Goal: Task Accomplishment & Management: Use online tool/utility

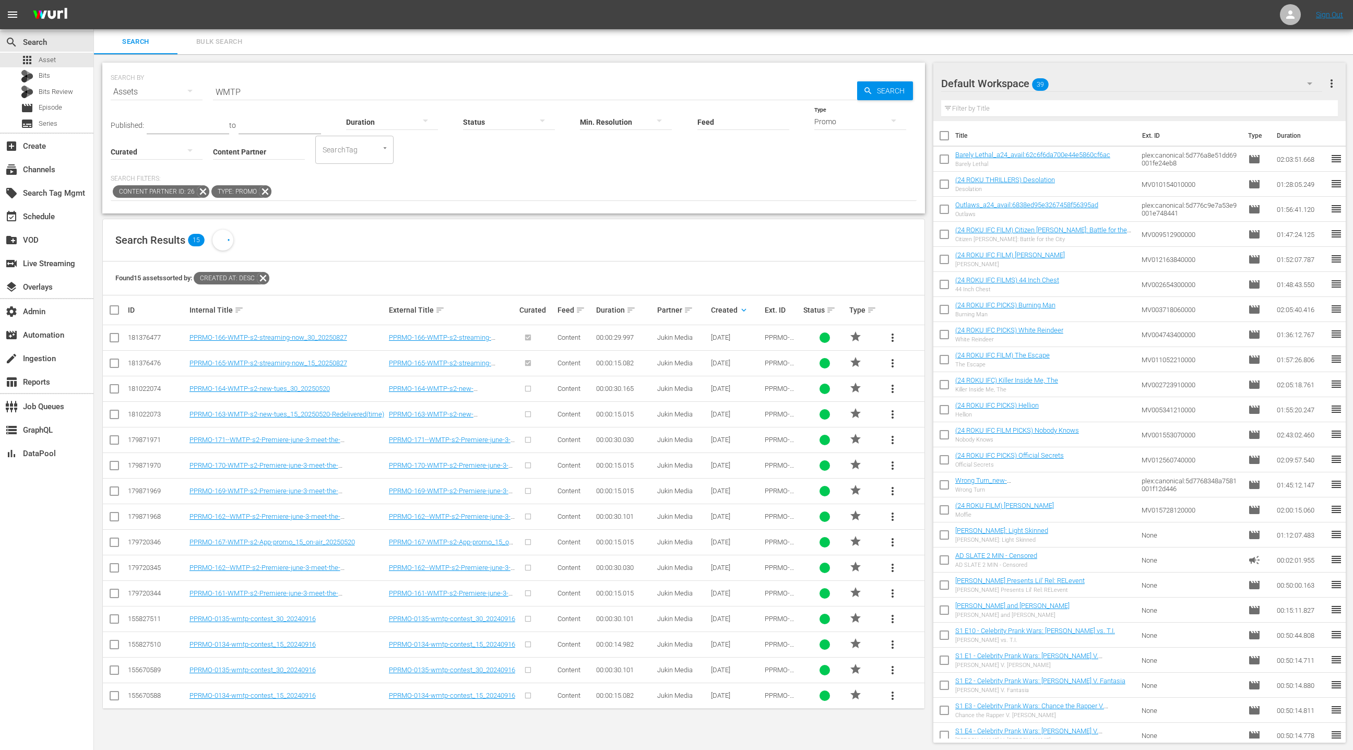
scroll to position [1, 0]
click at [230, 89] on input "WMTP" at bounding box center [535, 91] width 644 height 25
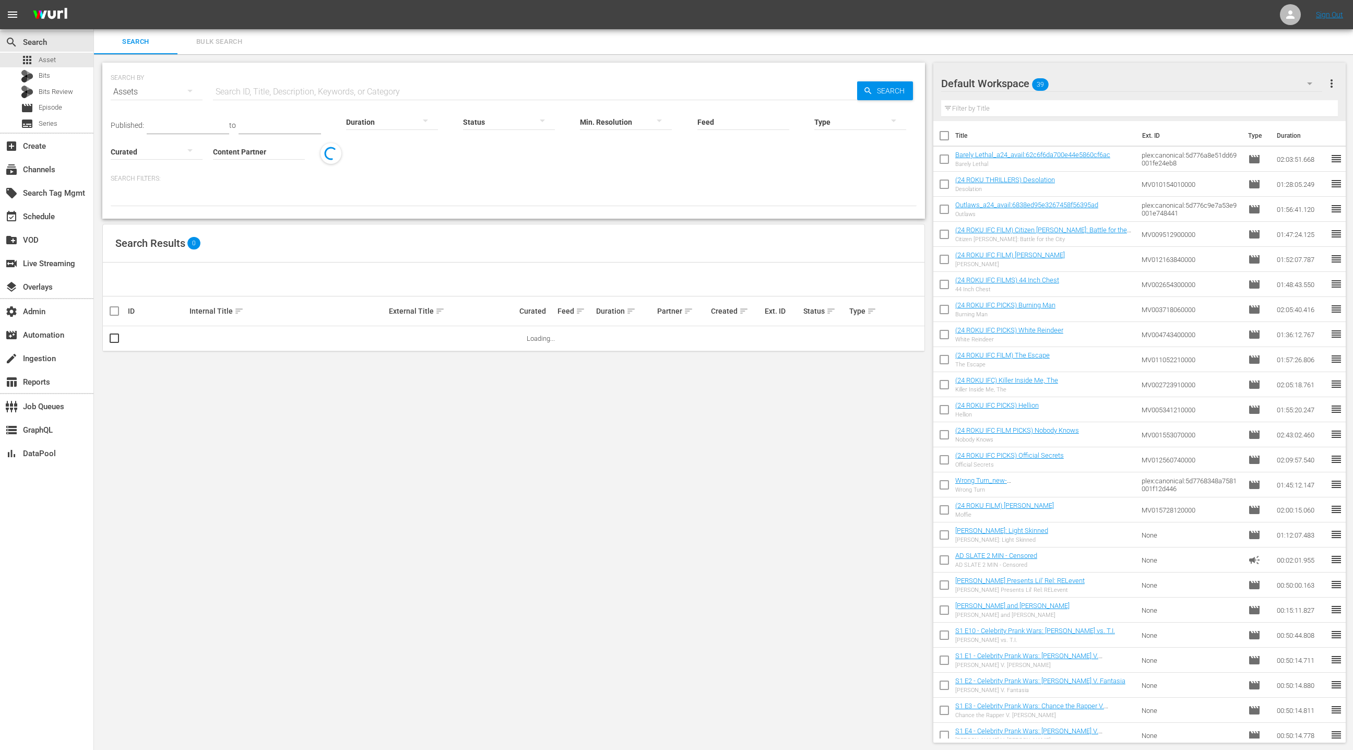
click at [248, 91] on input "text" at bounding box center [535, 91] width 644 height 25
paste input "WMTP"
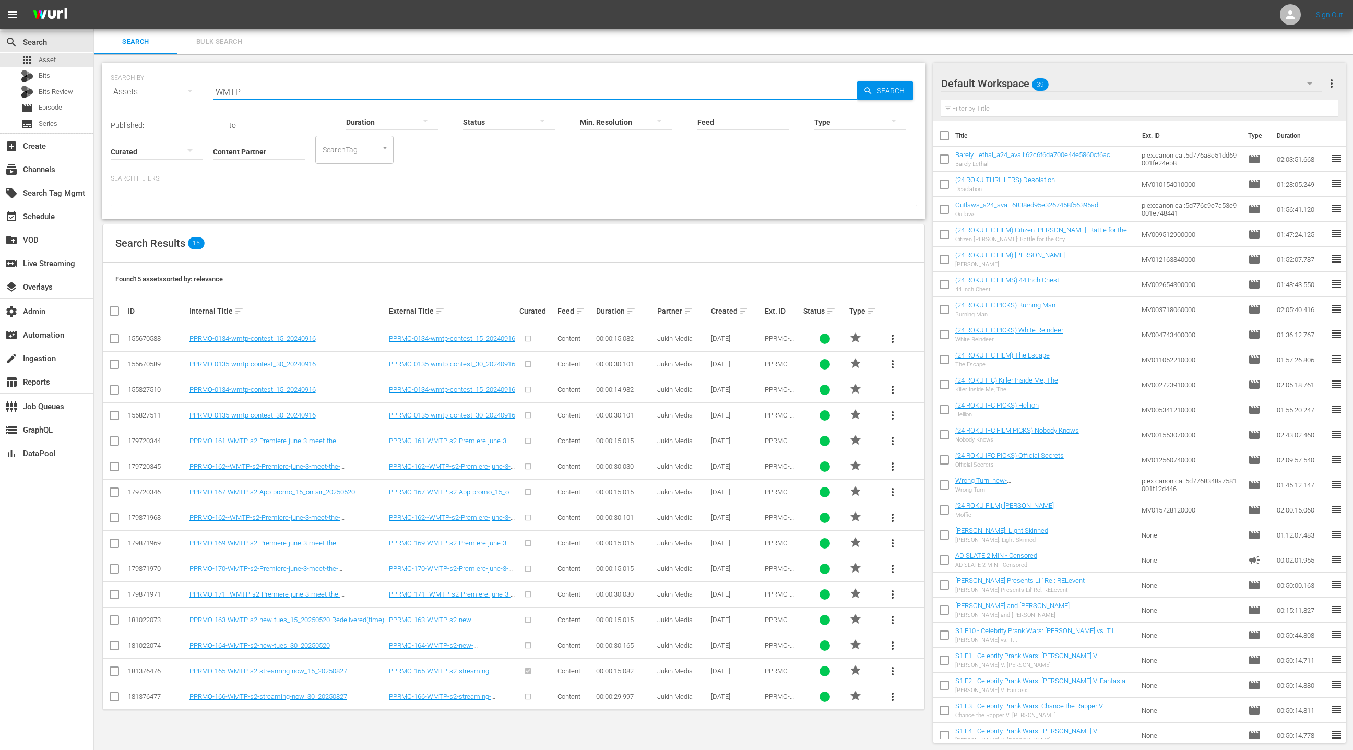
type input "WMTP"
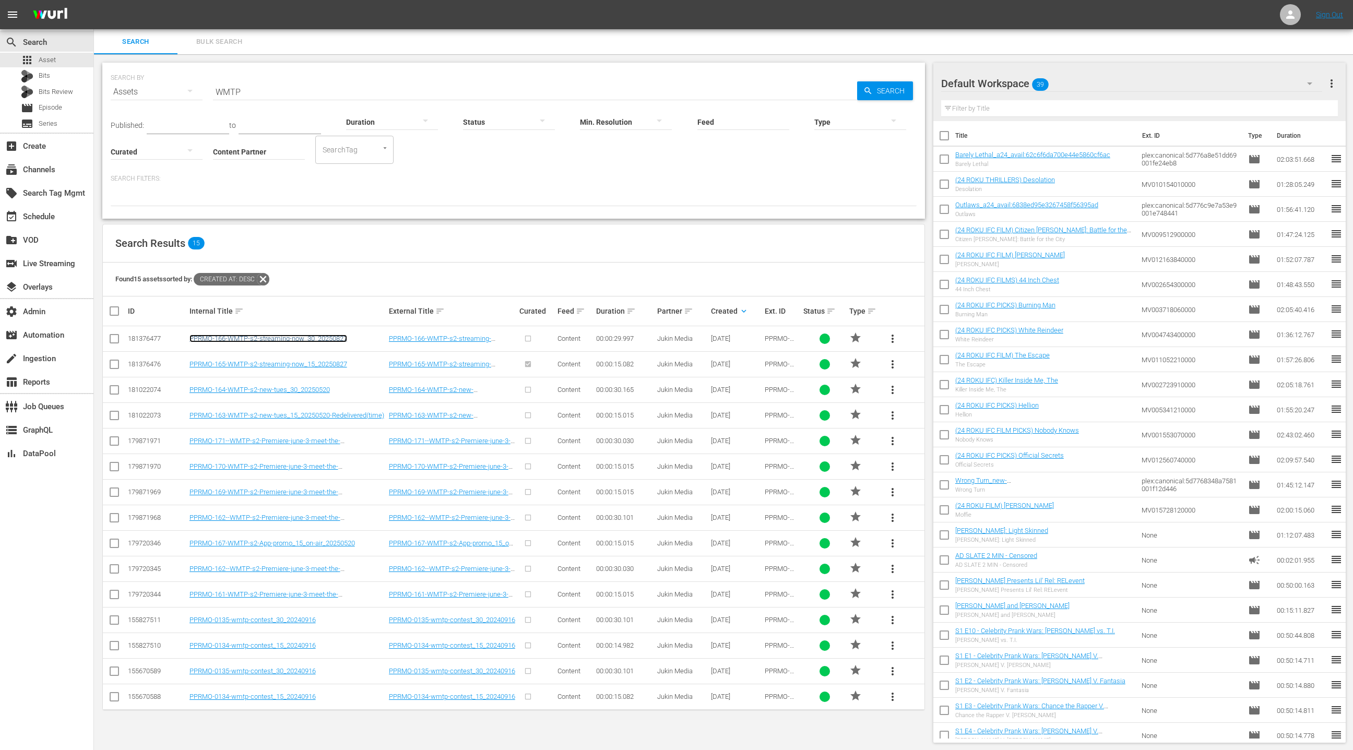
click at [336, 338] on link "PPRMO-166-WMTP-s2-streaming-now_30_20250827" at bounding box center [268, 339] width 158 height 8
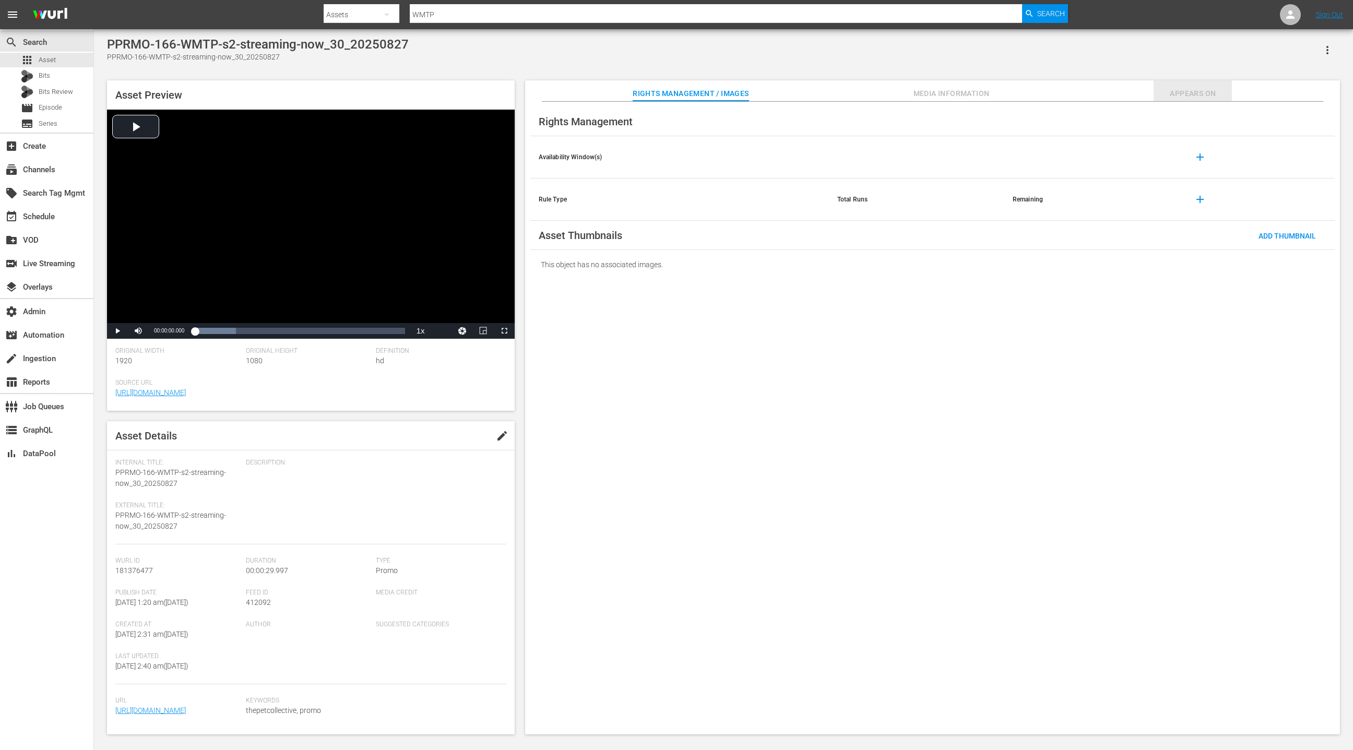
click at [1205, 92] on span "Appears On" at bounding box center [1192, 93] width 78 height 13
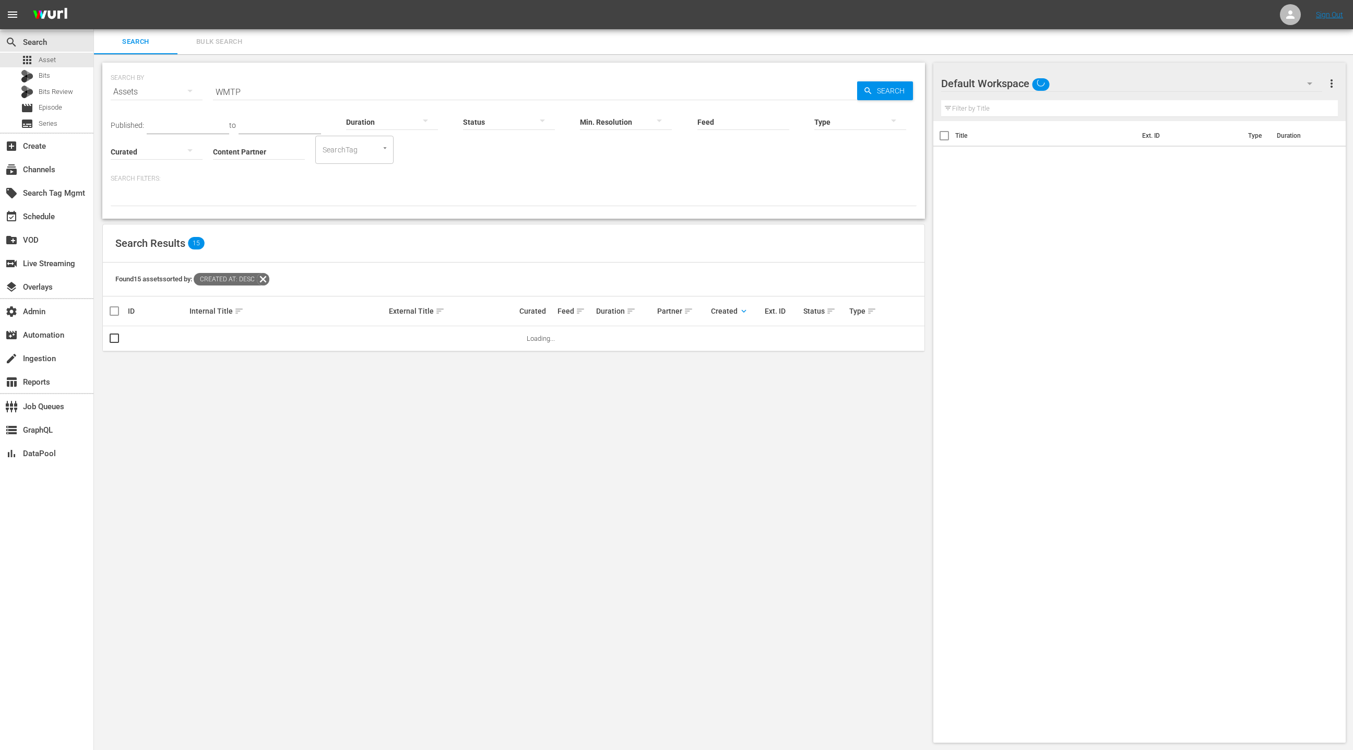
scroll to position [1, 0]
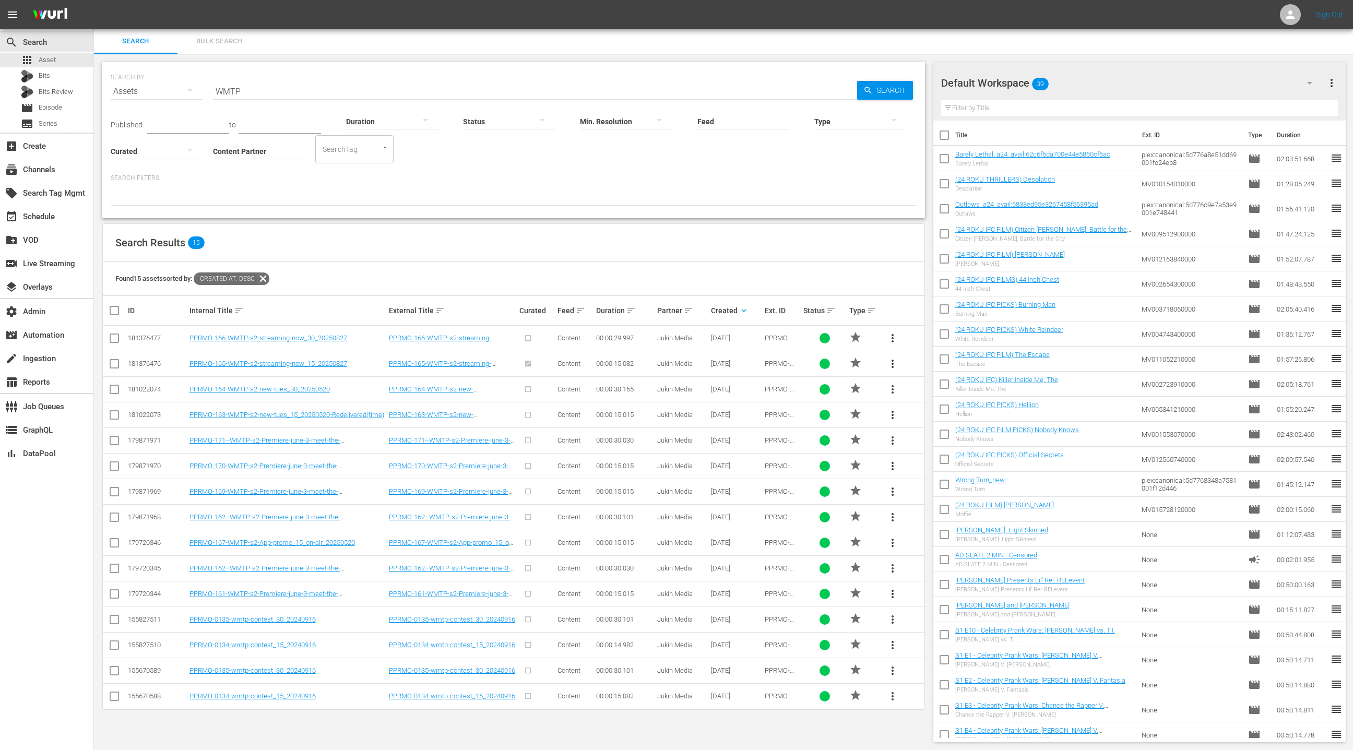
click at [896, 363] on span "more_vert" at bounding box center [892, 363] width 13 height 13
click at [955, 446] on div "Replace within all episodes" at bounding box center [963, 442] width 100 height 25
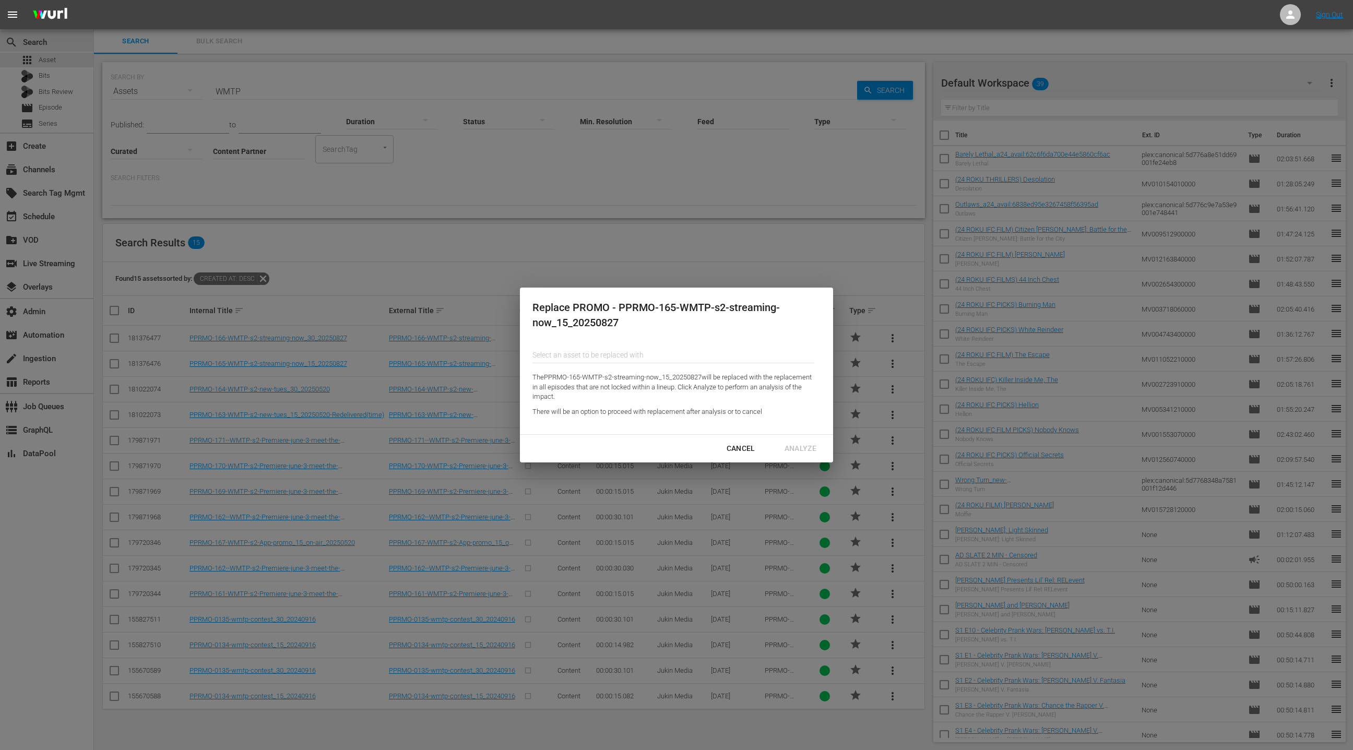
click at [738, 452] on div "Cancel" at bounding box center [740, 448] width 45 height 13
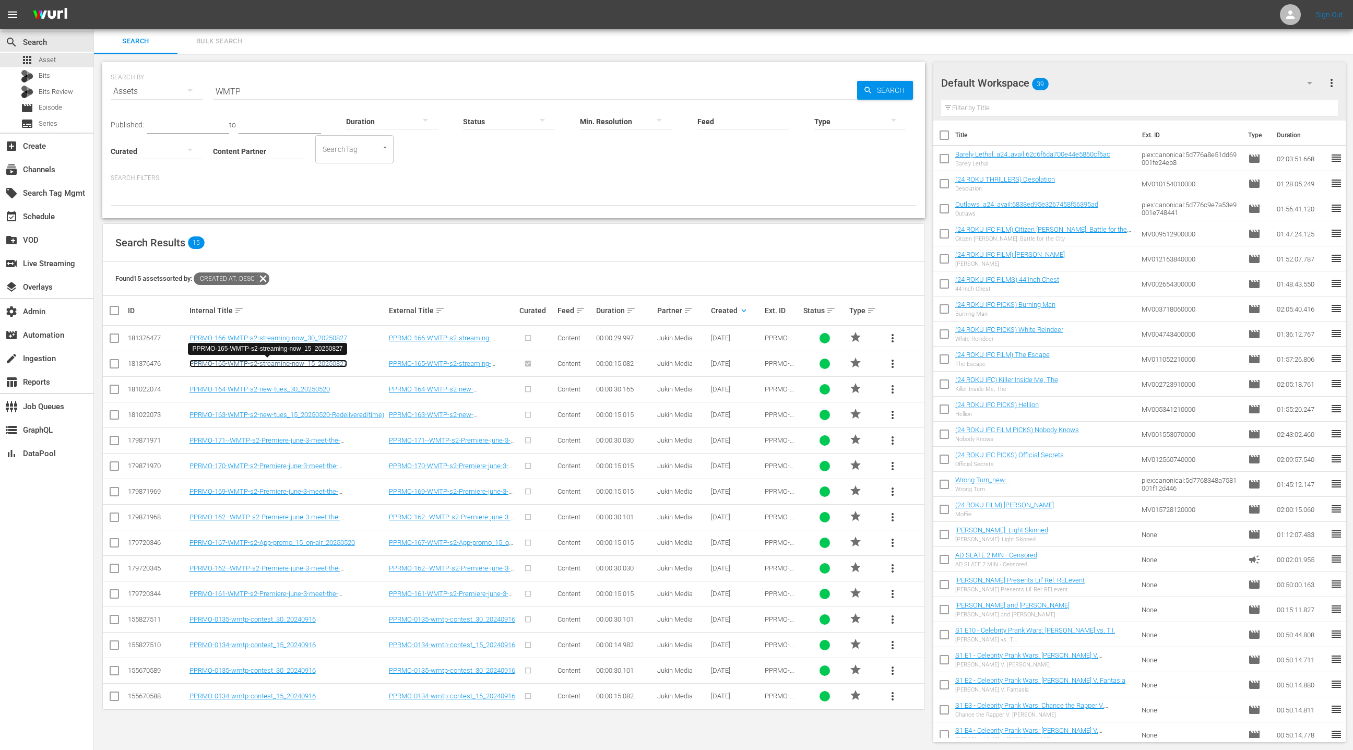
click at [321, 365] on link "PPRMO-165-WMTP-s2-streaming-now_15_20250827" at bounding box center [268, 364] width 158 height 8
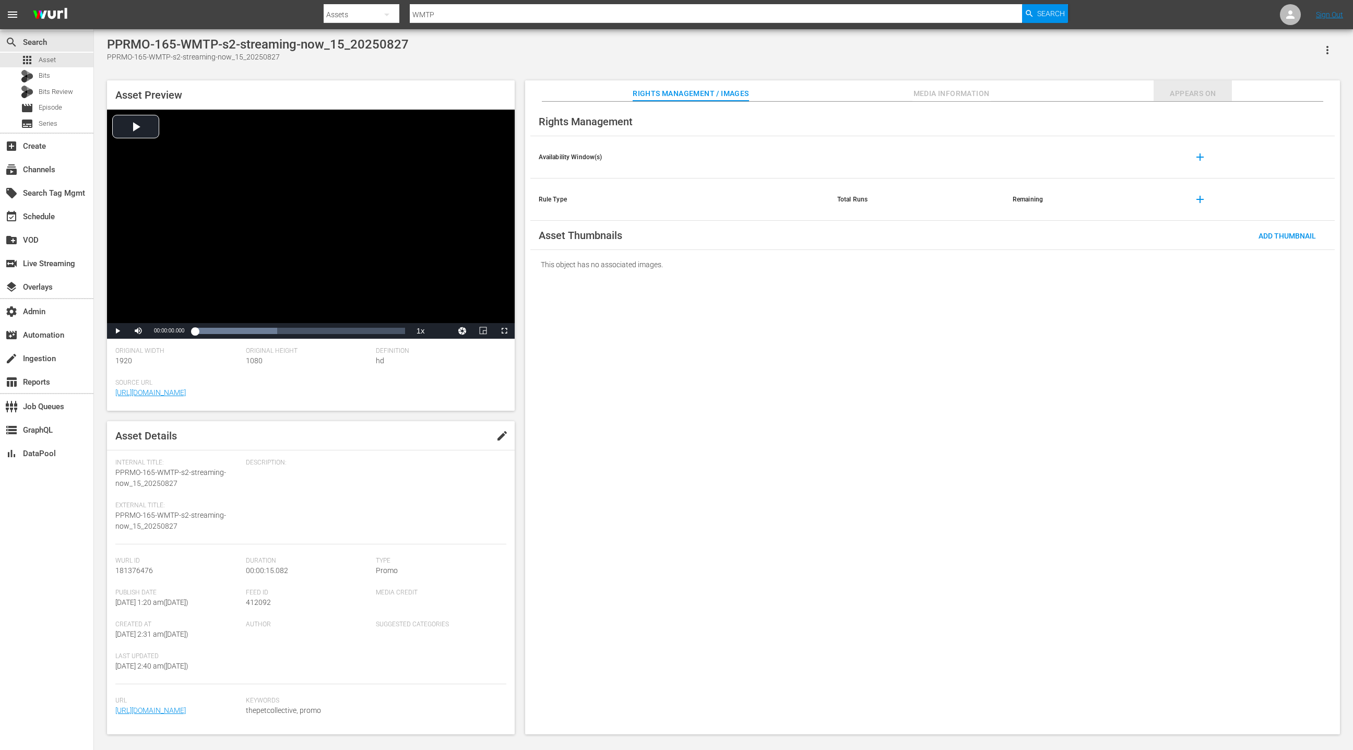
click at [1187, 93] on span "Appears On" at bounding box center [1192, 93] width 78 height 13
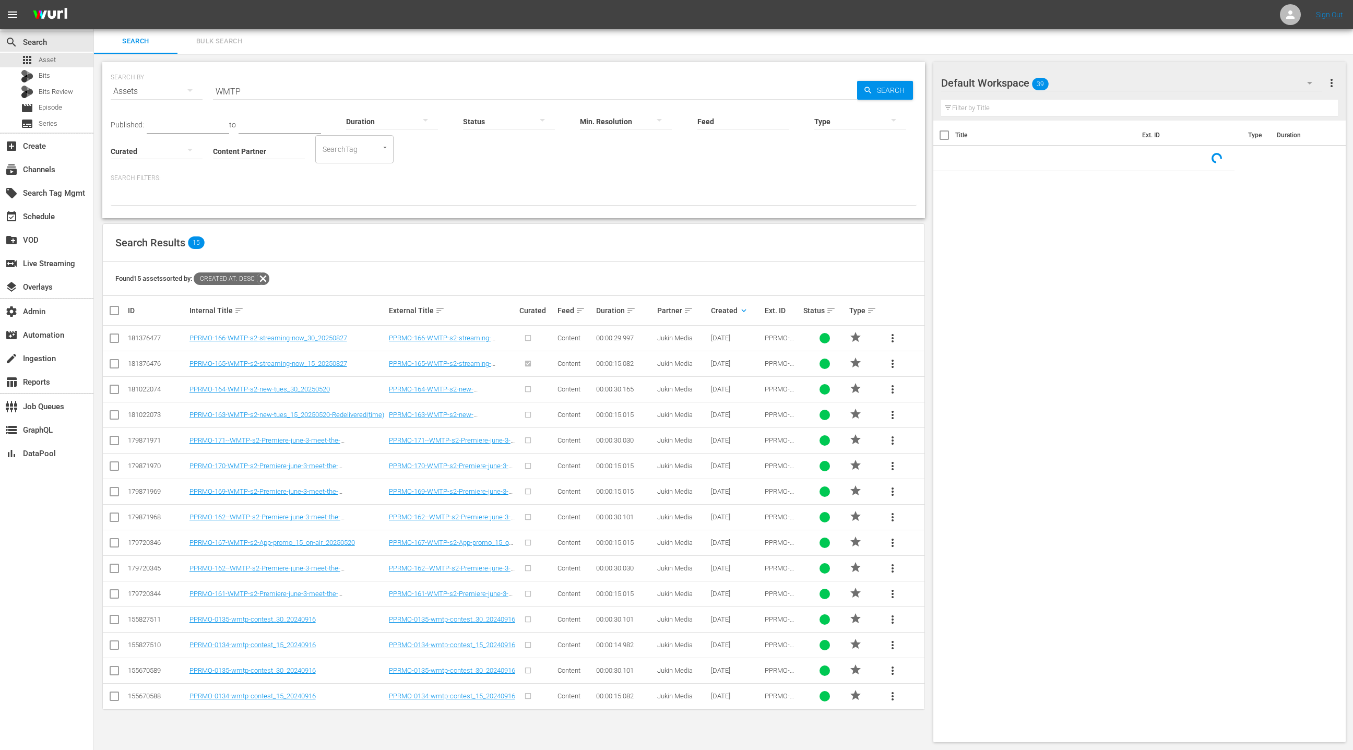
scroll to position [1, 0]
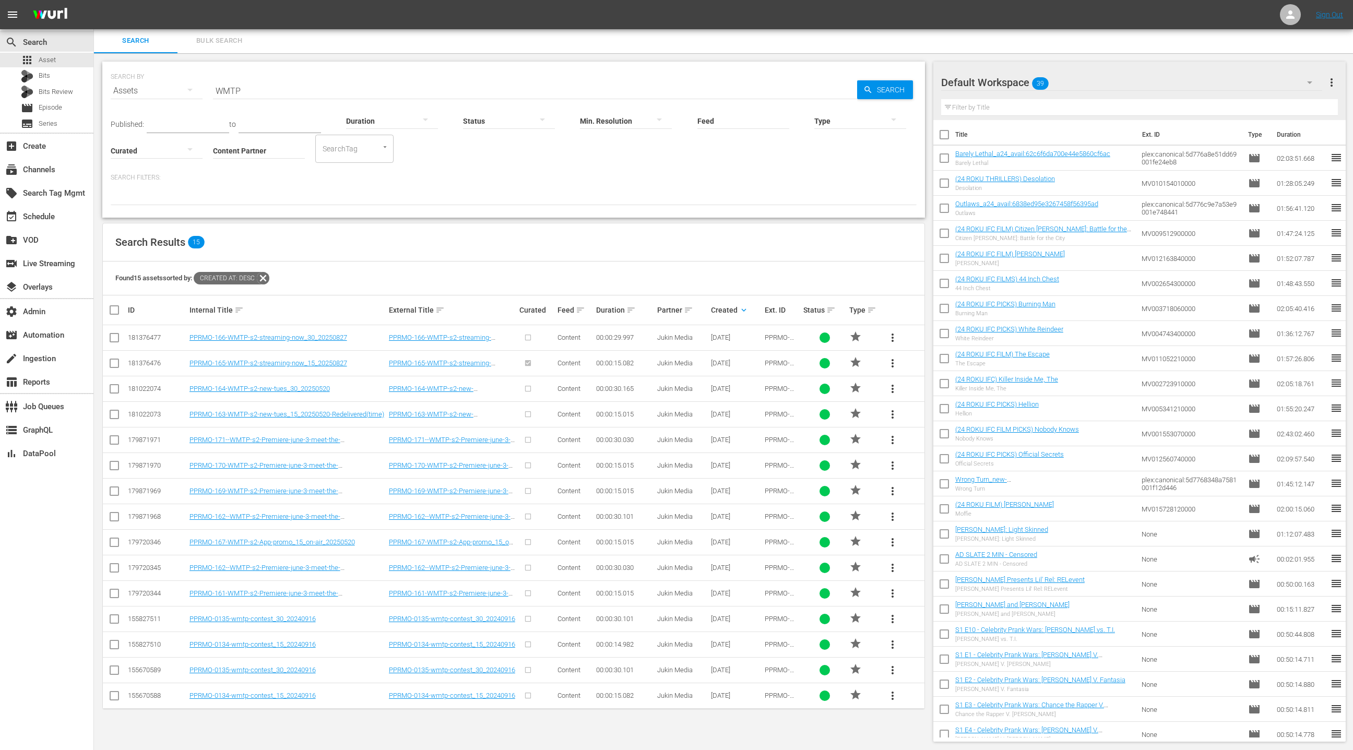
click at [895, 367] on span "more_vert" at bounding box center [892, 363] width 13 height 13
click at [952, 447] on div "Replace within all episodes" at bounding box center [963, 442] width 100 height 25
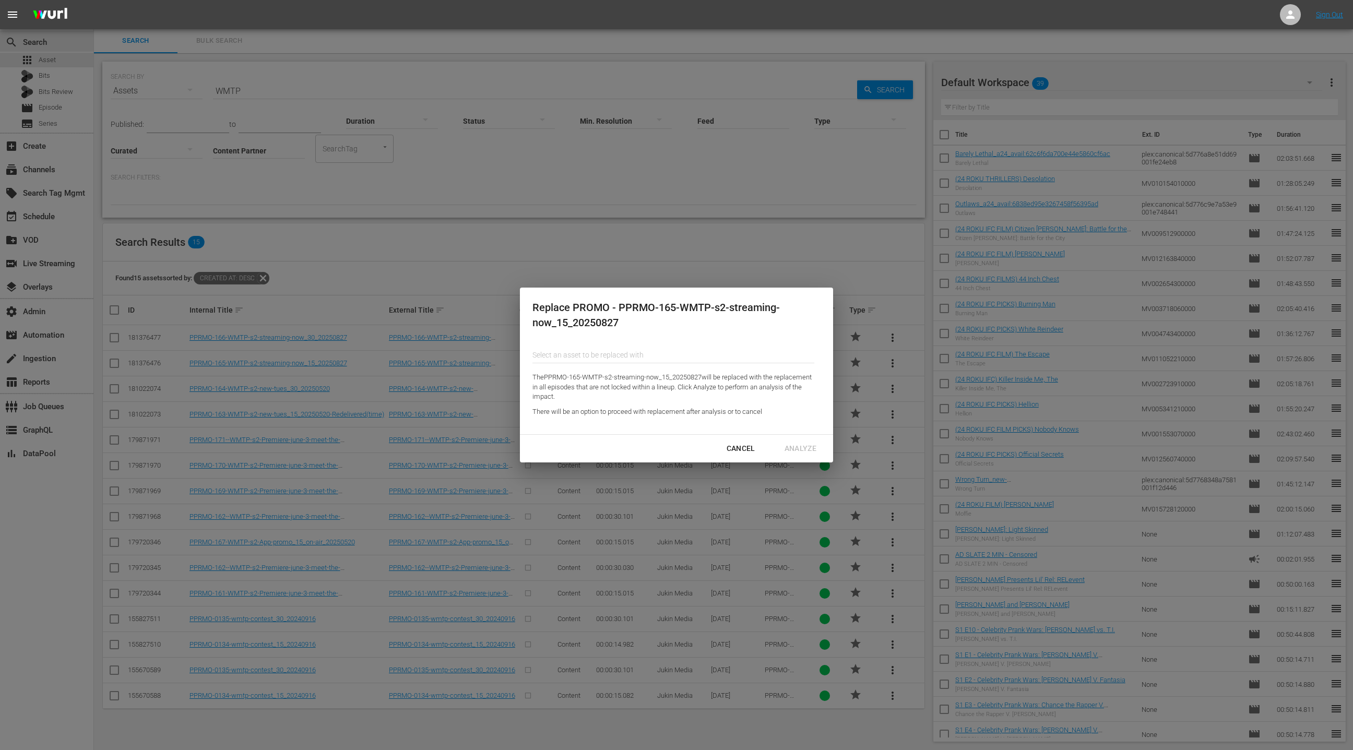
click at [627, 351] on input "Content Partner" at bounding box center [673, 354] width 282 height 25
paste input "FPRMO-155-fresh-fails-friday-stream-free-15-v2_20250327"
click at [592, 382] on div "FPRMO-155-fresh-fails-friday-stream-free-15-v2_20250327 (174128668)" at bounding box center [515, 384] width 153 height 25
type input "FPRMO-155-fresh-fails-friday-stream-free-15-v2_20250327 (174128668)"
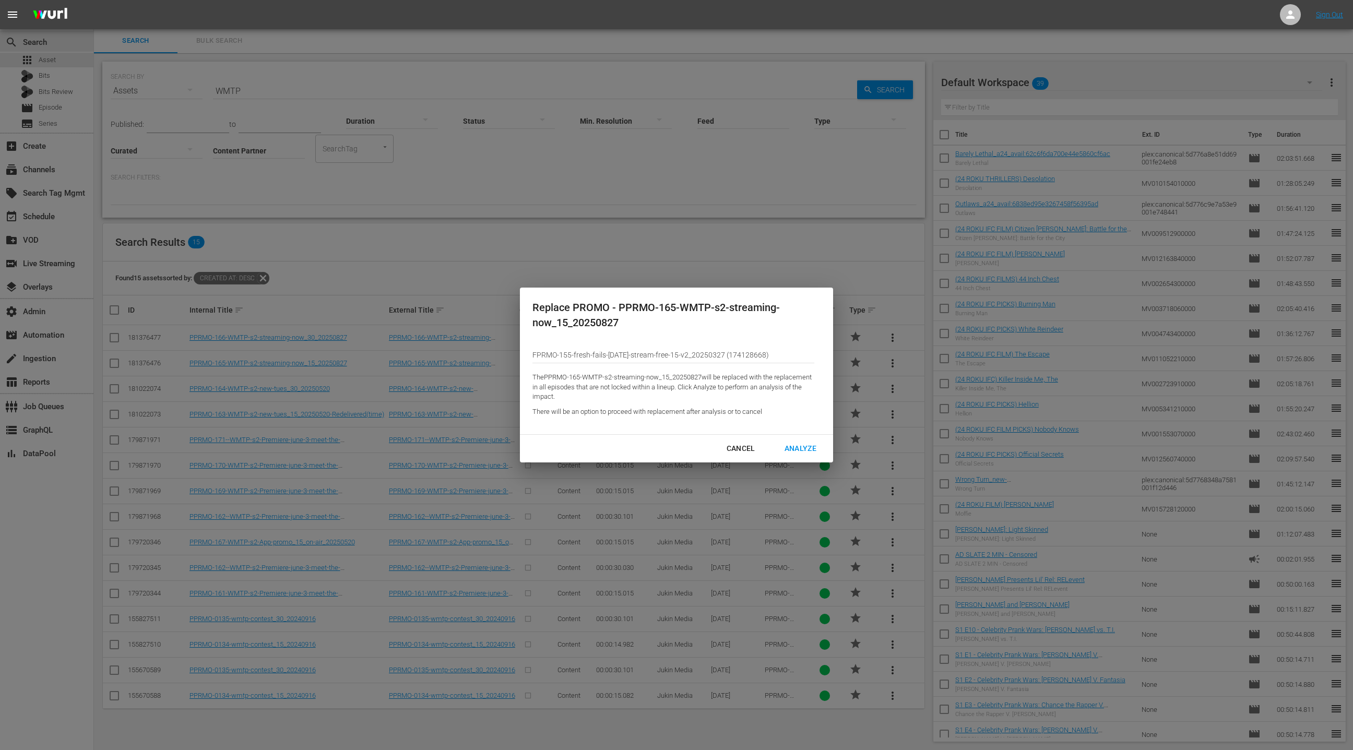
scroll to position [0, 0]
click at [803, 450] on div "Analyze" at bounding box center [800, 448] width 49 height 13
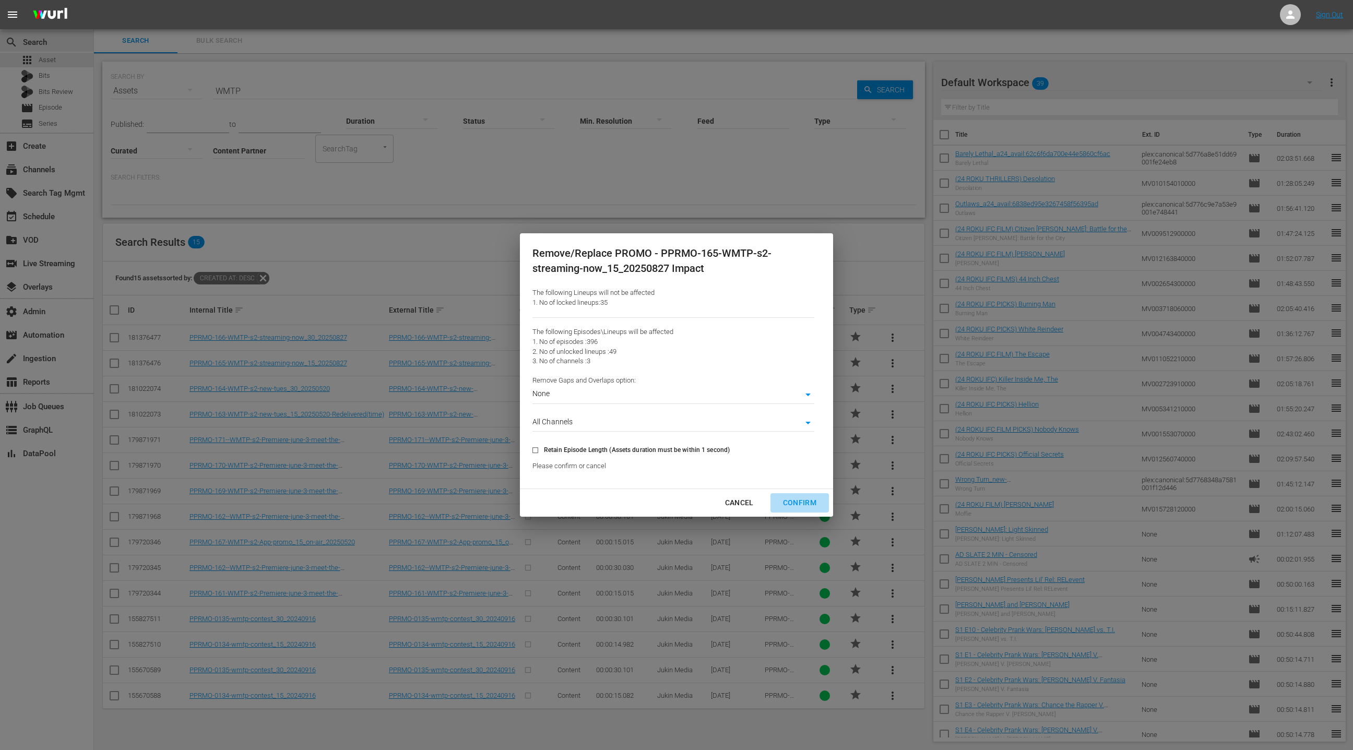
click at [801, 505] on div "Confirm" at bounding box center [799, 502] width 50 height 13
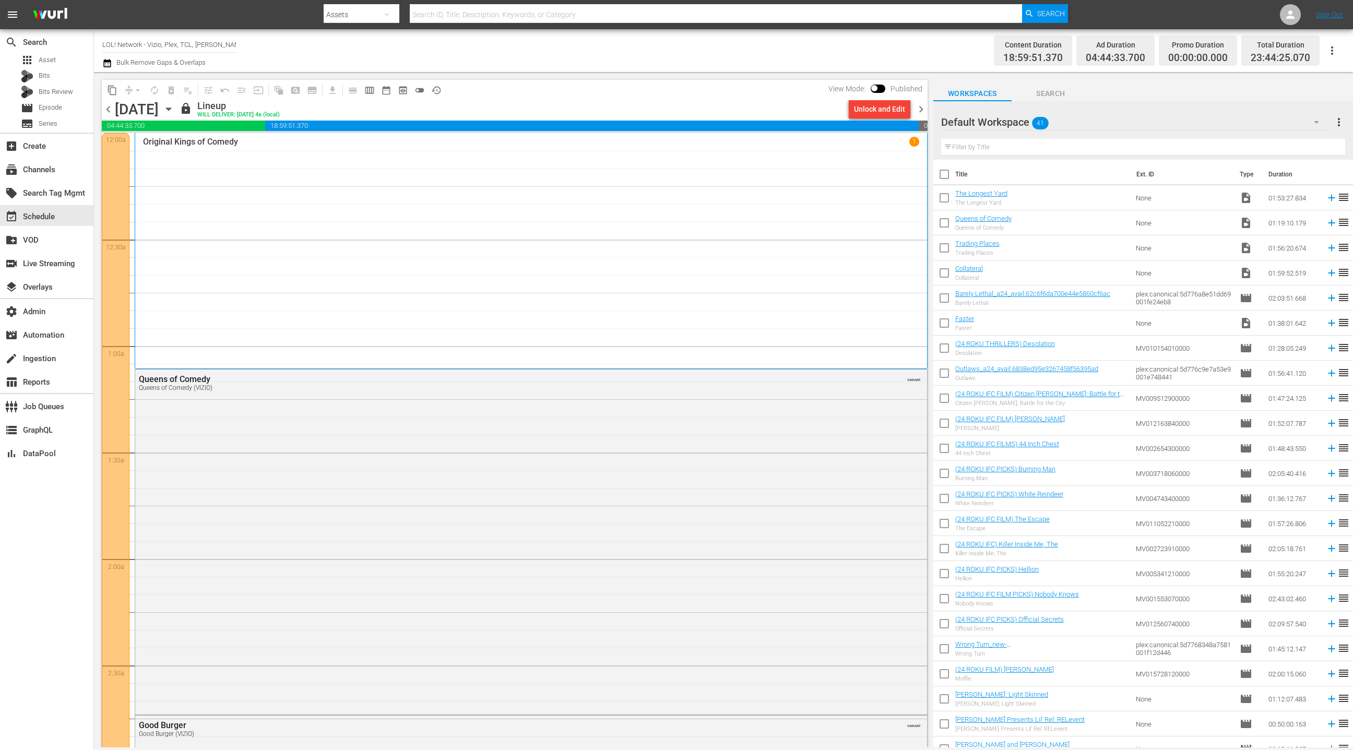
scroll to position [211, 0]
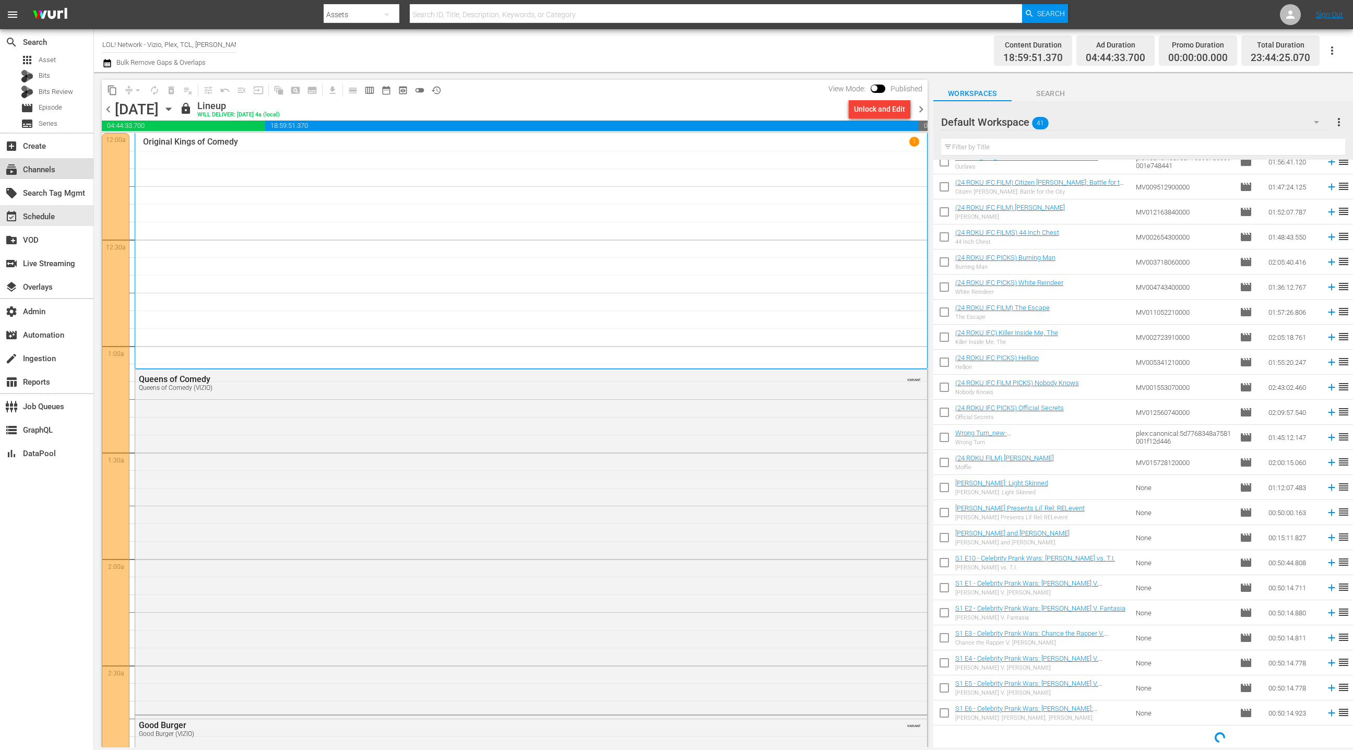
click at [62, 169] on div "subscriptions Channels" at bounding box center [46, 168] width 93 height 21
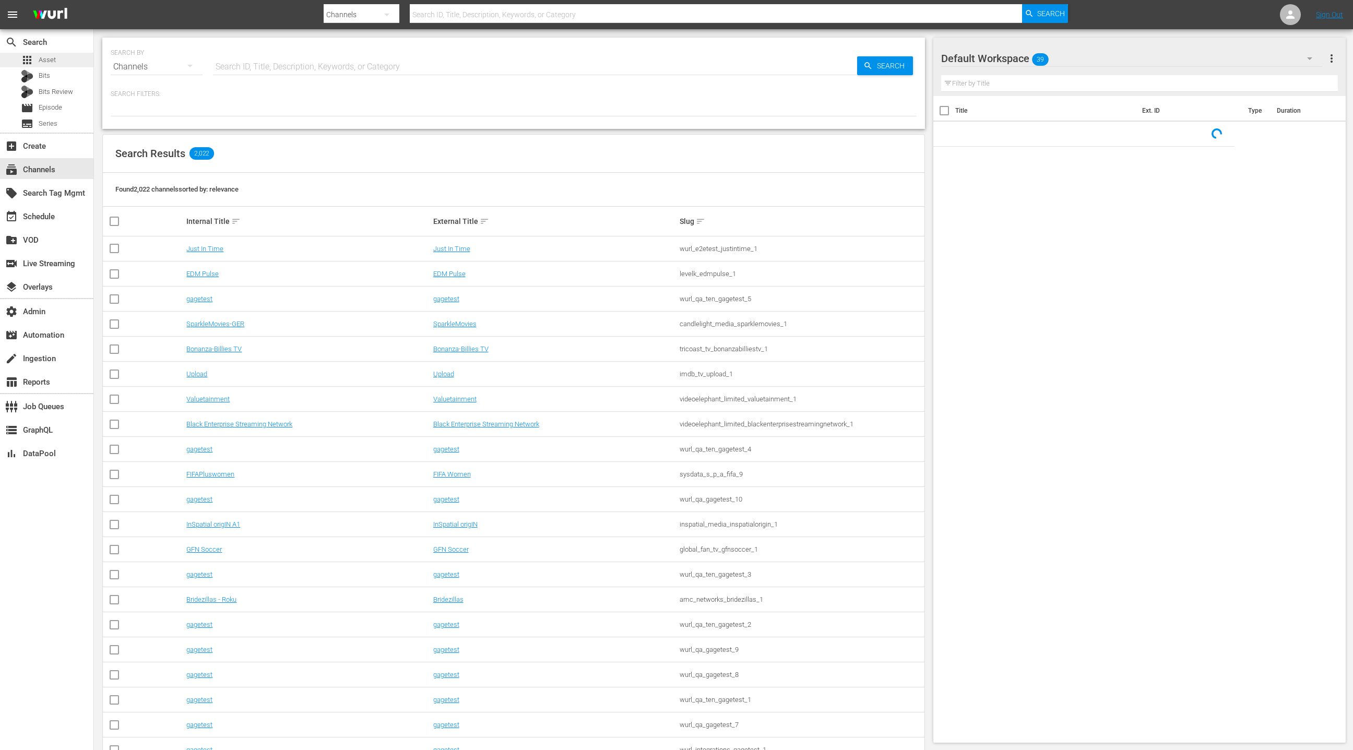
click at [68, 64] on div "apps Asset" at bounding box center [46, 60] width 93 height 15
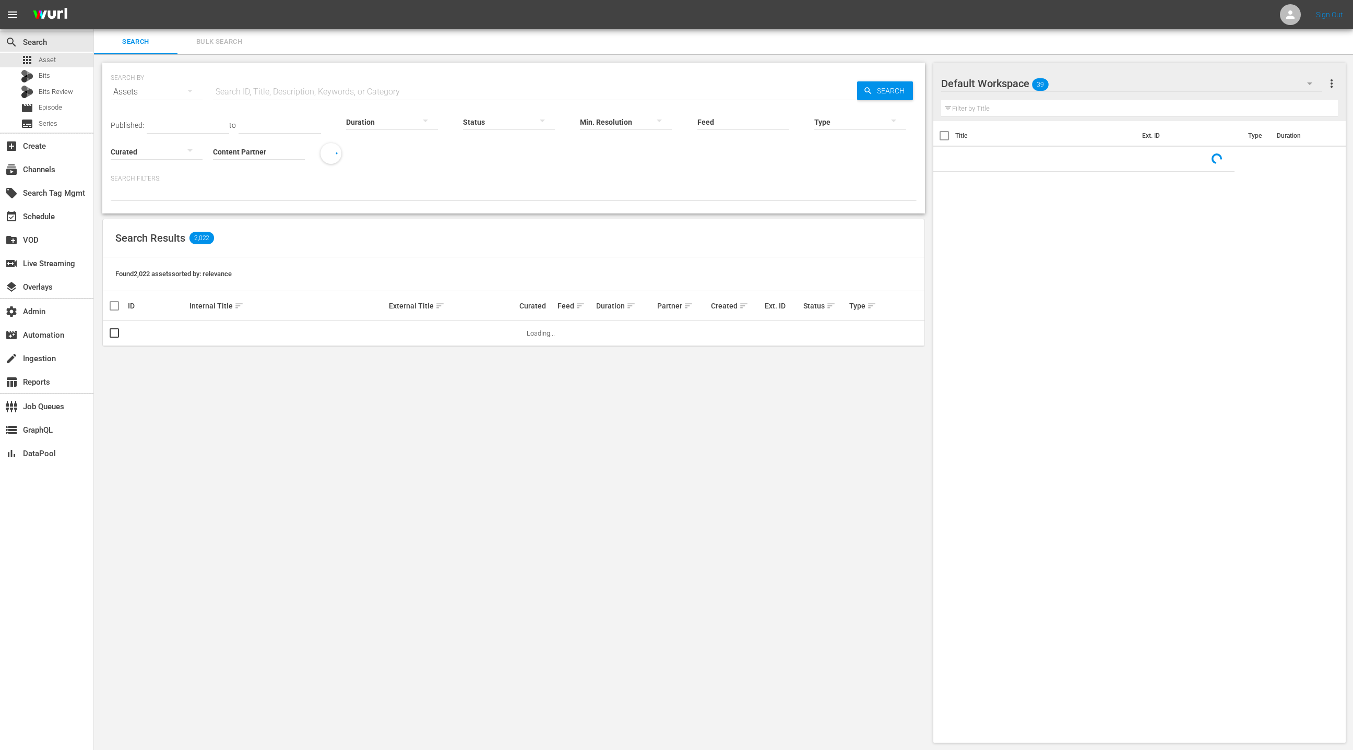
click at [239, 148] on input "Content Partner" at bounding box center [259, 153] width 92 height 38
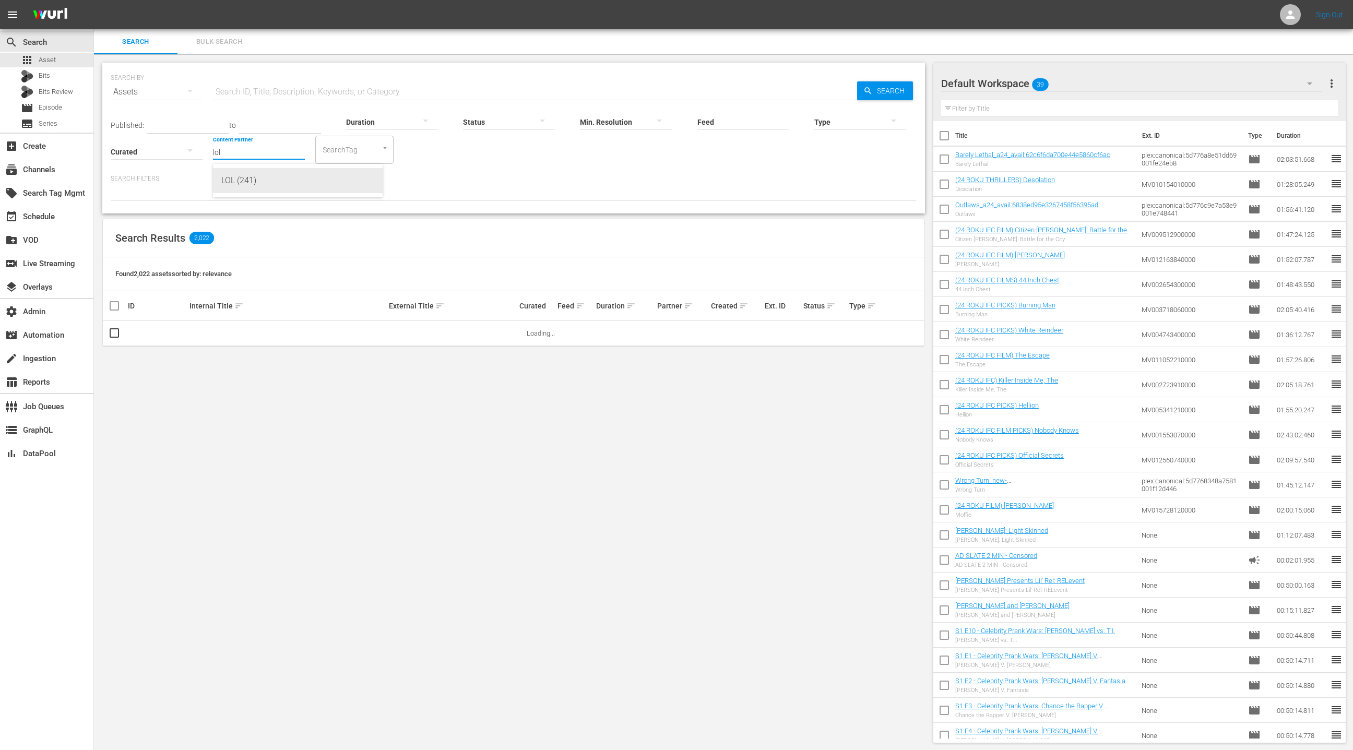
click at [257, 178] on div "LOL (241)" at bounding box center [297, 180] width 153 height 25
type input "LOL (241)"
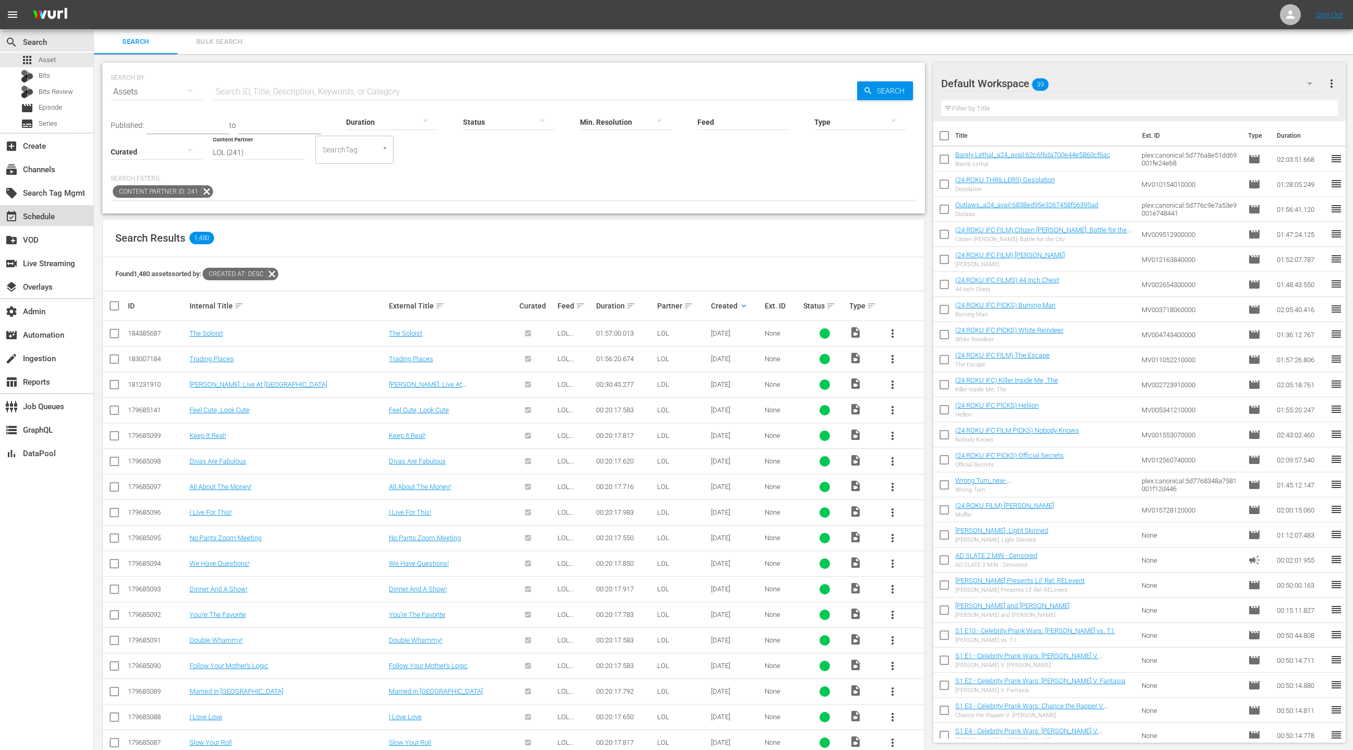
click at [47, 219] on div "event_available Schedule" at bounding box center [29, 214] width 58 height 9
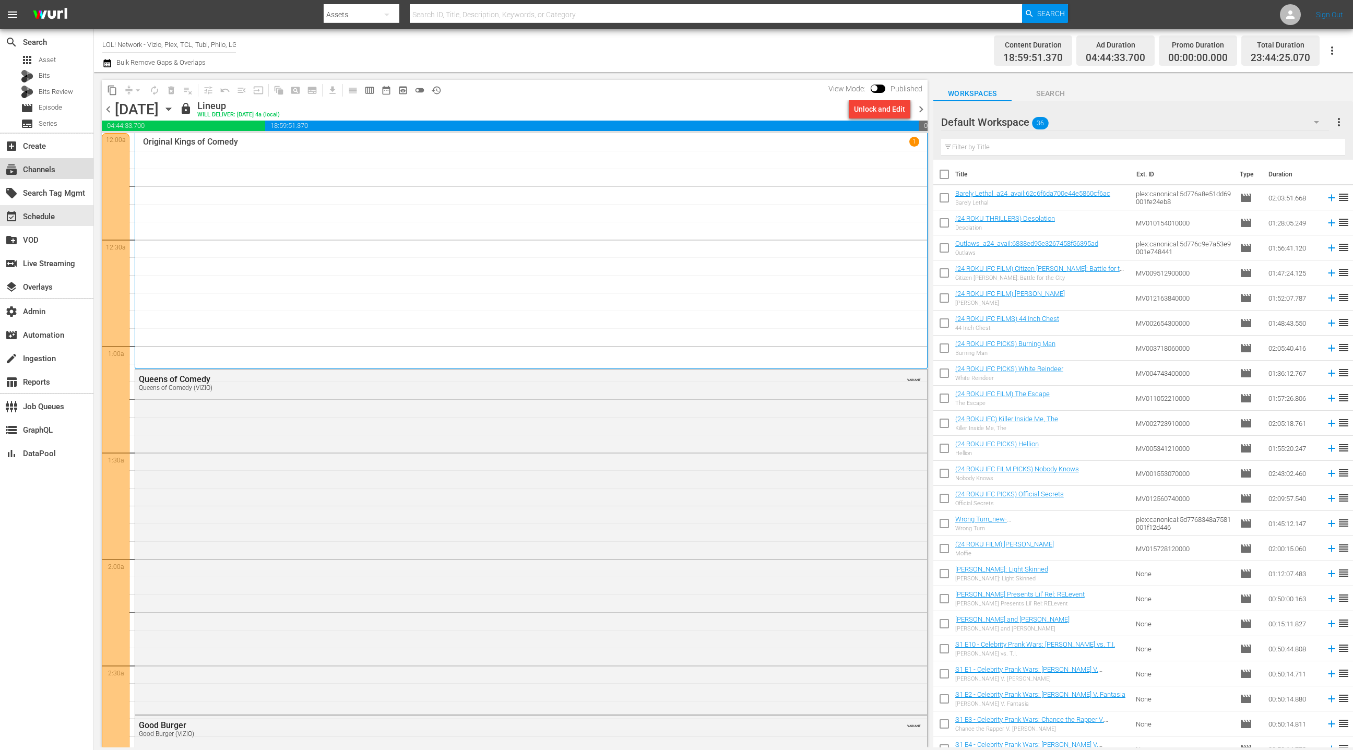
click at [44, 173] on div "subscriptions Channels" at bounding box center [29, 167] width 58 height 9
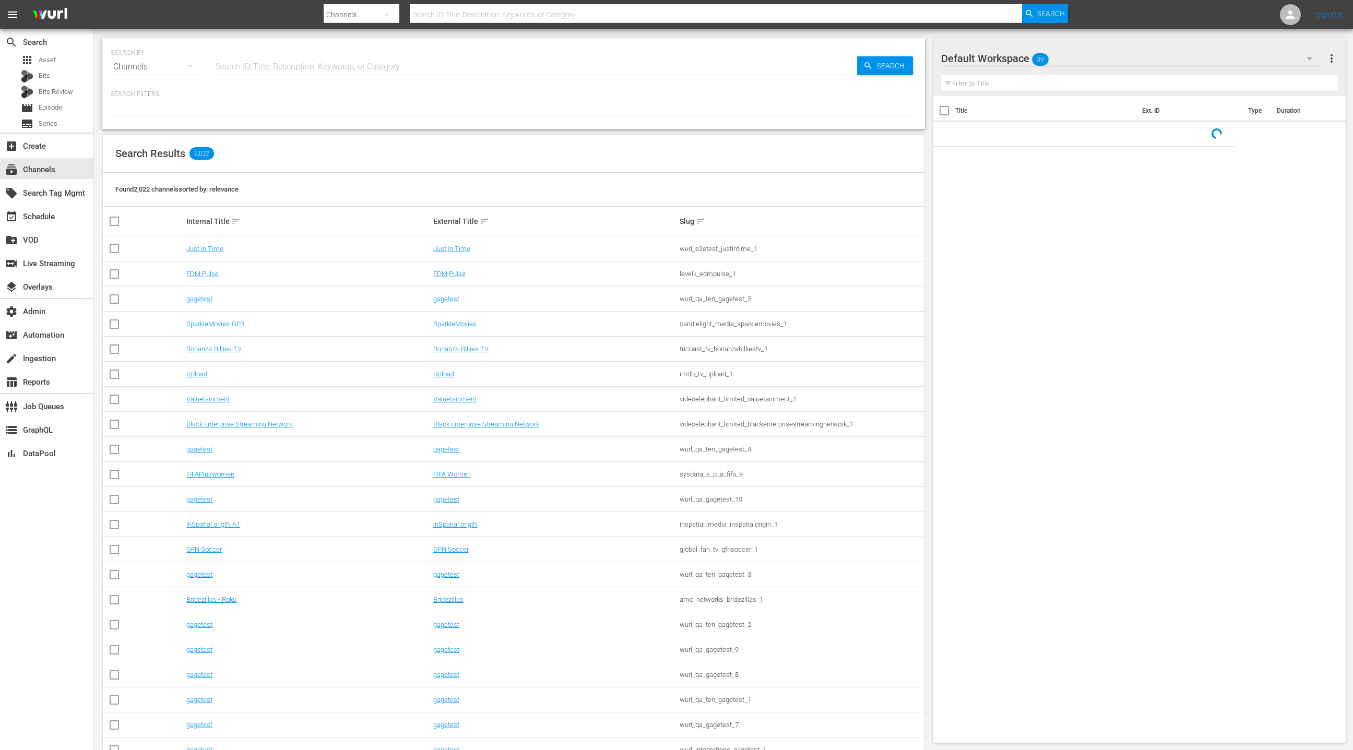
click at [248, 68] on input "text" at bounding box center [535, 66] width 644 height 25
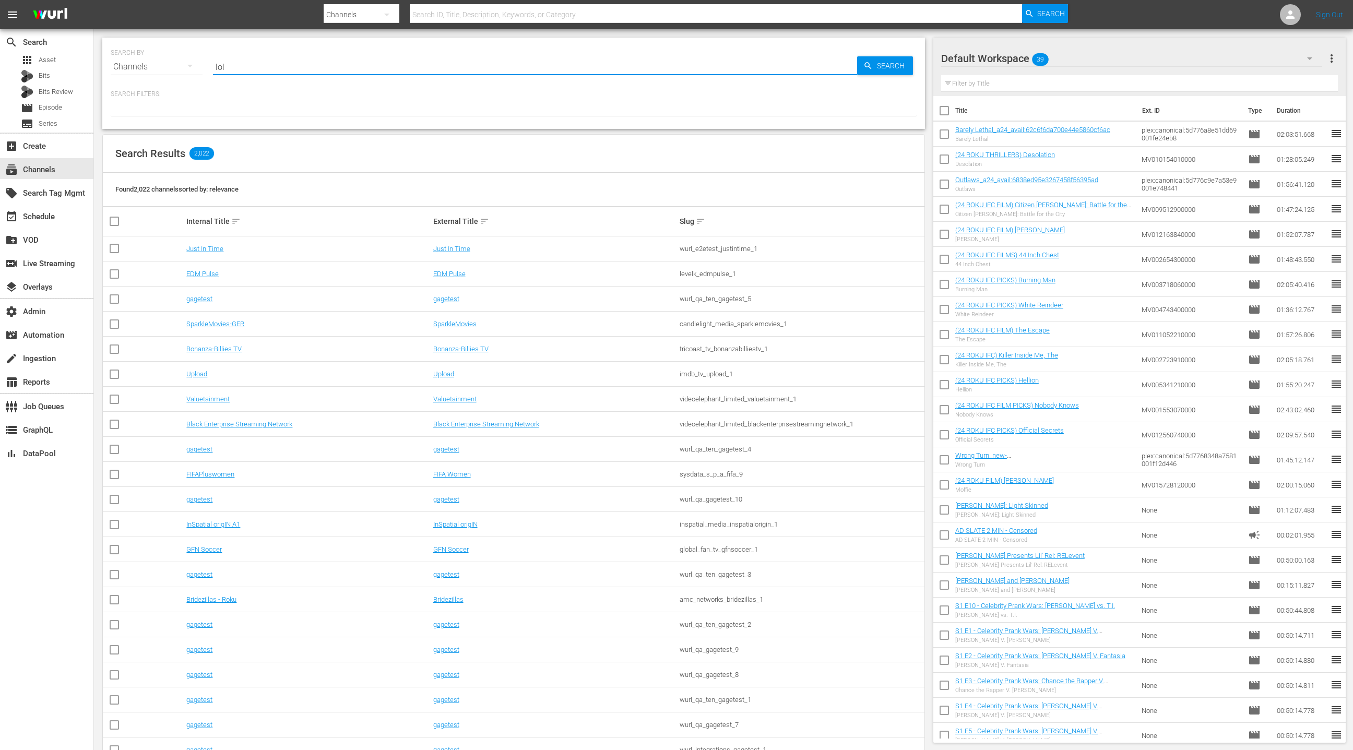
type input "LOL"
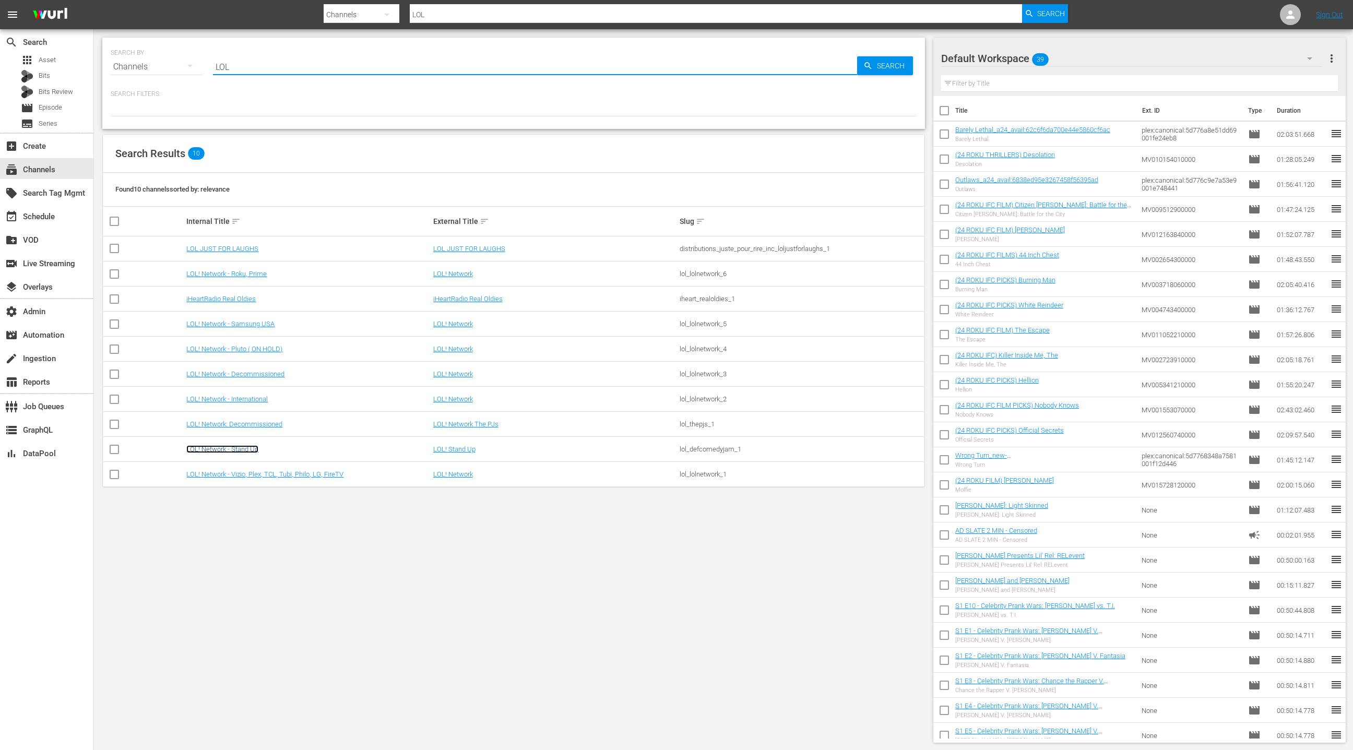
click at [249, 448] on link "LOL! Network - Stand Up" at bounding box center [222, 449] width 72 height 8
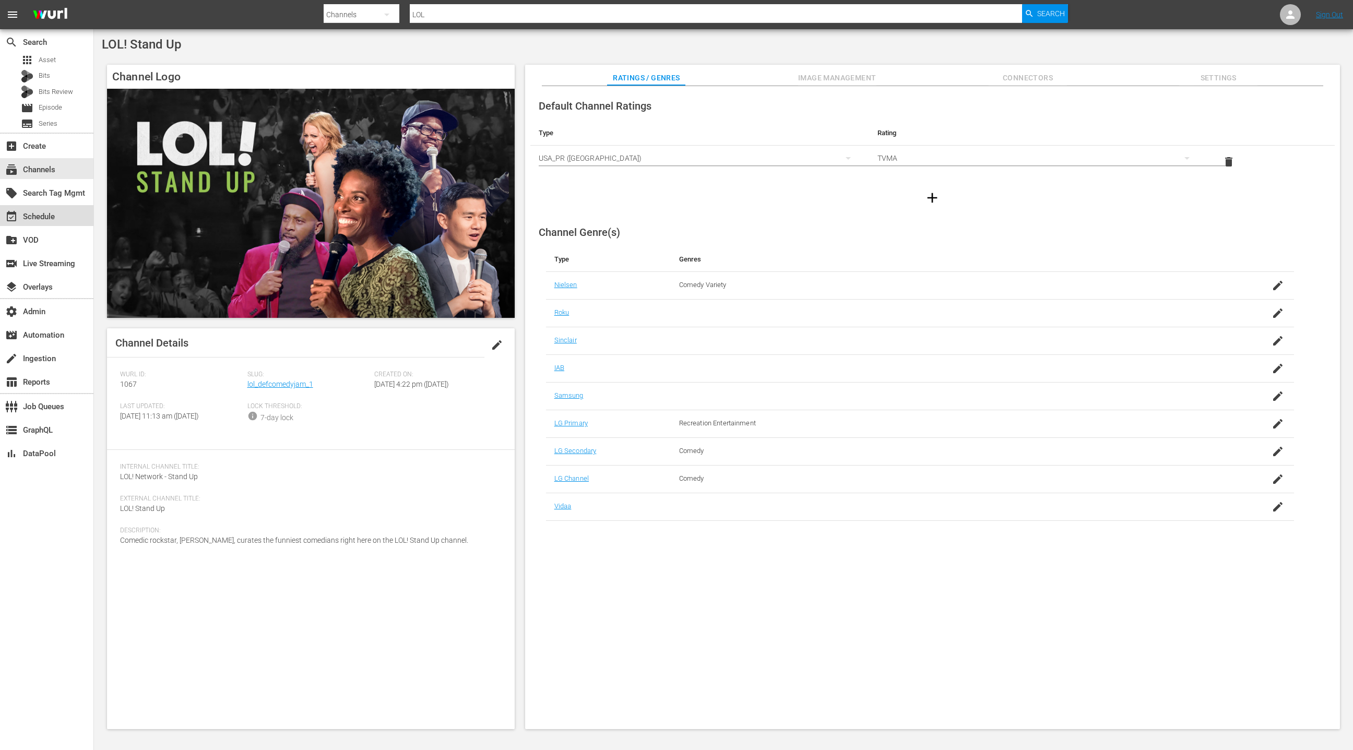
click at [74, 221] on div "event_available Schedule" at bounding box center [46, 215] width 93 height 21
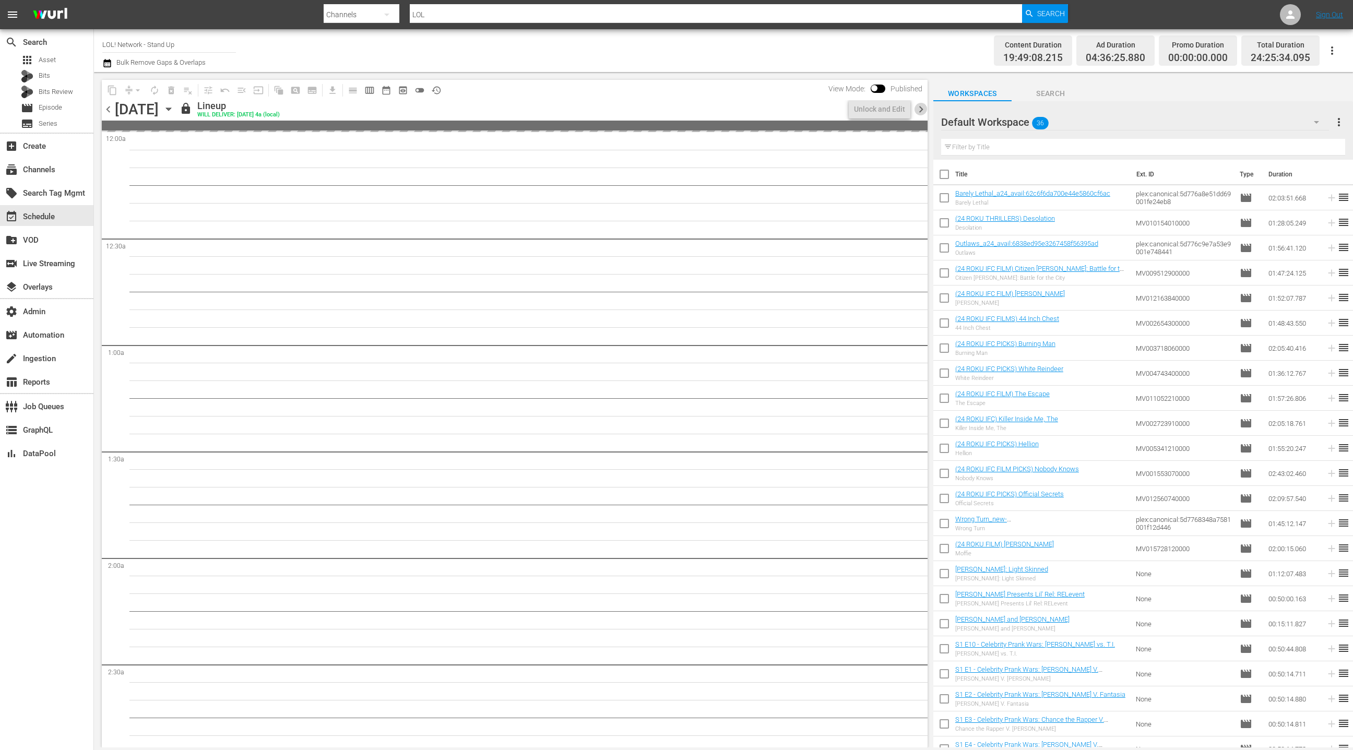
click at [922, 112] on span "chevron_right" at bounding box center [920, 109] width 13 height 13
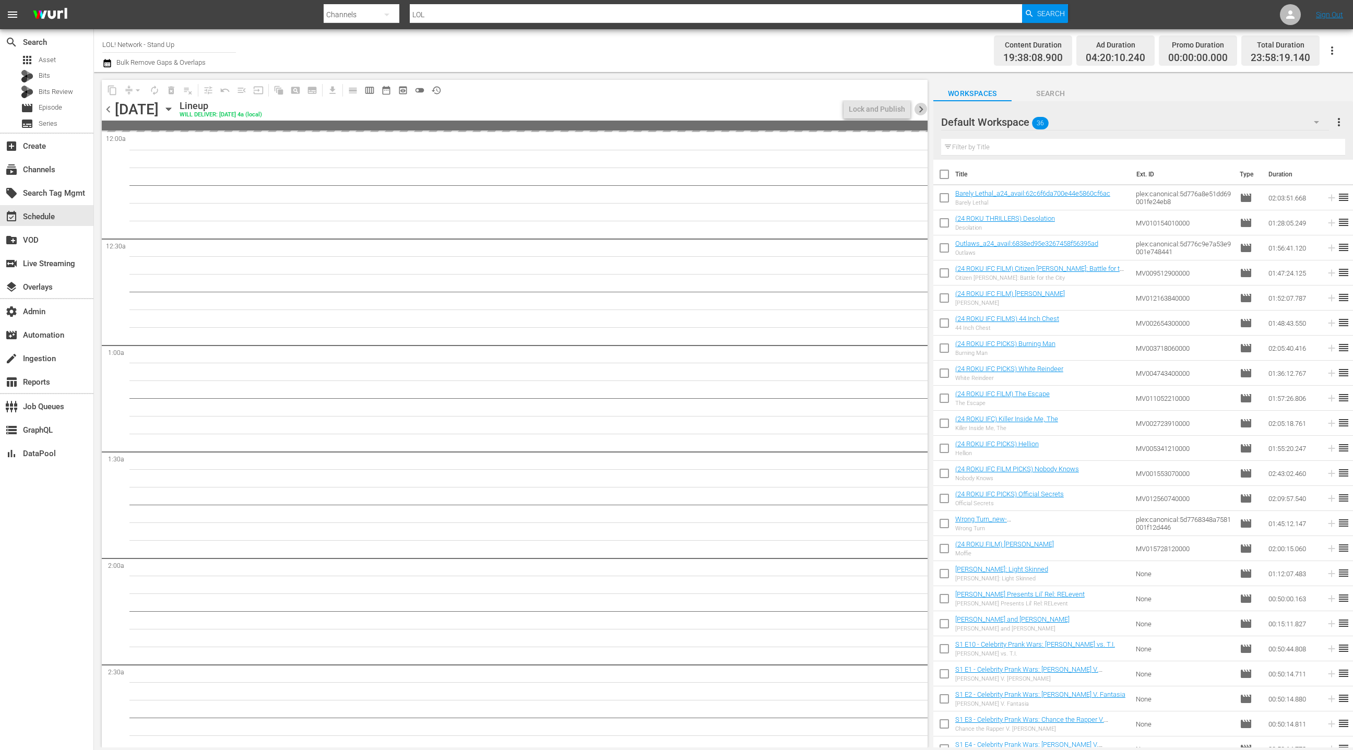
click at [922, 112] on span "chevron_right" at bounding box center [920, 109] width 13 height 13
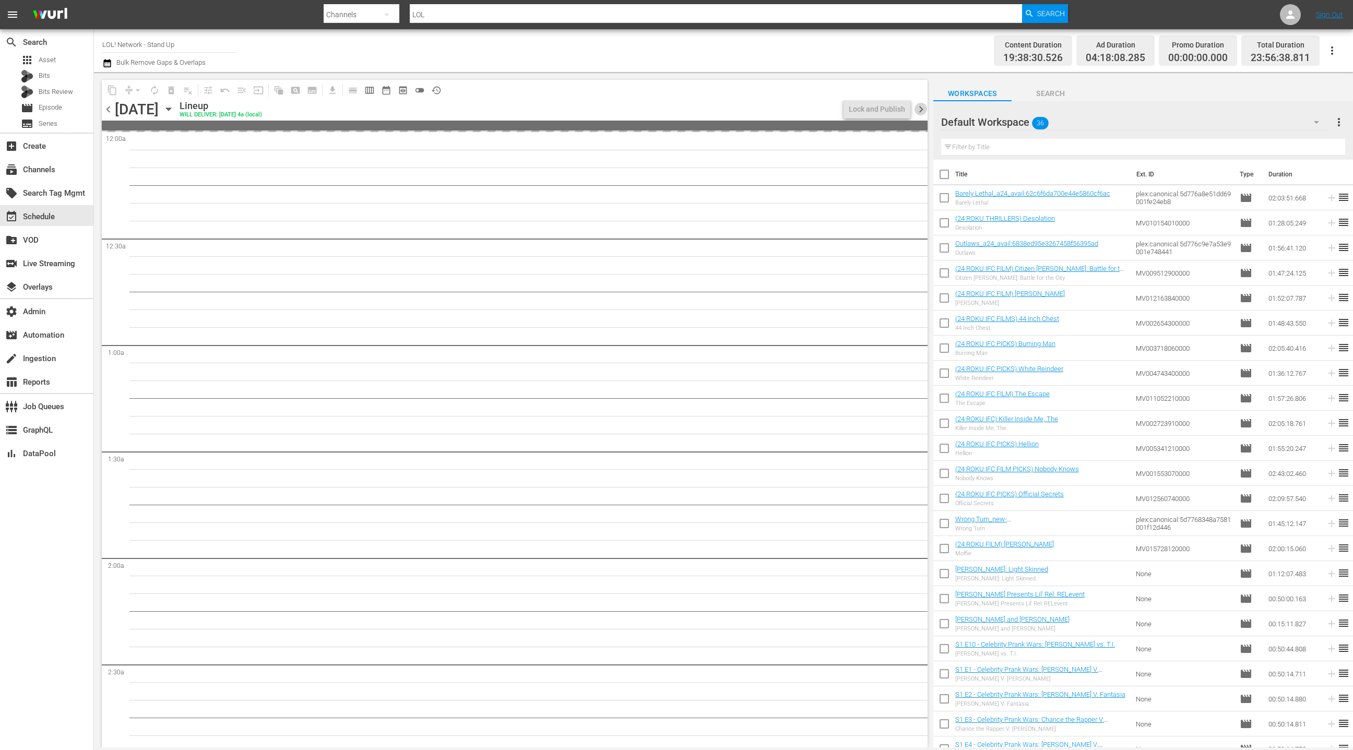
click at [922, 112] on span "chevron_right" at bounding box center [920, 109] width 13 height 13
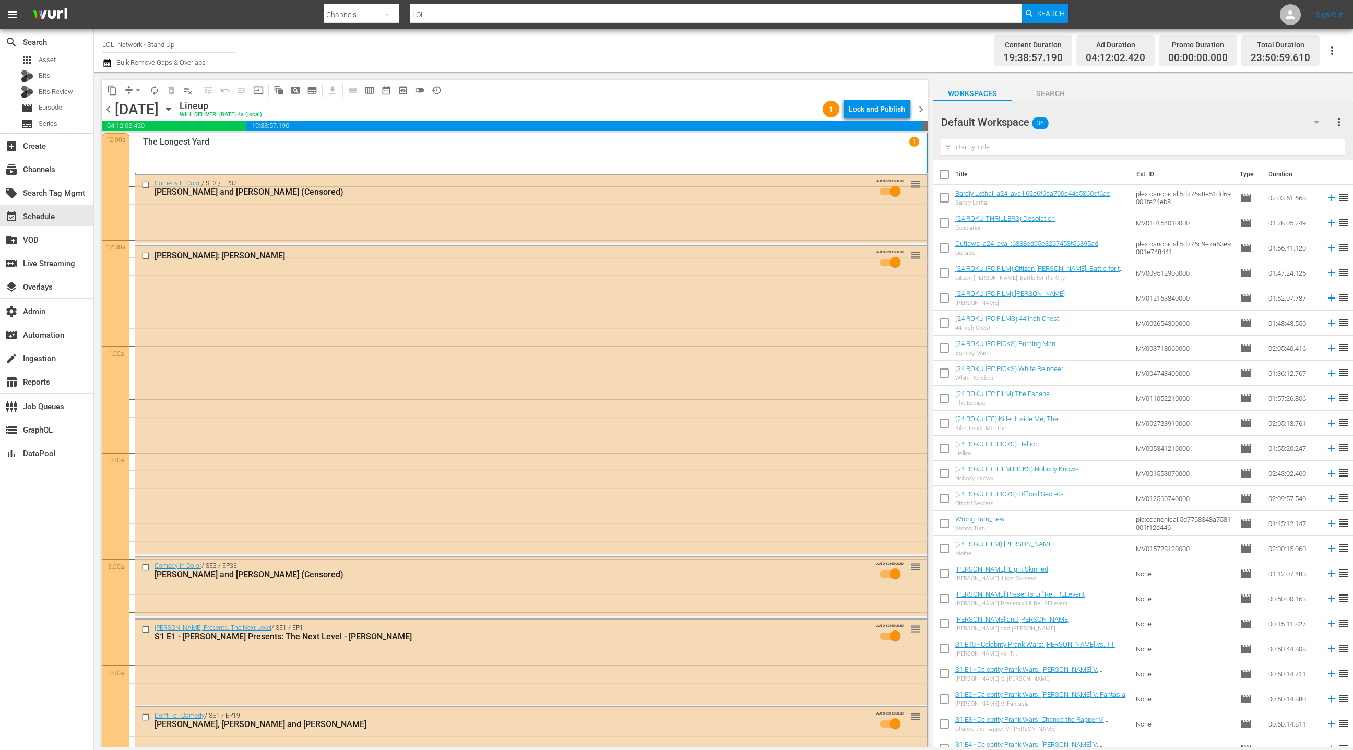
click at [923, 110] on span "chevron_right" at bounding box center [920, 109] width 13 height 13
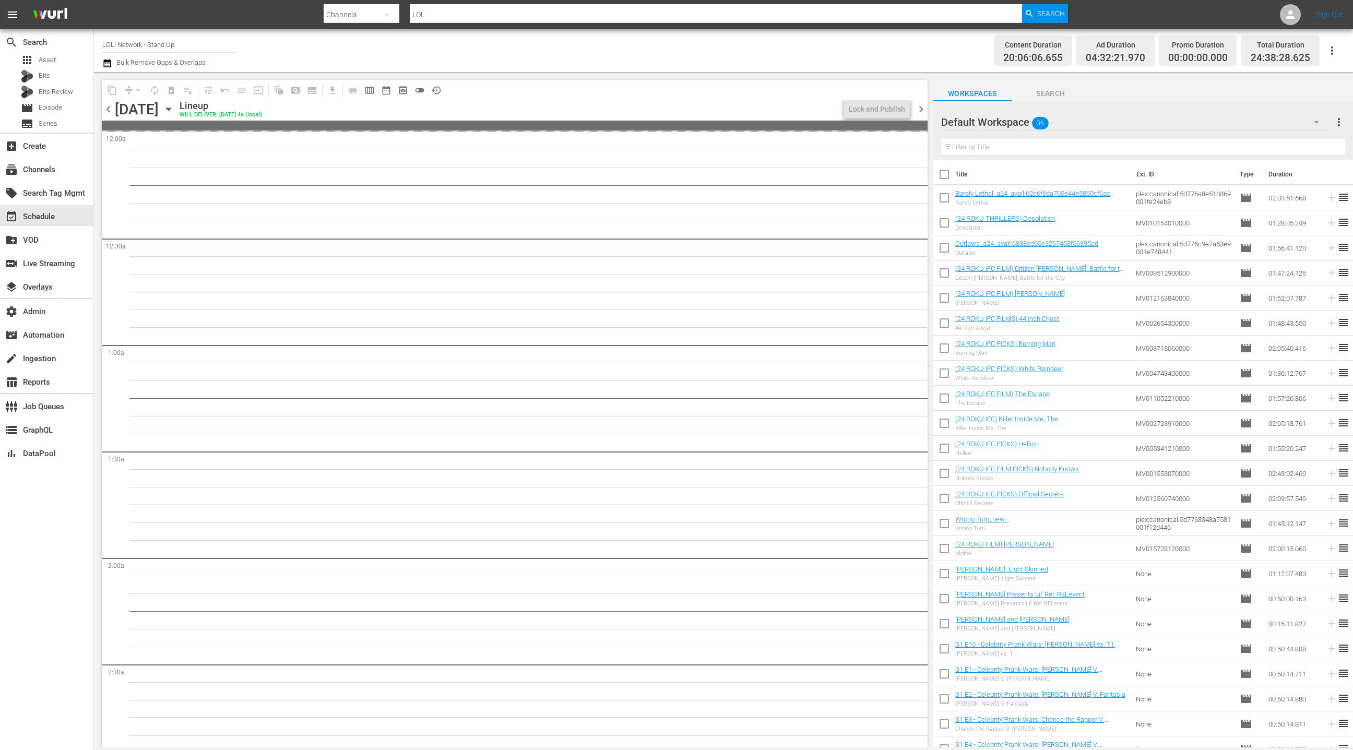
click at [923, 110] on span "chevron_right" at bounding box center [920, 109] width 13 height 13
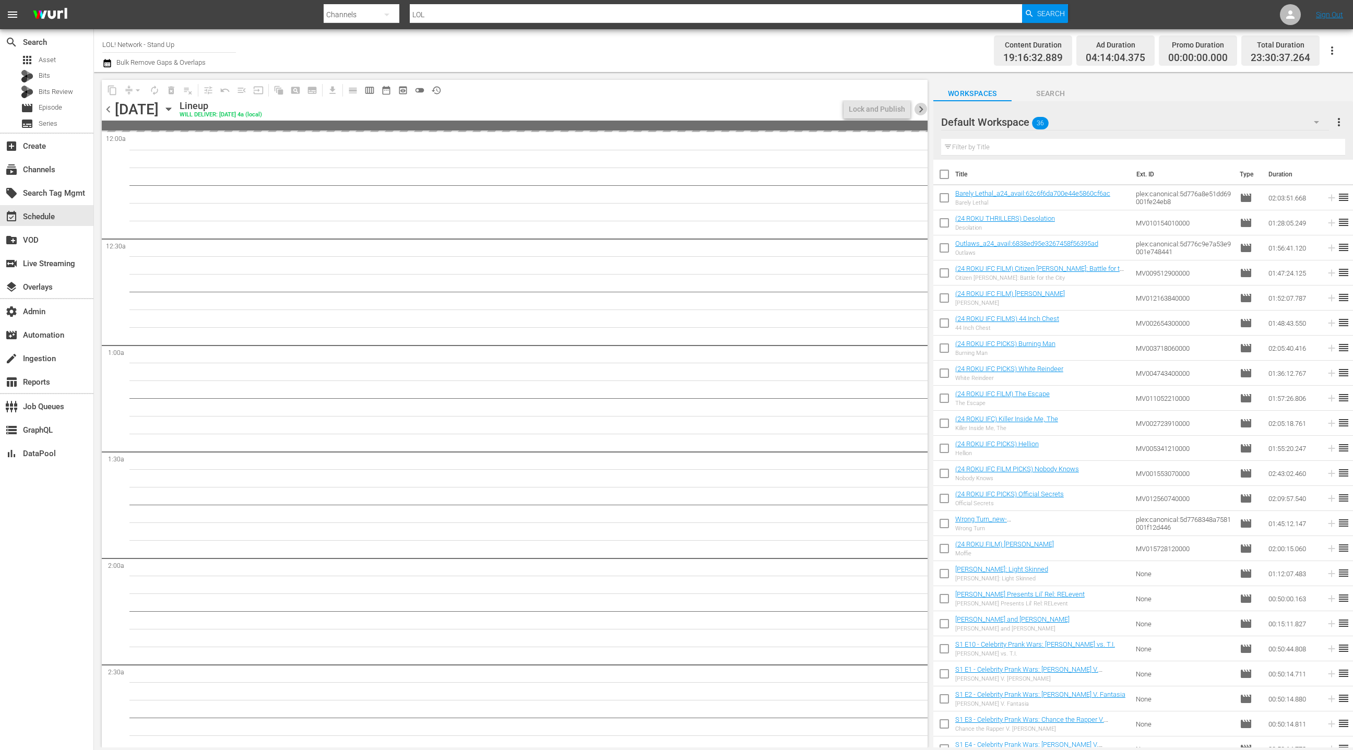
click at [923, 110] on span "chevron_right" at bounding box center [920, 109] width 13 height 13
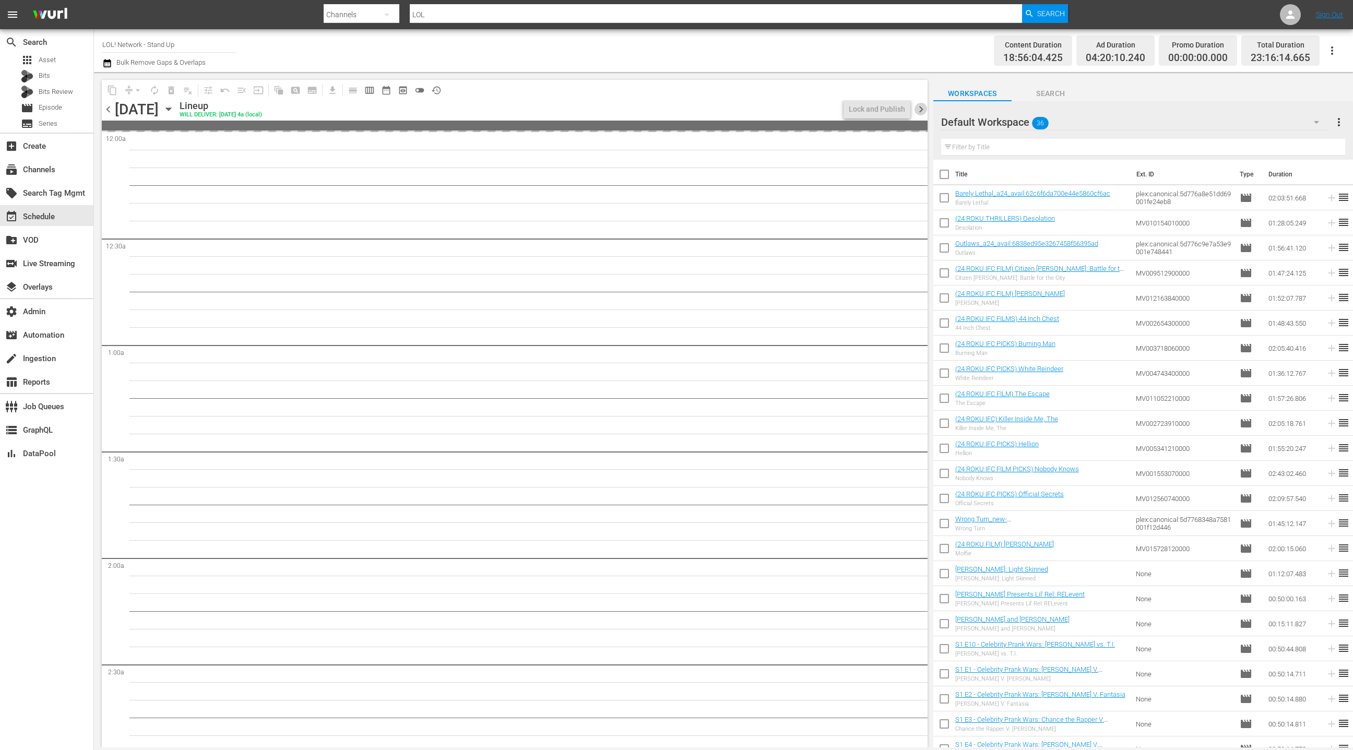
click at [923, 110] on span "chevron_right" at bounding box center [920, 109] width 13 height 13
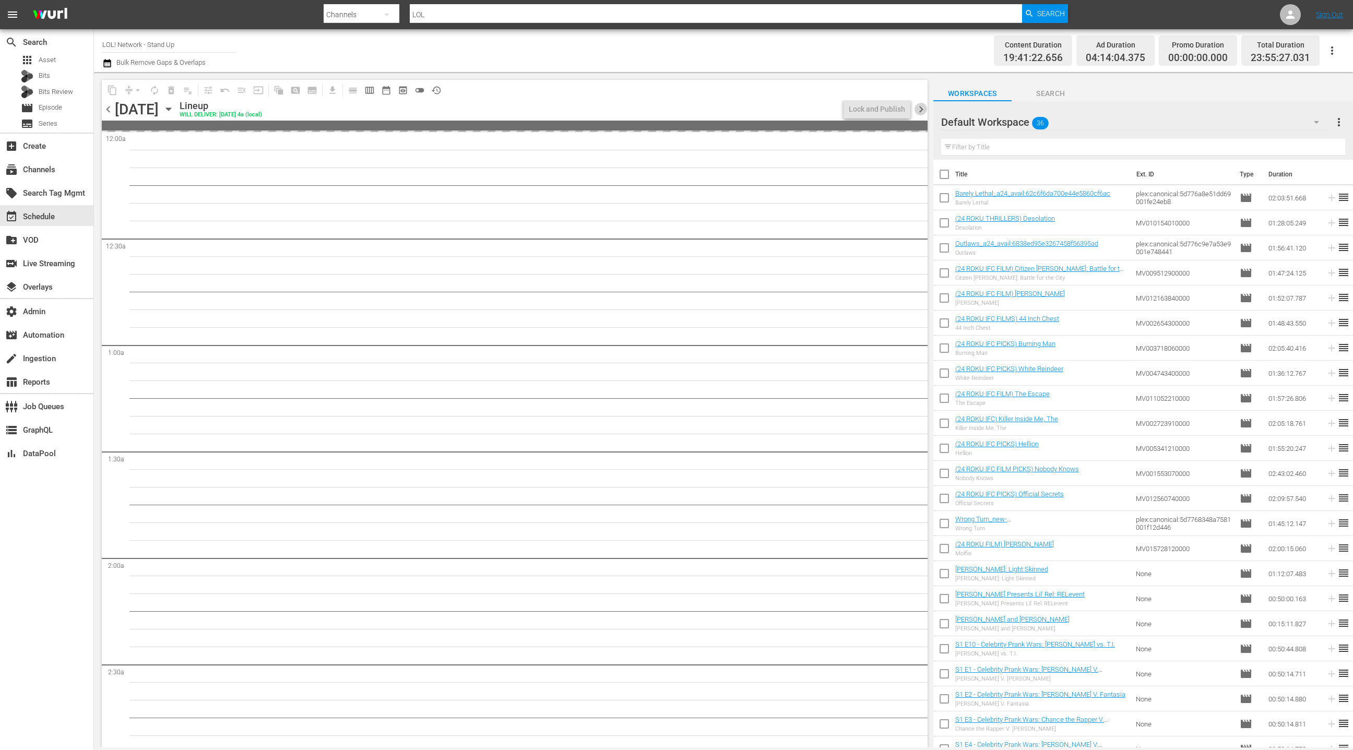
click at [923, 110] on span "chevron_right" at bounding box center [920, 109] width 13 height 13
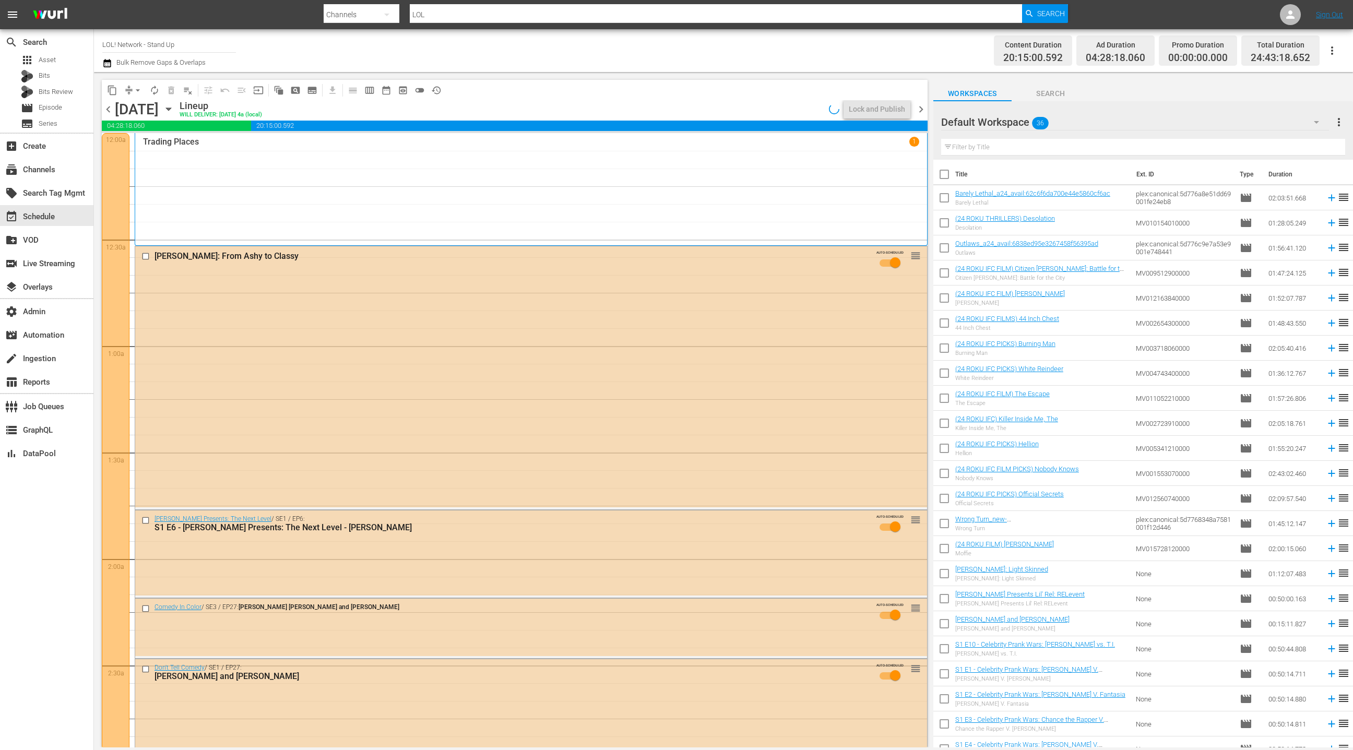
click at [174, 110] on icon "button" at bounding box center [168, 108] width 11 height 11
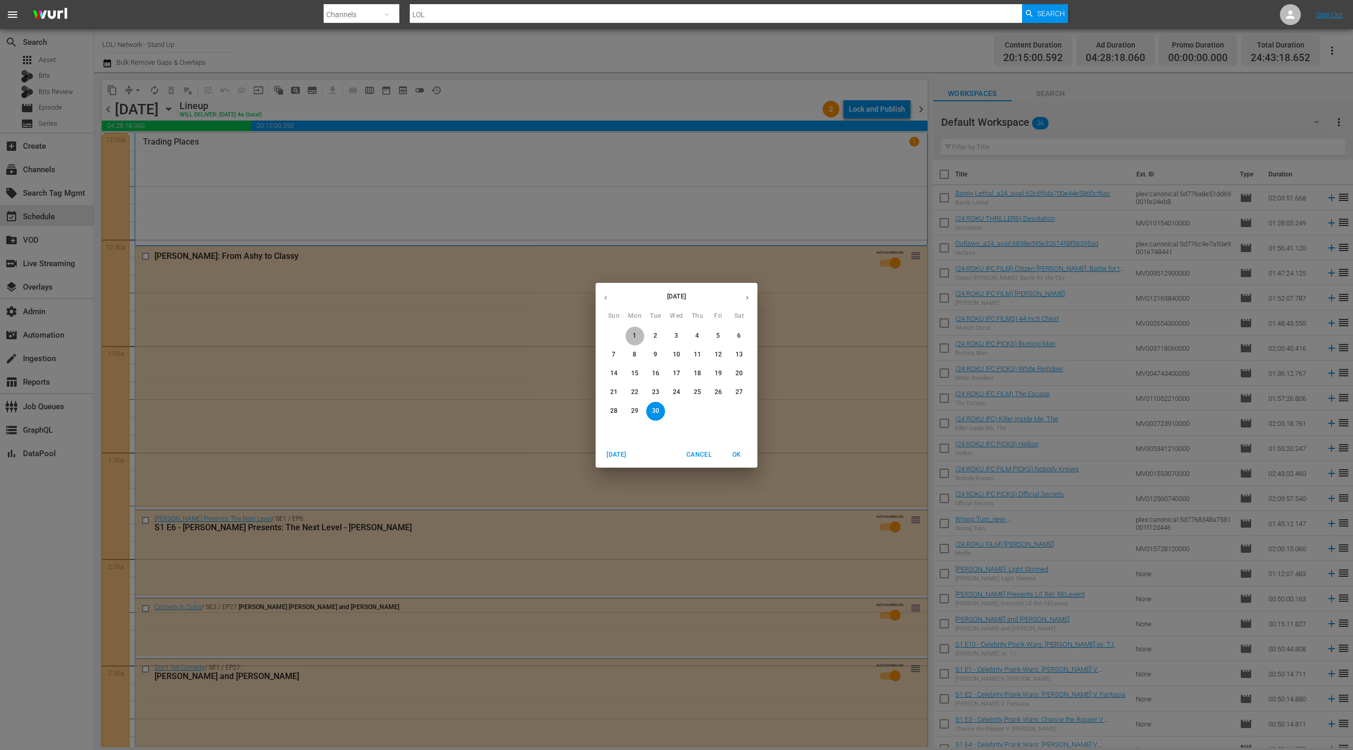
click at [637, 336] on span "1" at bounding box center [634, 335] width 19 height 9
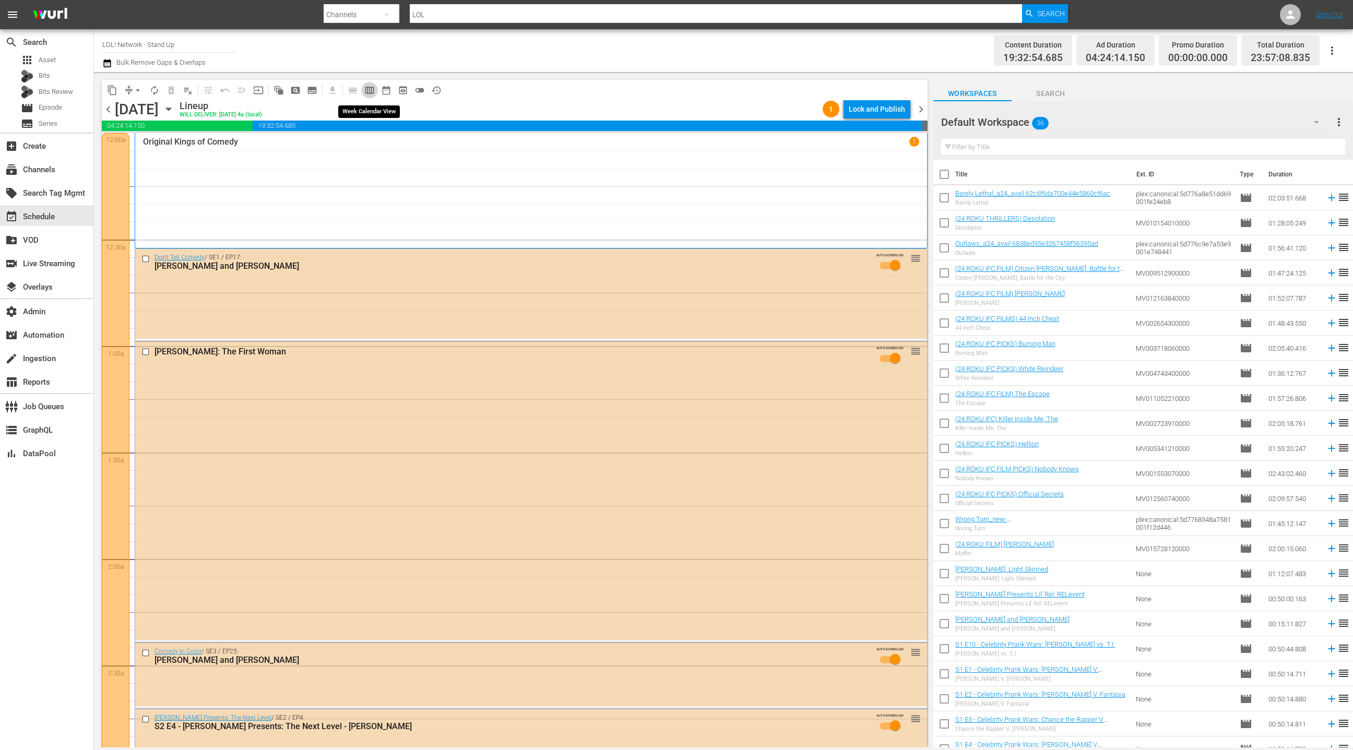
click at [366, 90] on span "calendar_view_week_outlined" at bounding box center [369, 90] width 10 height 10
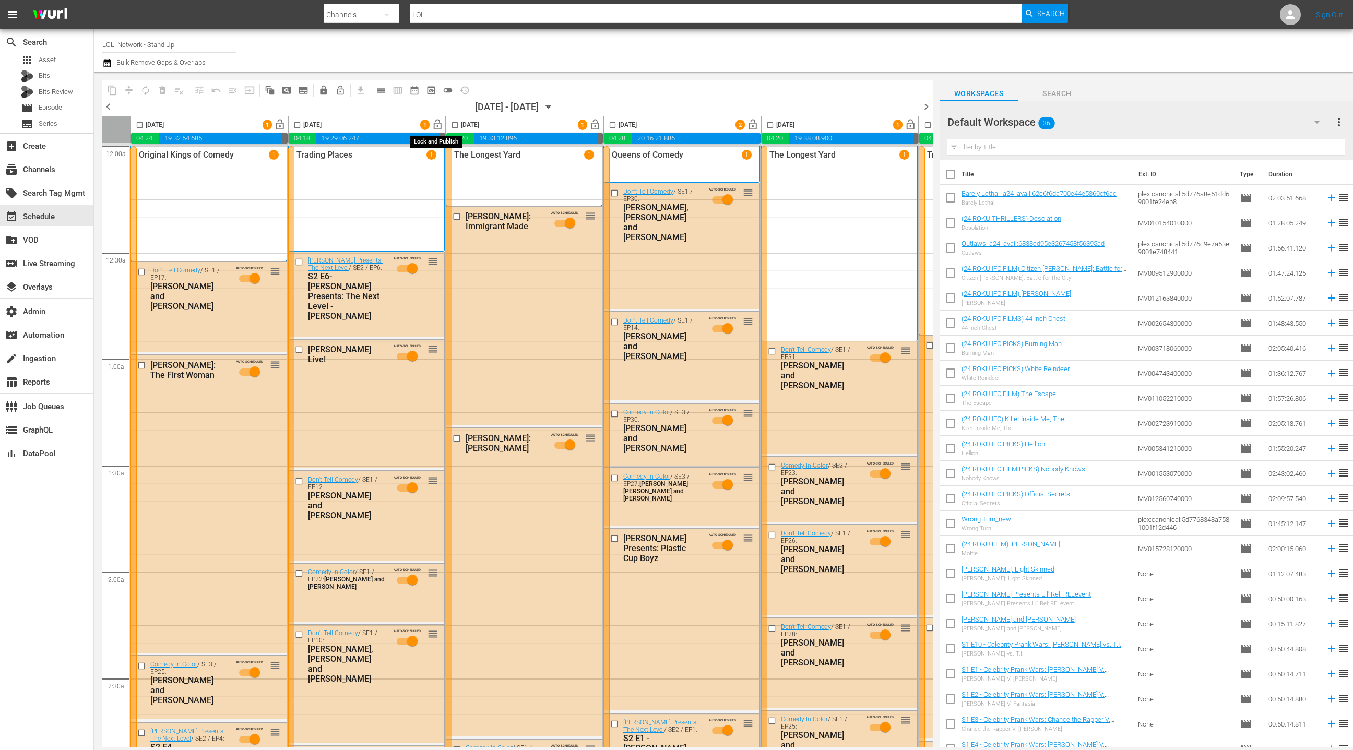
click at [437, 127] on span "lock_open" at bounding box center [438, 125] width 12 height 12
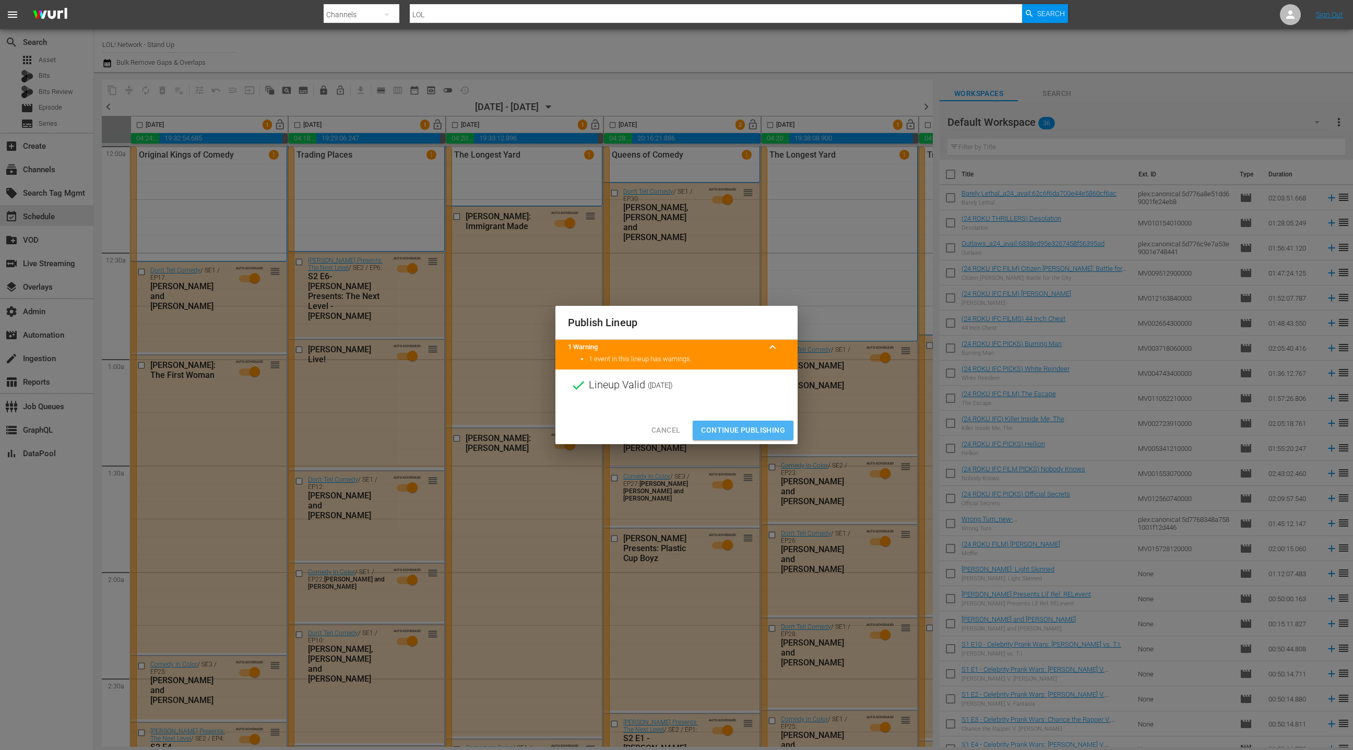
drag, startPoint x: 750, startPoint y: 432, endPoint x: 684, endPoint y: 191, distance: 249.6
click at [750, 432] on span "Continue Publishing" at bounding box center [743, 430] width 84 height 13
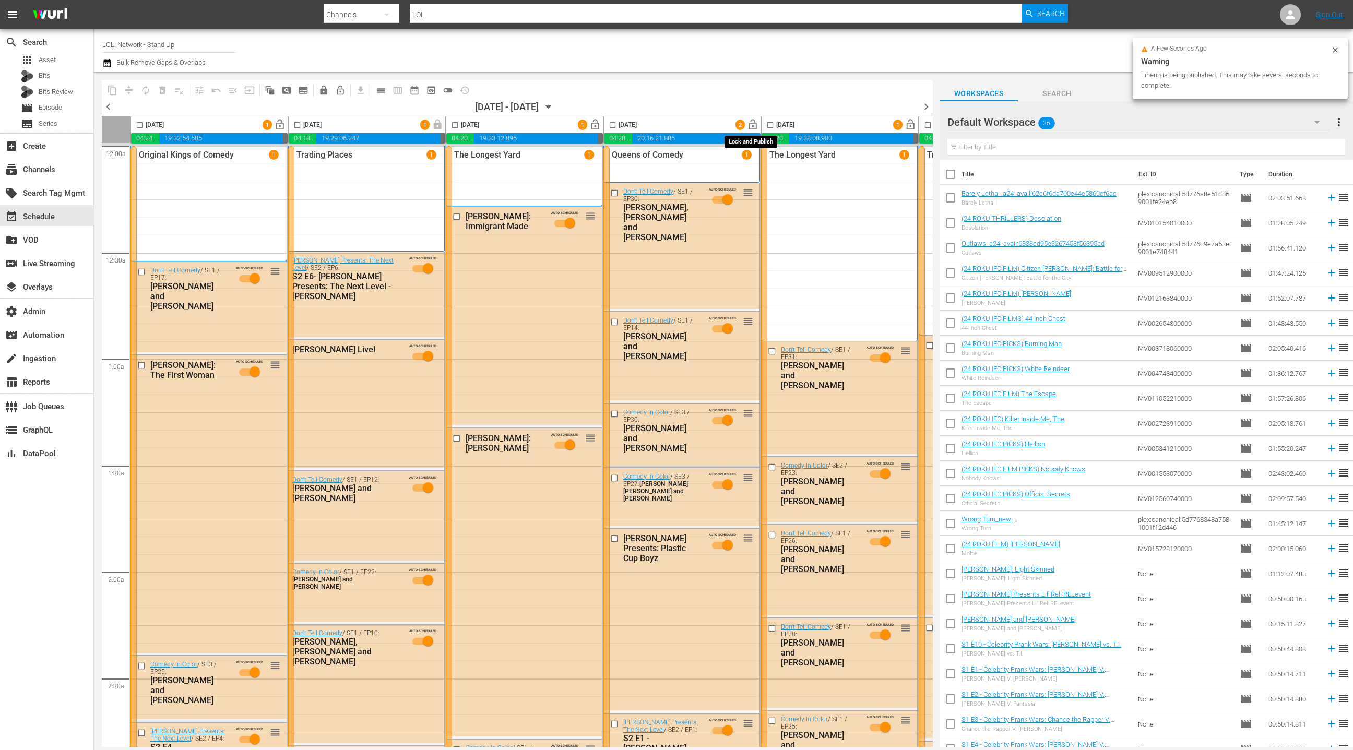
click at [750, 127] on span "lock_open" at bounding box center [753, 125] width 12 height 12
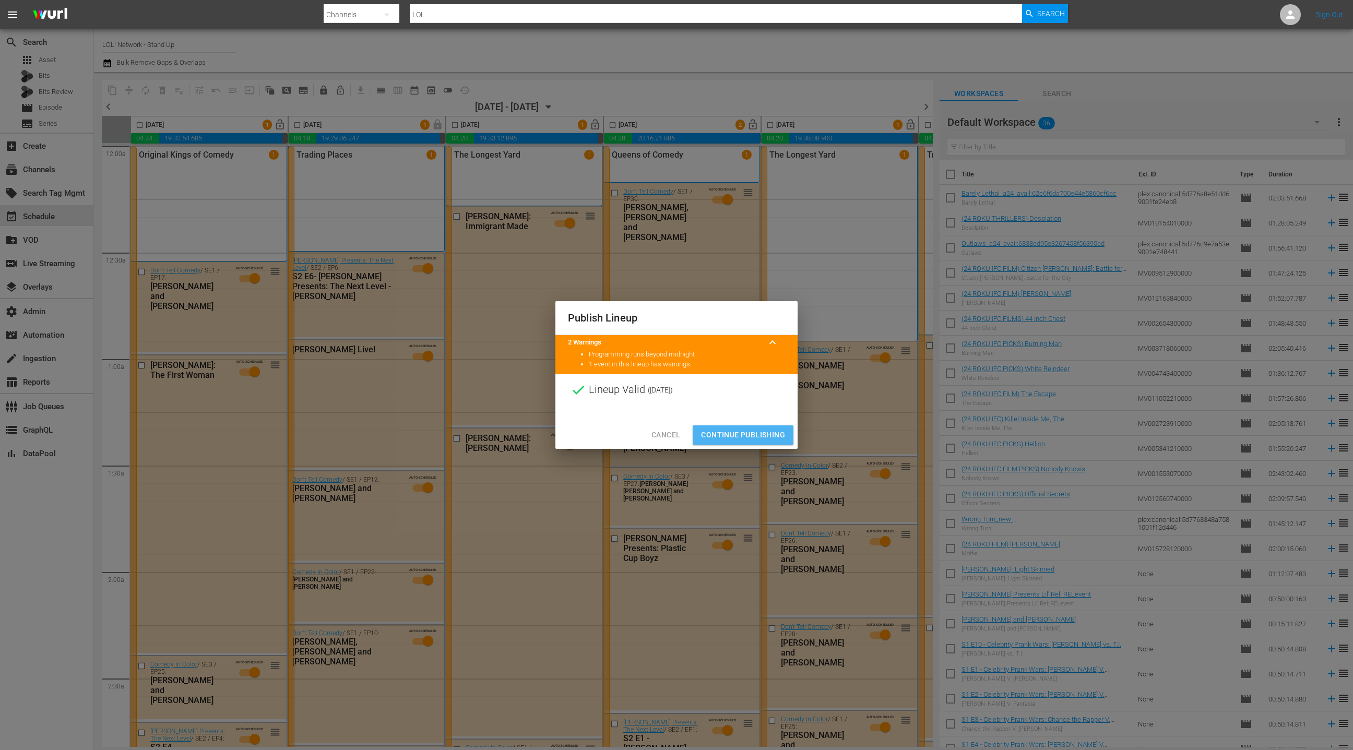
click at [738, 435] on span "Continue Publishing" at bounding box center [743, 434] width 84 height 13
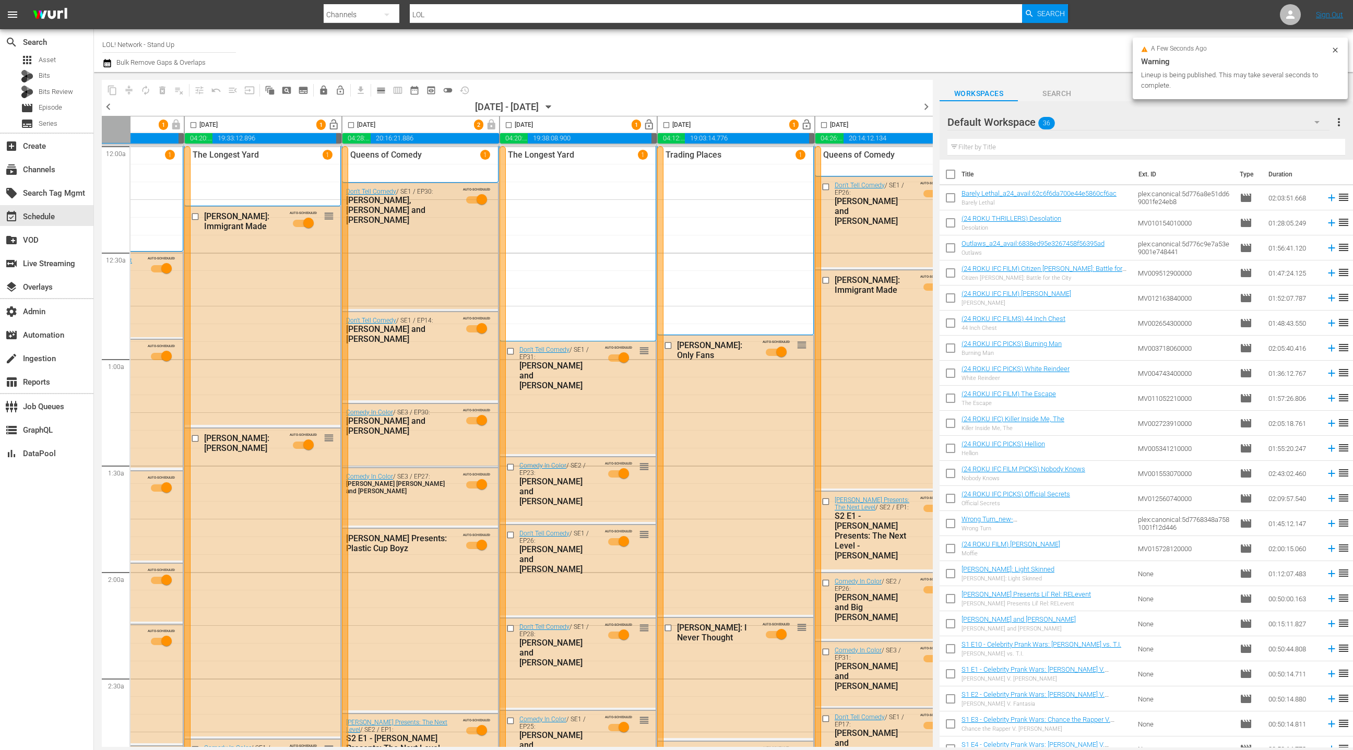
scroll to position [0, 303]
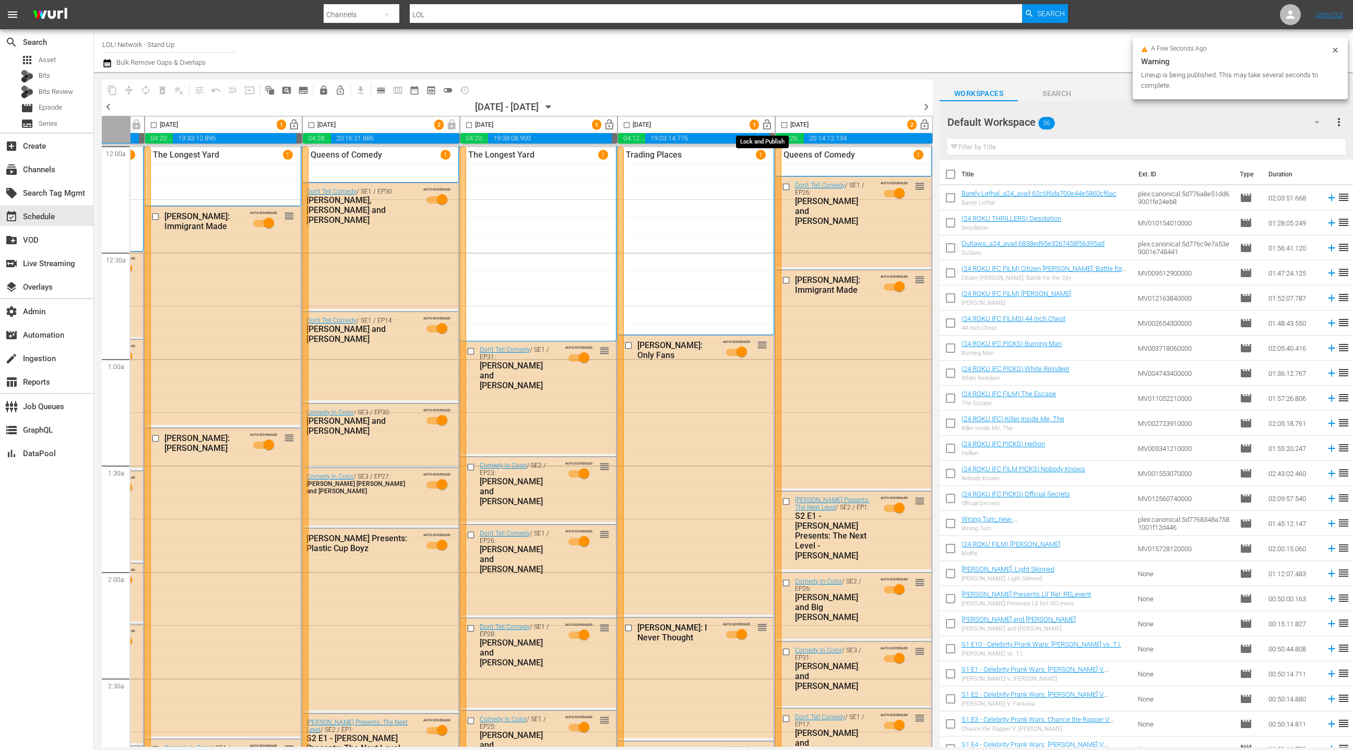
click at [764, 127] on span "lock_open" at bounding box center [767, 125] width 12 height 12
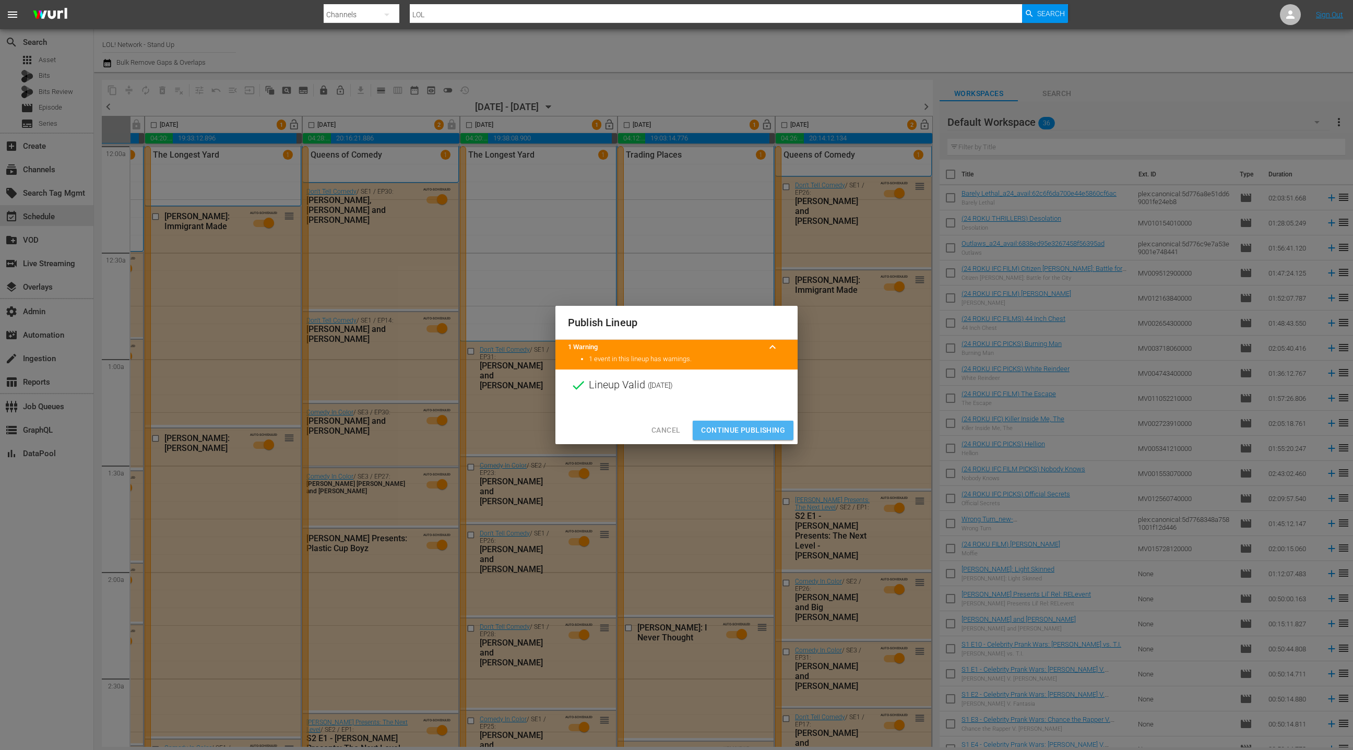
click at [745, 432] on span "Continue Publishing" at bounding box center [743, 430] width 84 height 13
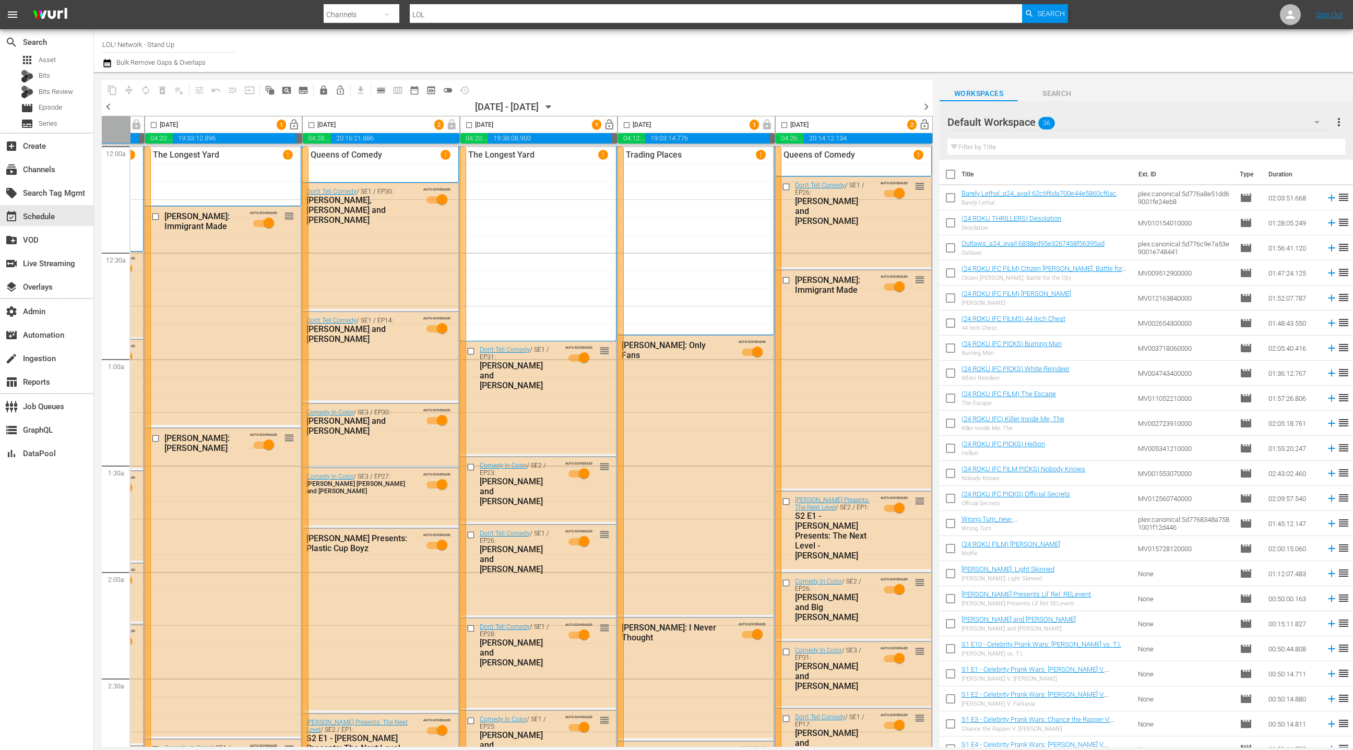
scroll to position [0, 0]
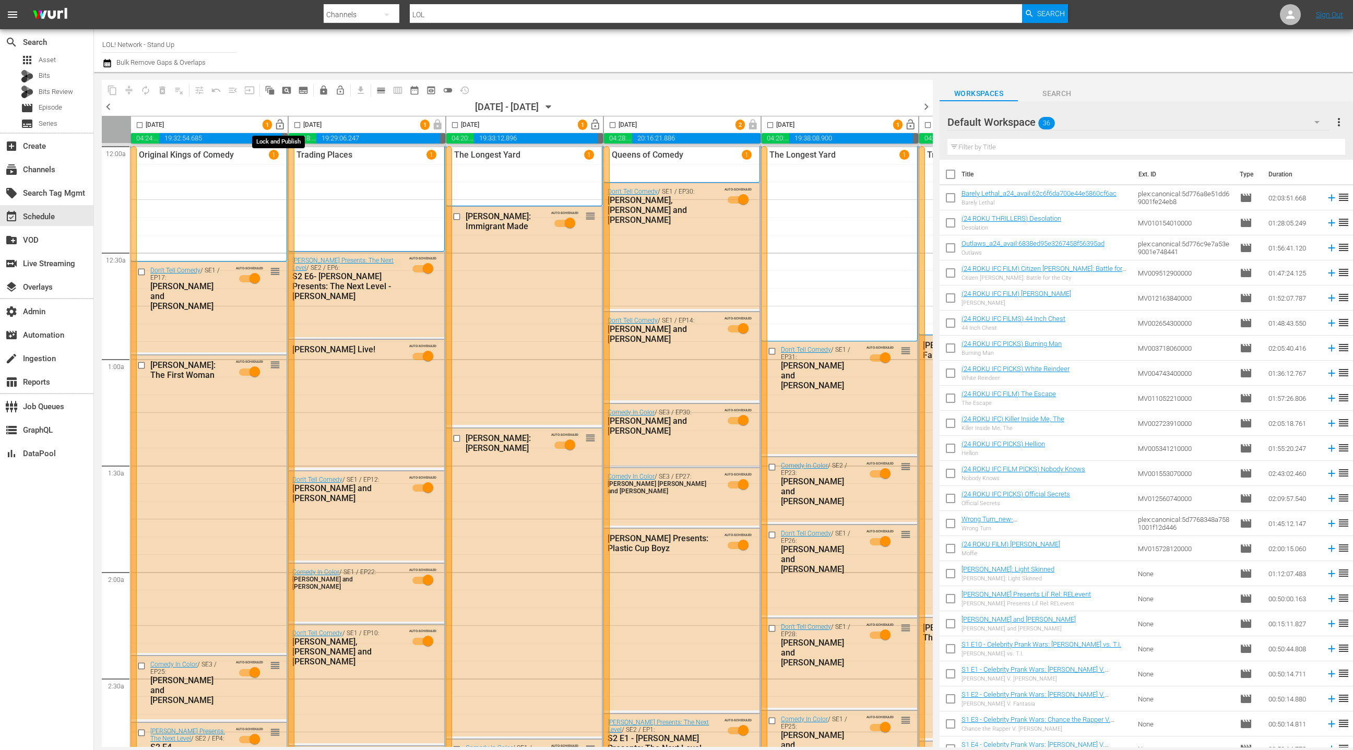
click at [277, 123] on span "lock_open" at bounding box center [280, 125] width 12 height 12
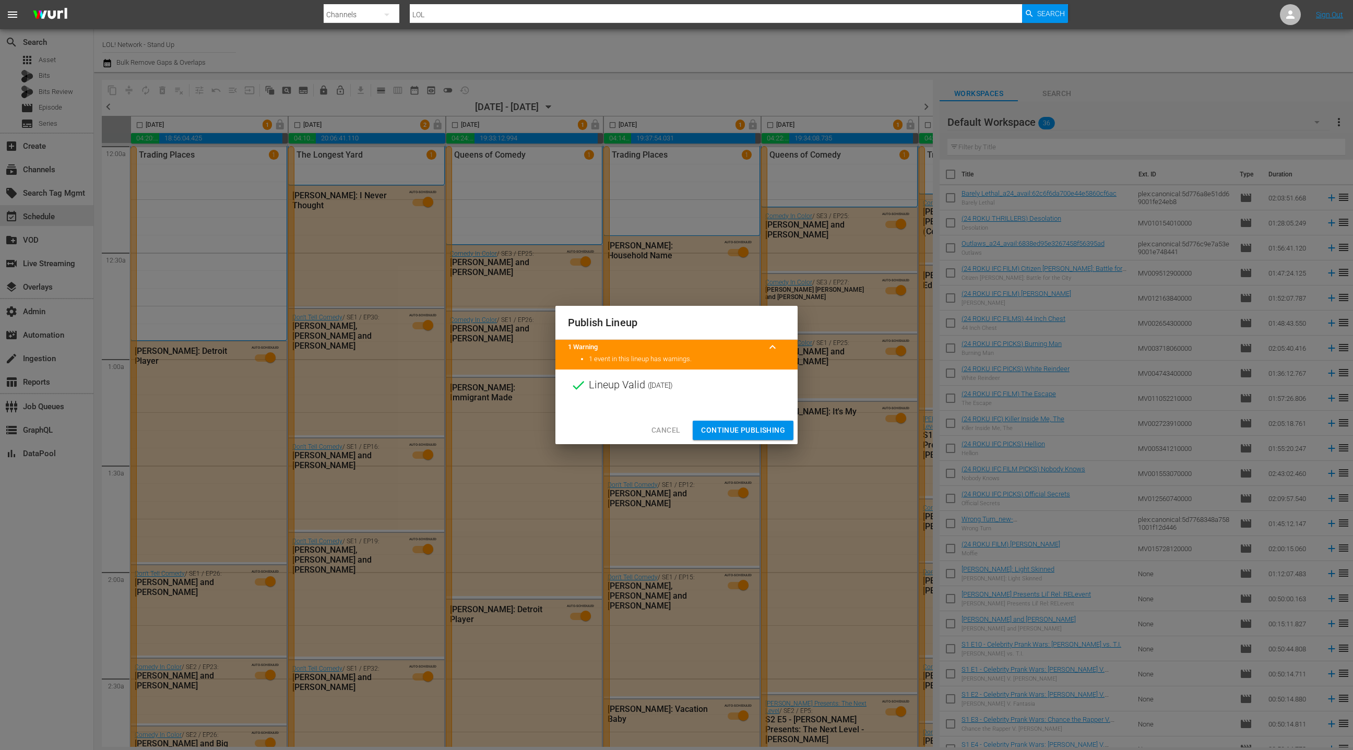
scroll to position [0, 303]
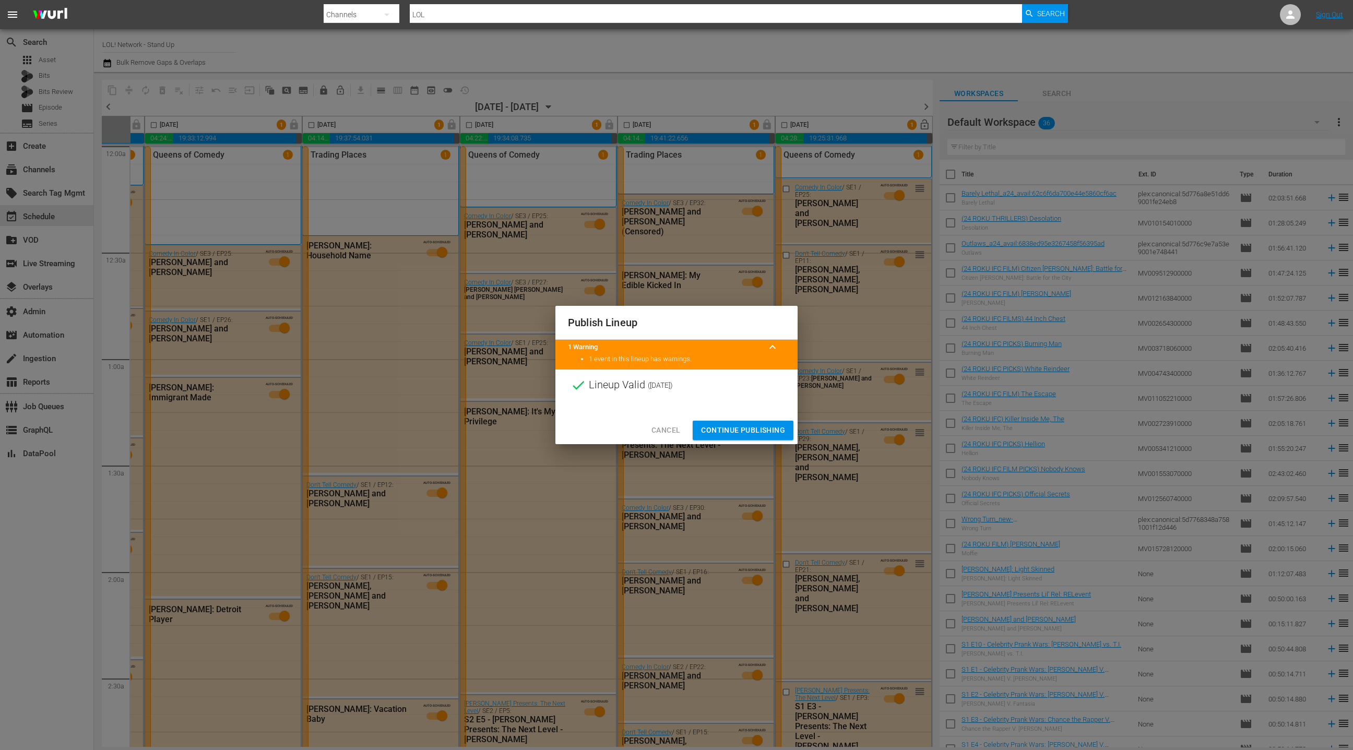
drag, startPoint x: 748, startPoint y: 432, endPoint x: 855, endPoint y: 176, distance: 276.9
click at [748, 432] on span "Continue Publishing" at bounding box center [743, 430] width 84 height 13
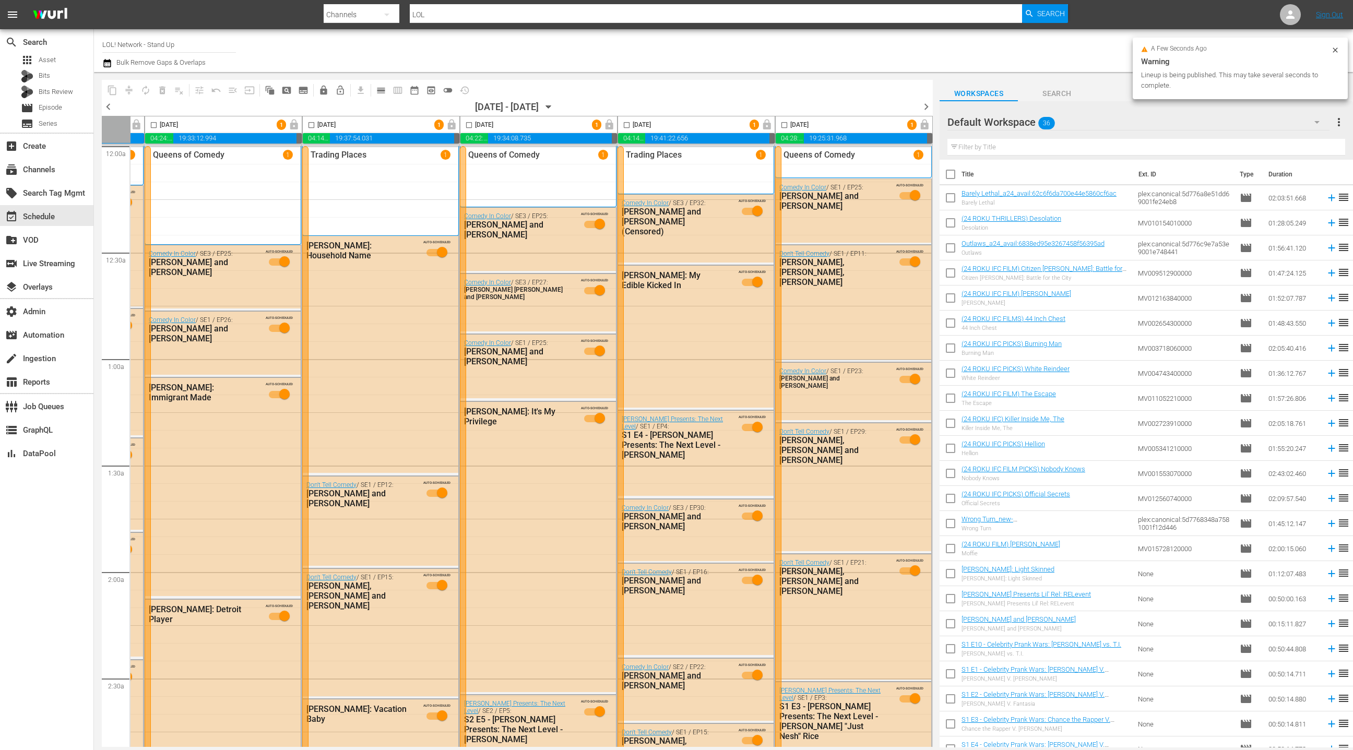
click at [929, 109] on span "chevron_right" at bounding box center [926, 106] width 13 height 13
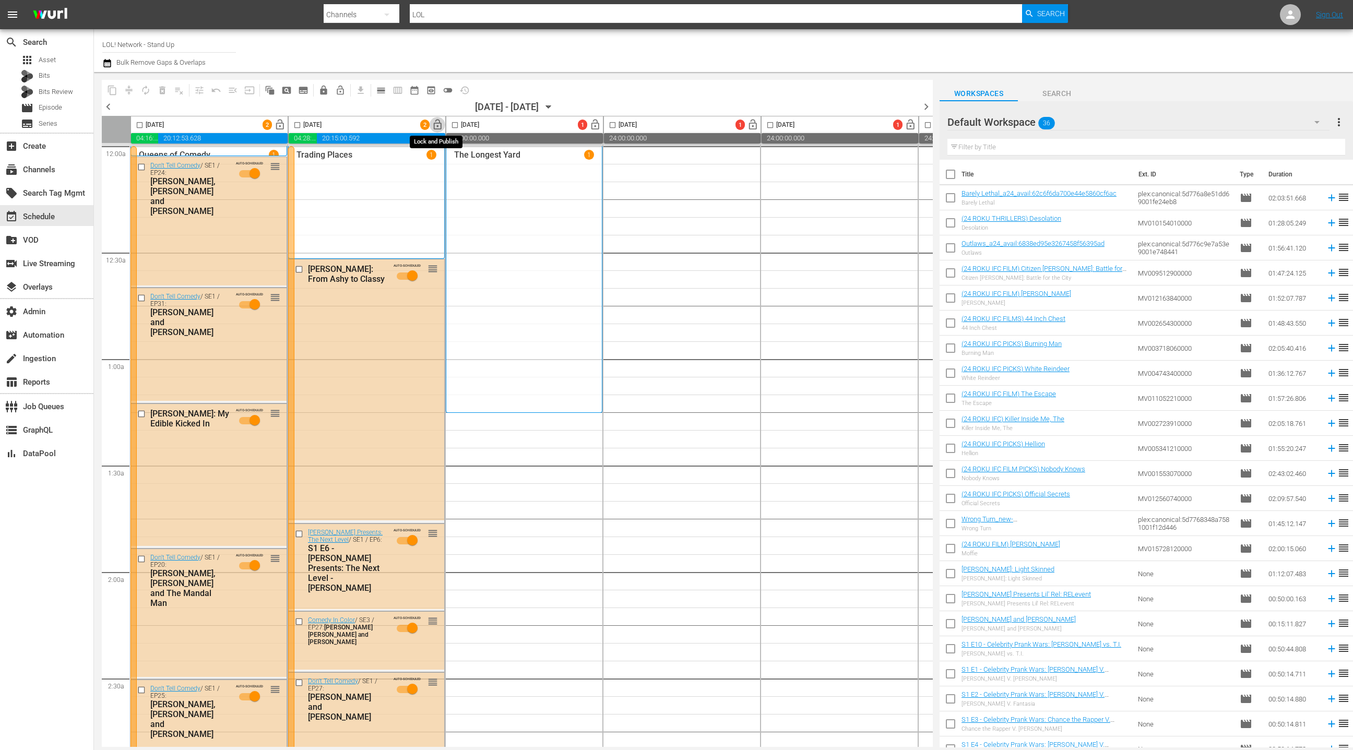
click at [436, 124] on span "lock_open" at bounding box center [438, 125] width 12 height 12
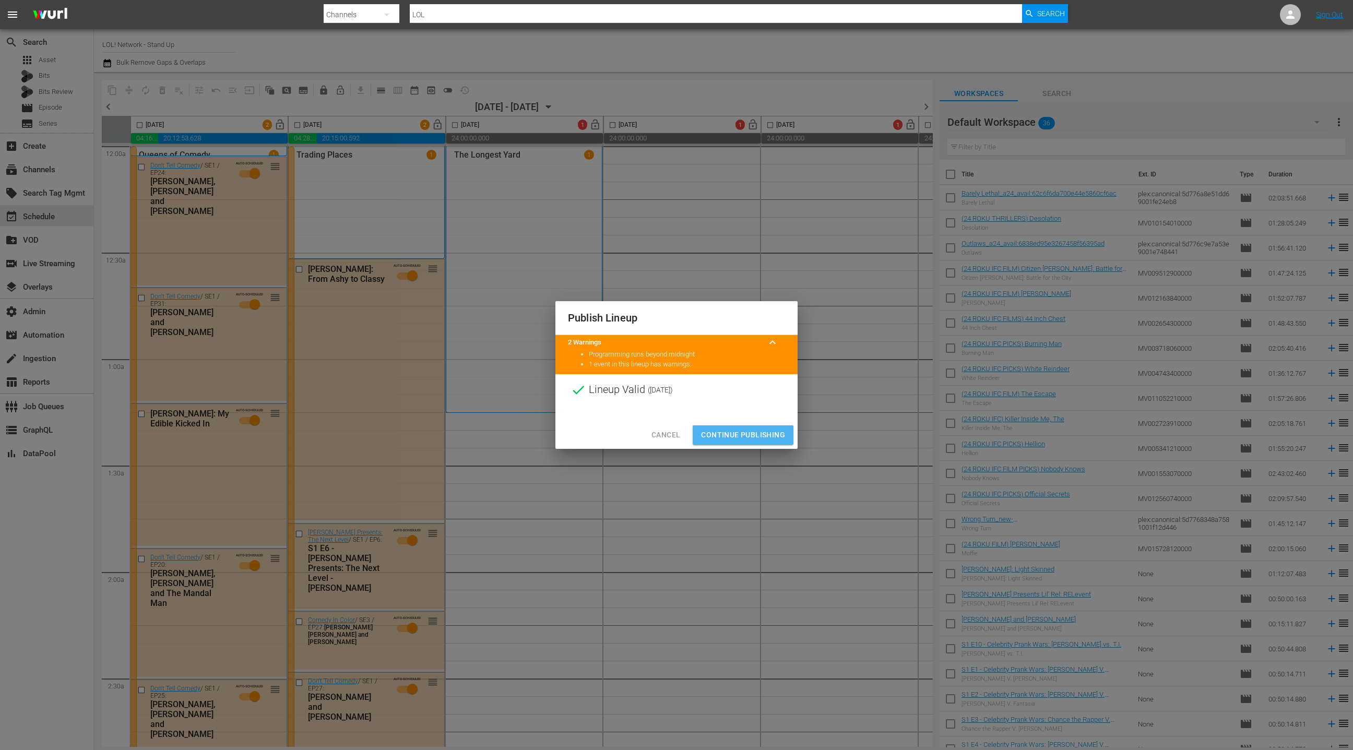
click at [734, 435] on span "Continue Publishing" at bounding box center [743, 434] width 84 height 13
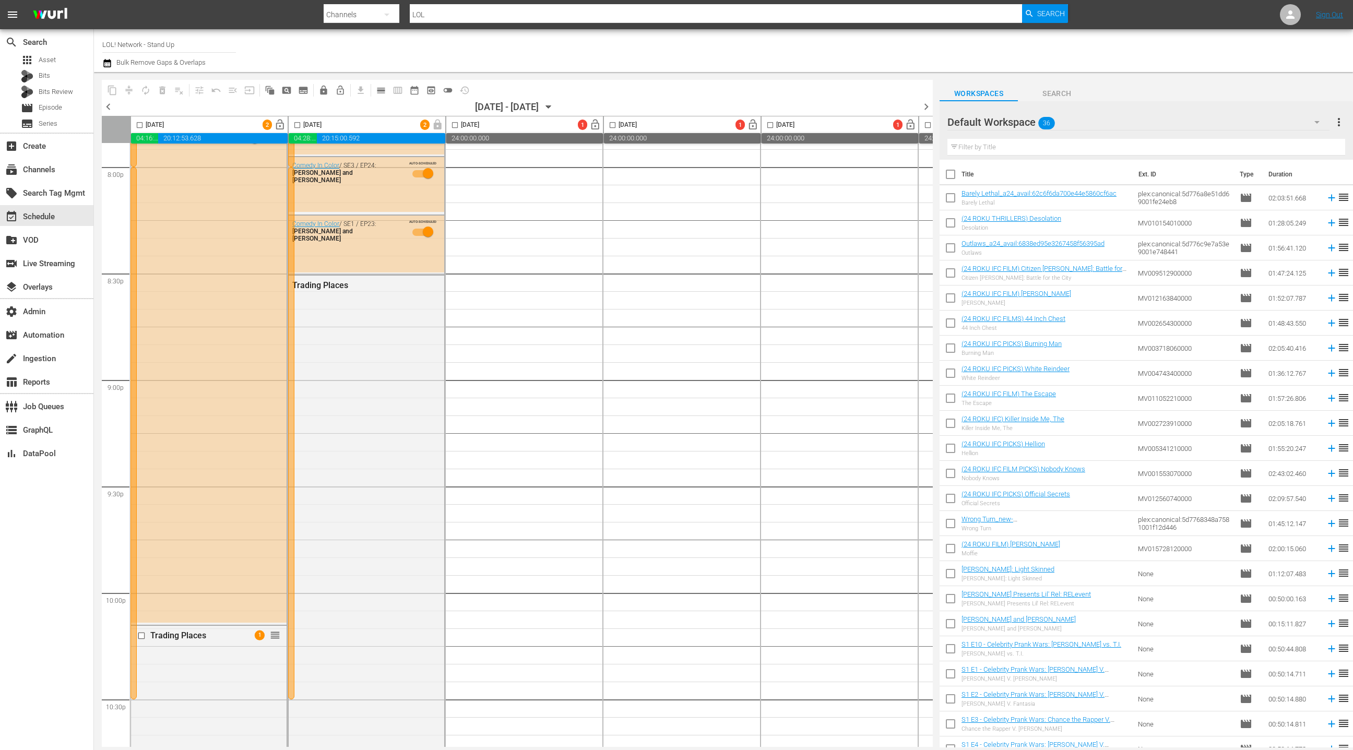
scroll to position [4180, 0]
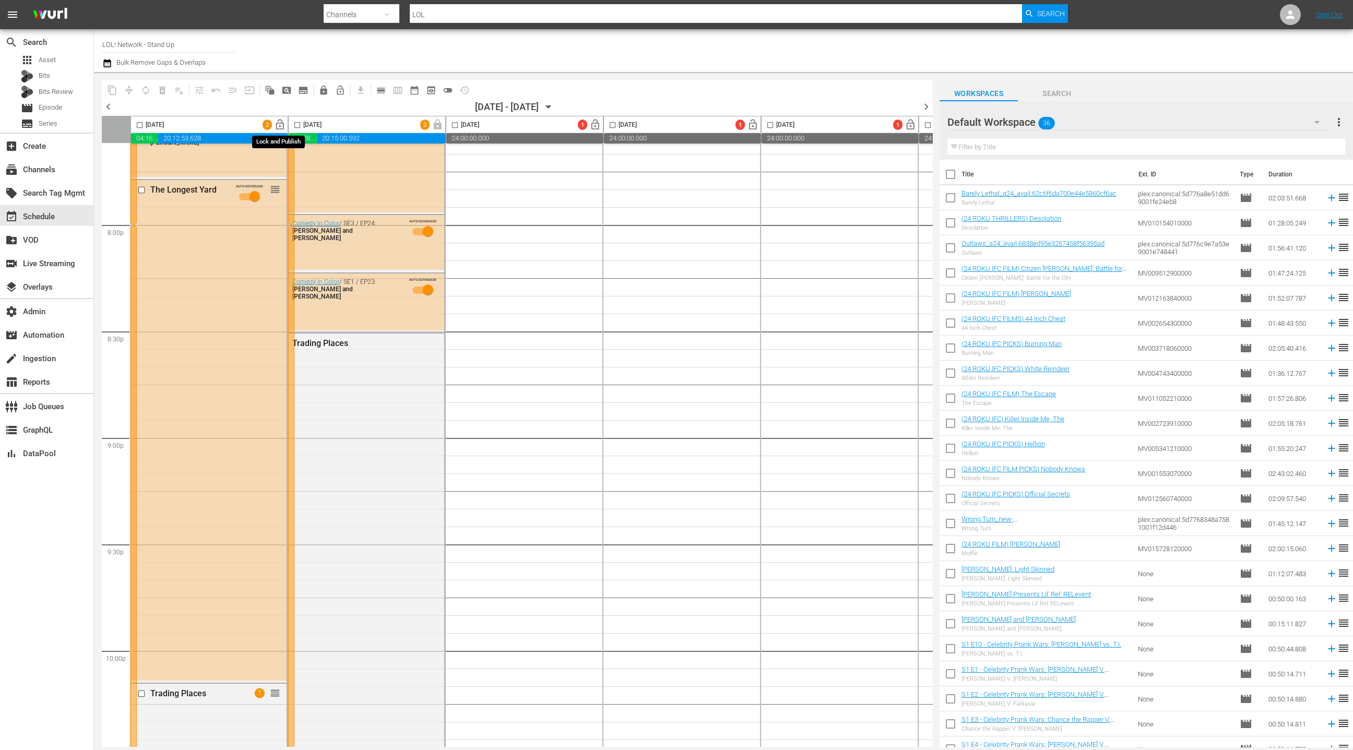
click at [278, 123] on span "lock_open" at bounding box center [280, 125] width 12 height 12
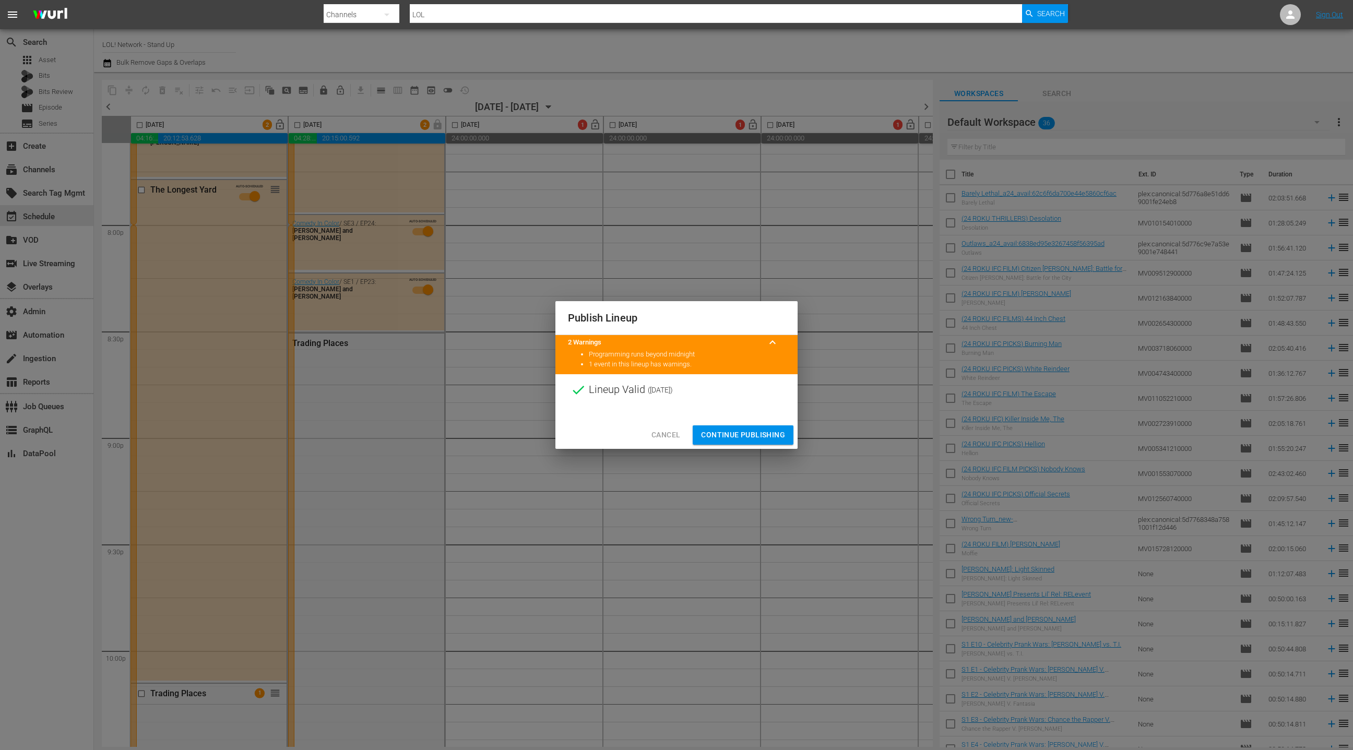
drag, startPoint x: 723, startPoint y: 435, endPoint x: 524, endPoint y: 280, distance: 251.7
click at [723, 435] on span "Continue Publishing" at bounding box center [743, 434] width 84 height 13
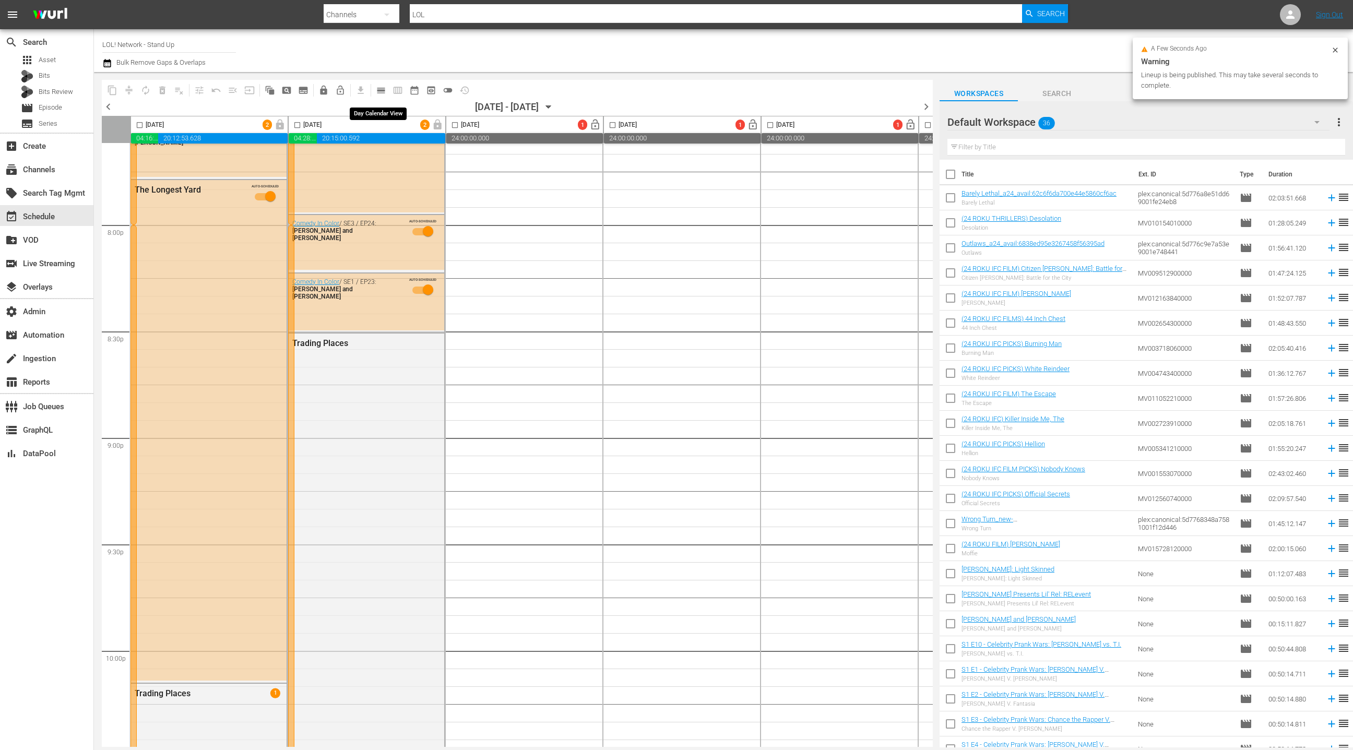
click at [384, 90] on span "calendar_view_day_outlined" at bounding box center [381, 90] width 10 height 10
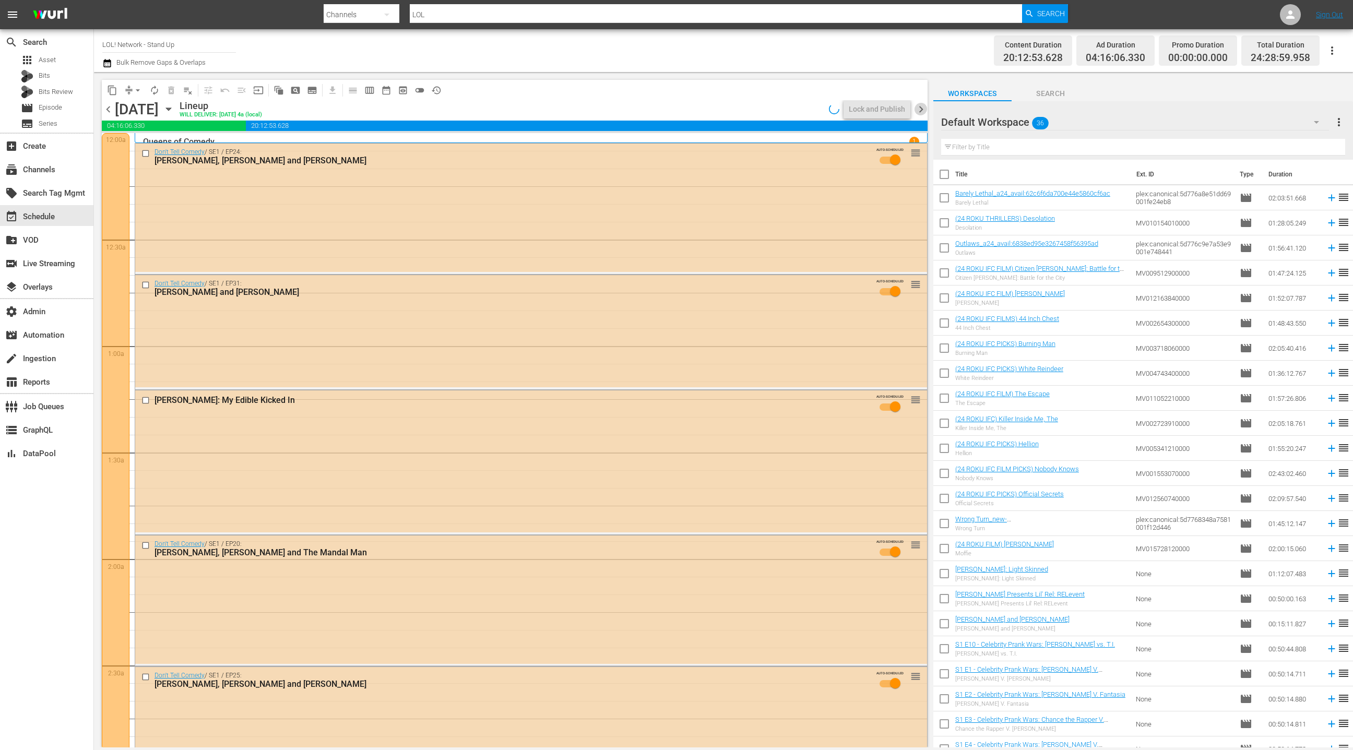
click at [924, 109] on span "chevron_right" at bounding box center [920, 109] width 13 height 13
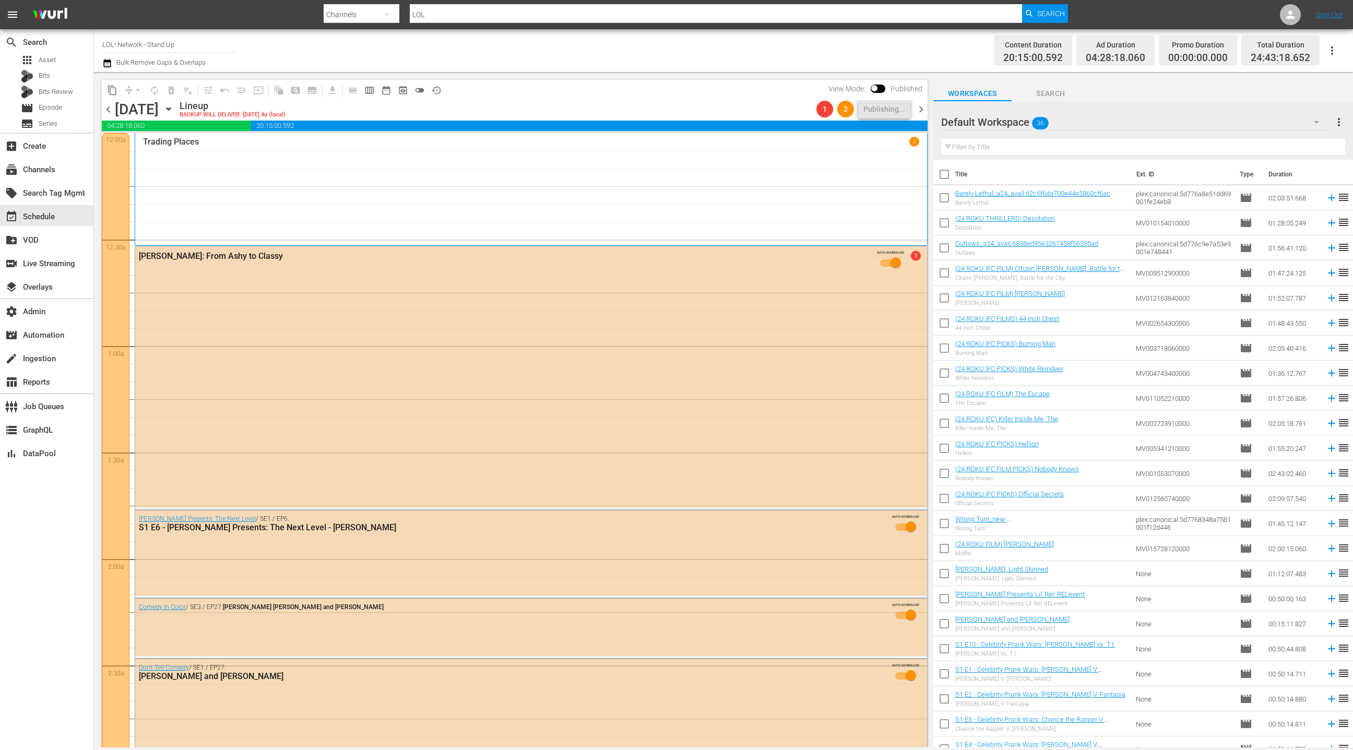
click at [919, 109] on span "chevron_right" at bounding box center [920, 109] width 13 height 13
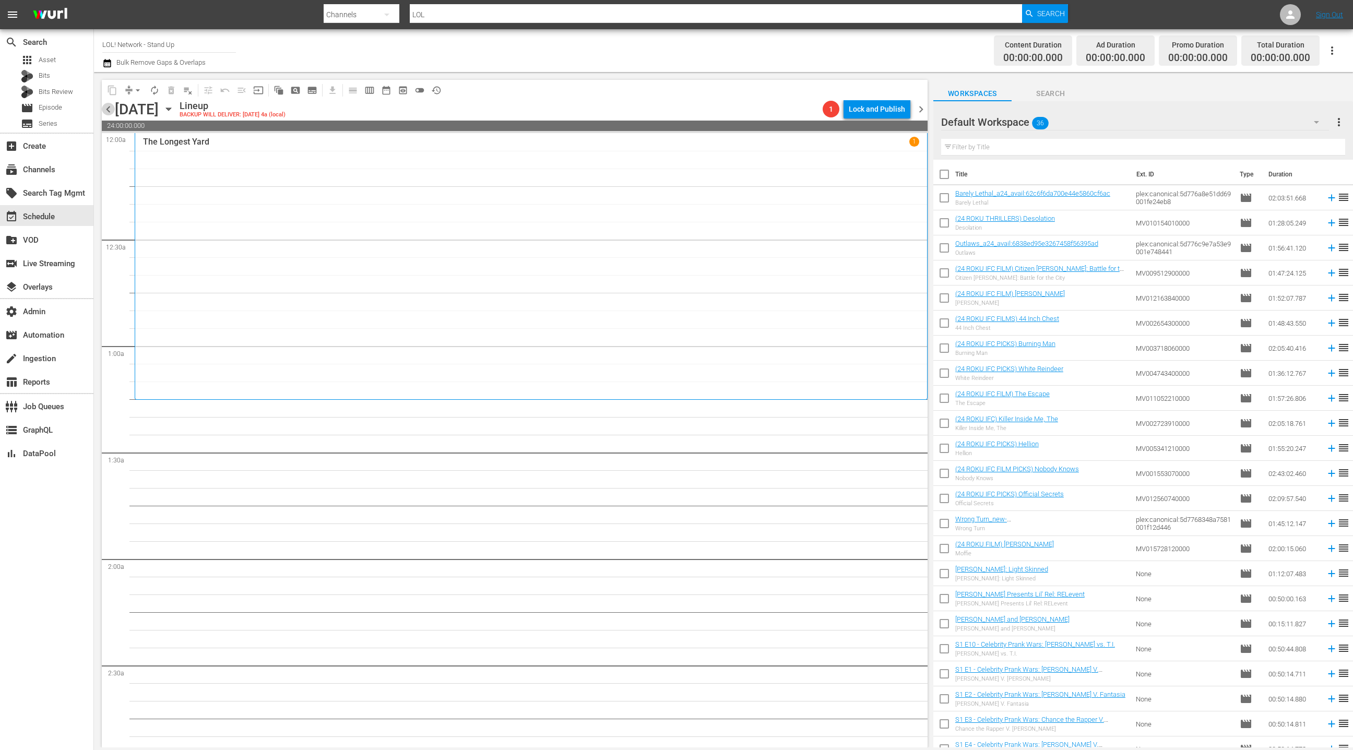
click at [109, 111] on span "chevron_left" at bounding box center [108, 109] width 13 height 13
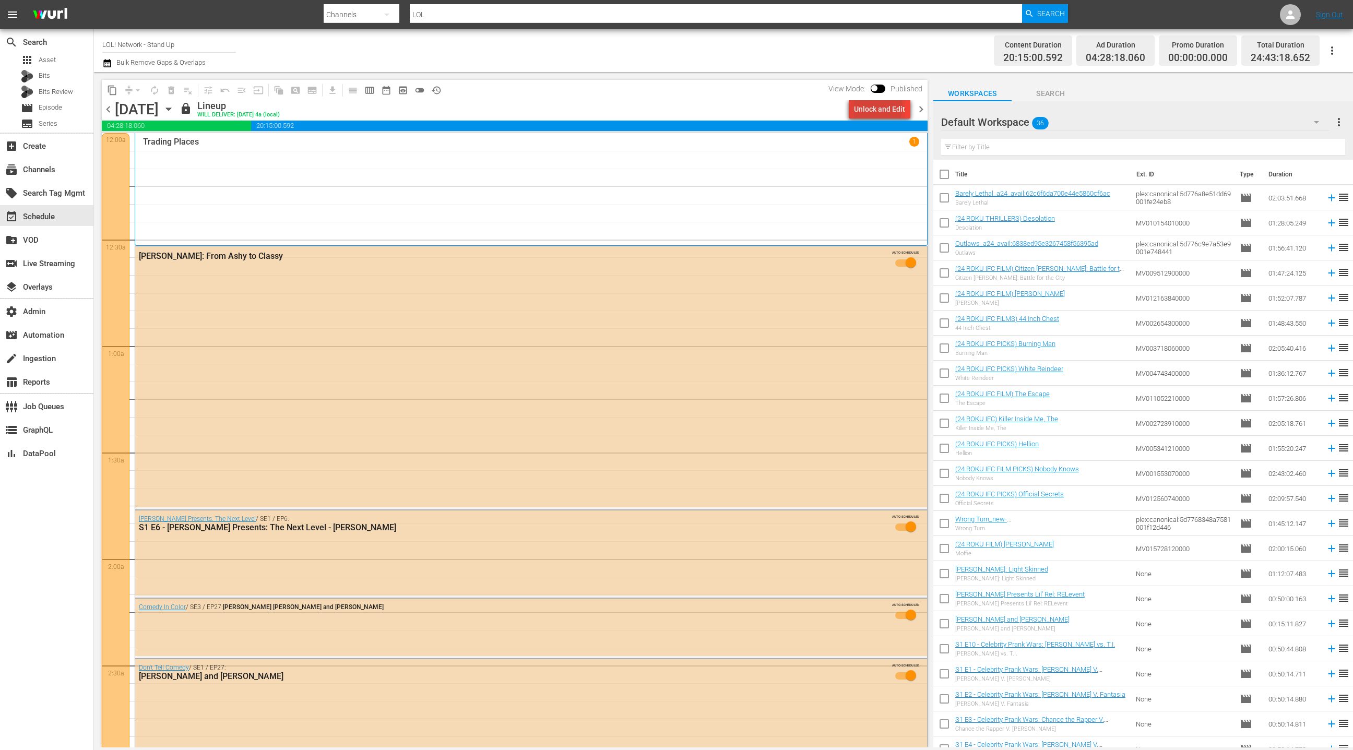
click at [880, 108] on div "Unlock and Edit" at bounding box center [879, 109] width 51 height 19
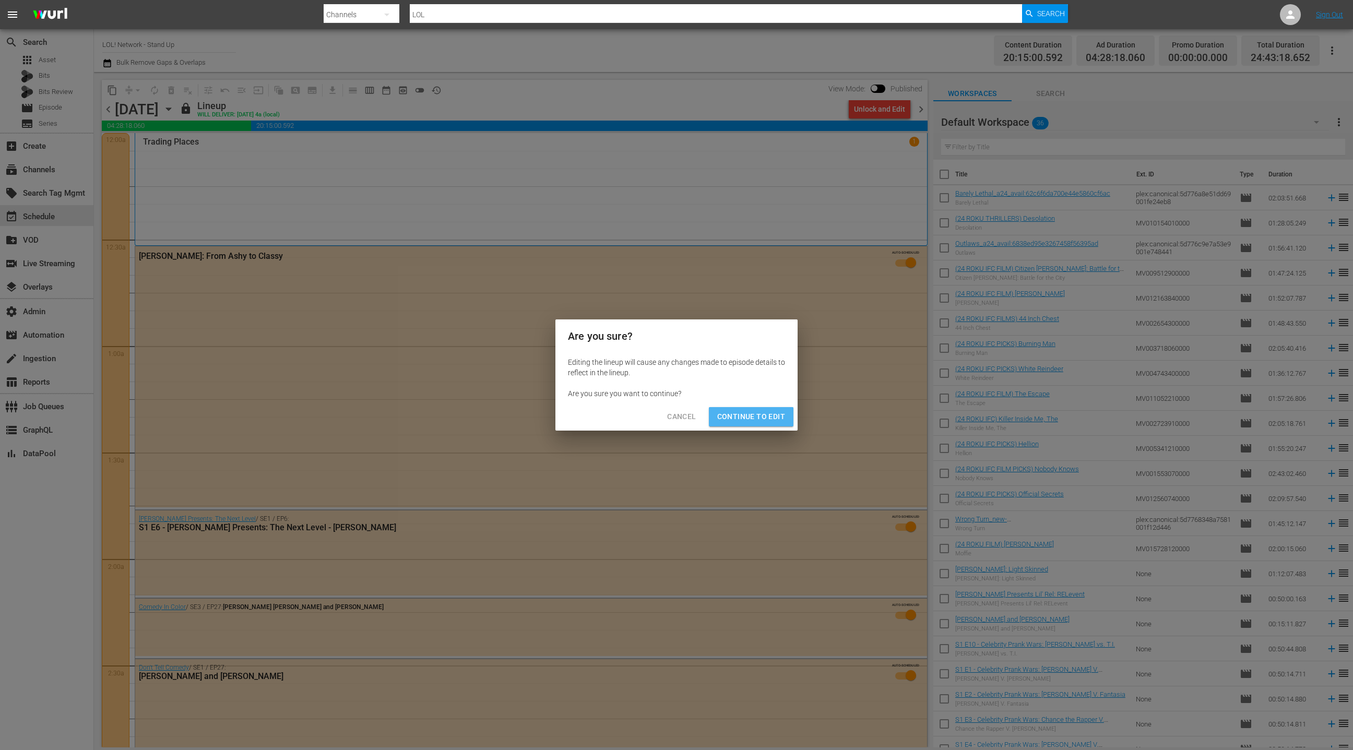
click at [756, 416] on span "Continue to Edit" at bounding box center [751, 416] width 68 height 13
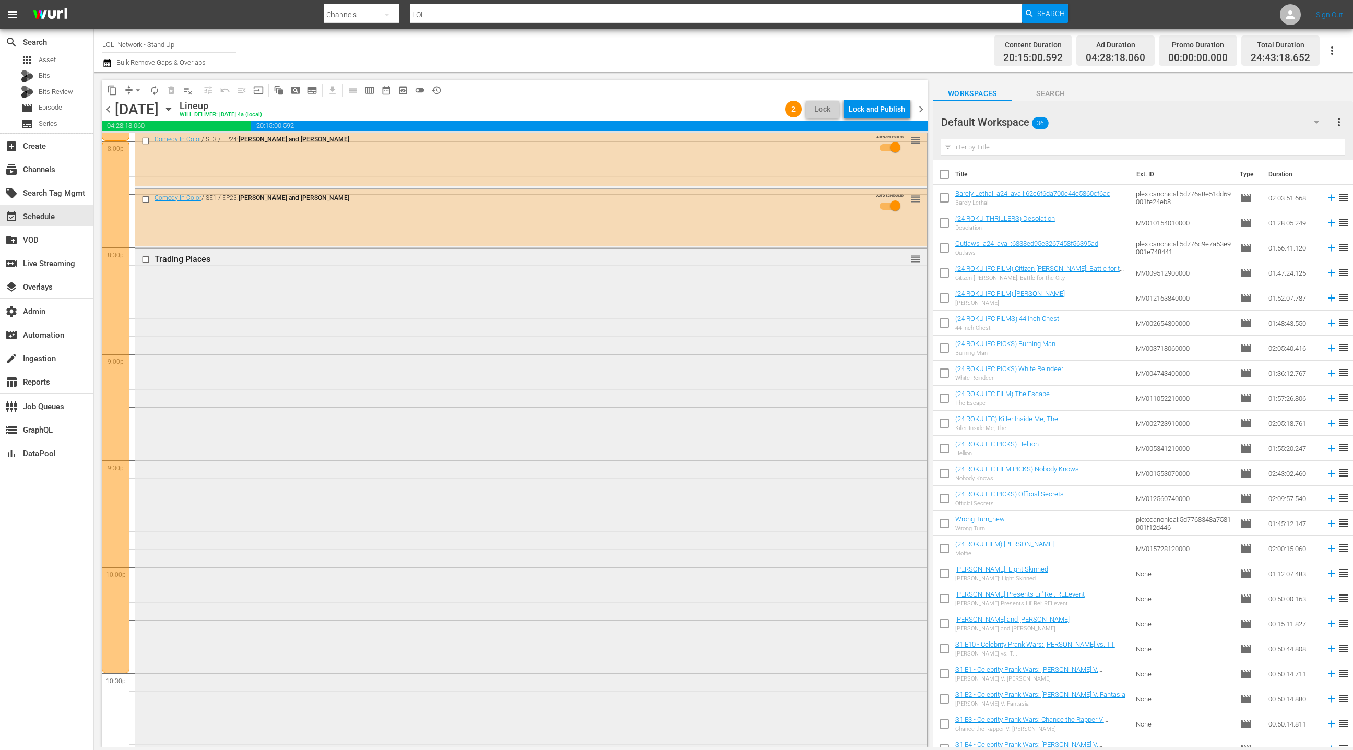
scroll to position [4190, 0]
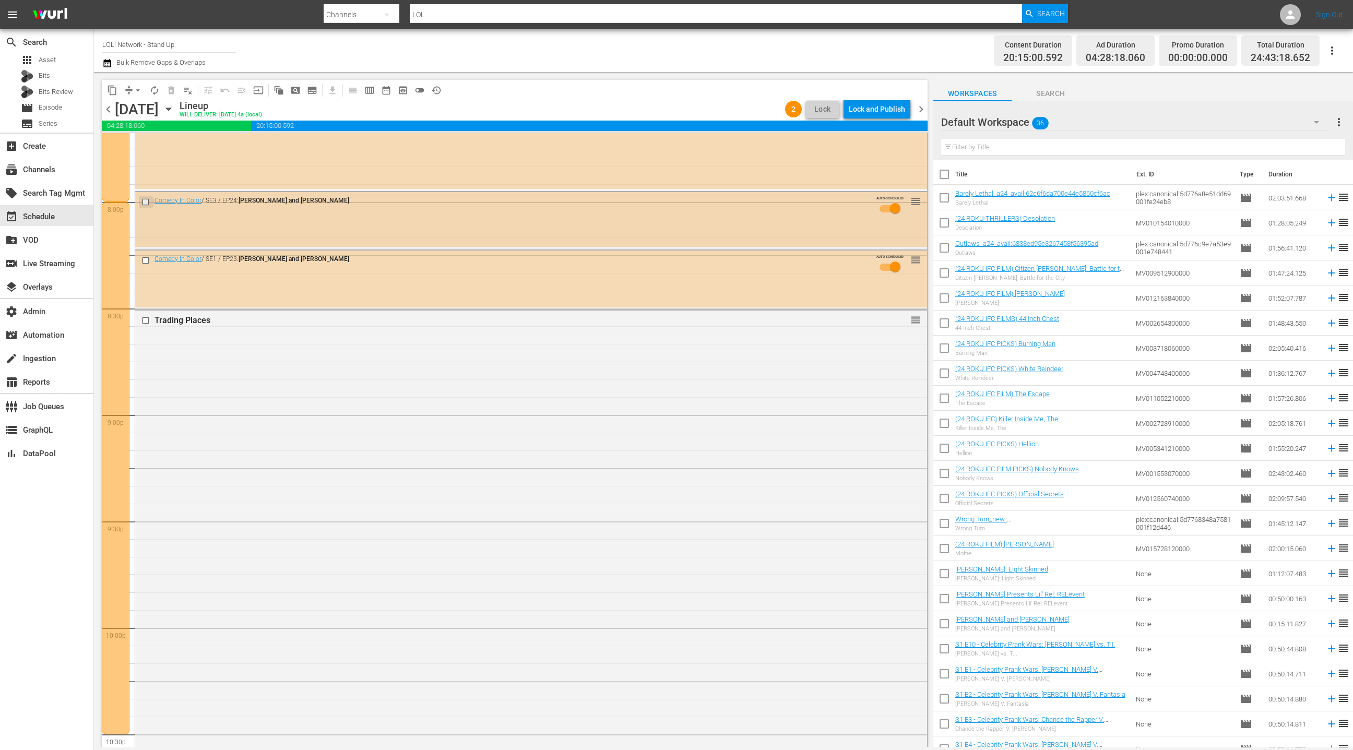
click at [146, 201] on input "checkbox" at bounding box center [146, 201] width 11 height 9
click at [145, 260] on input "checkbox" at bounding box center [146, 260] width 11 height 9
click at [172, 87] on span "delete_forever_outlined" at bounding box center [171, 90] width 10 height 10
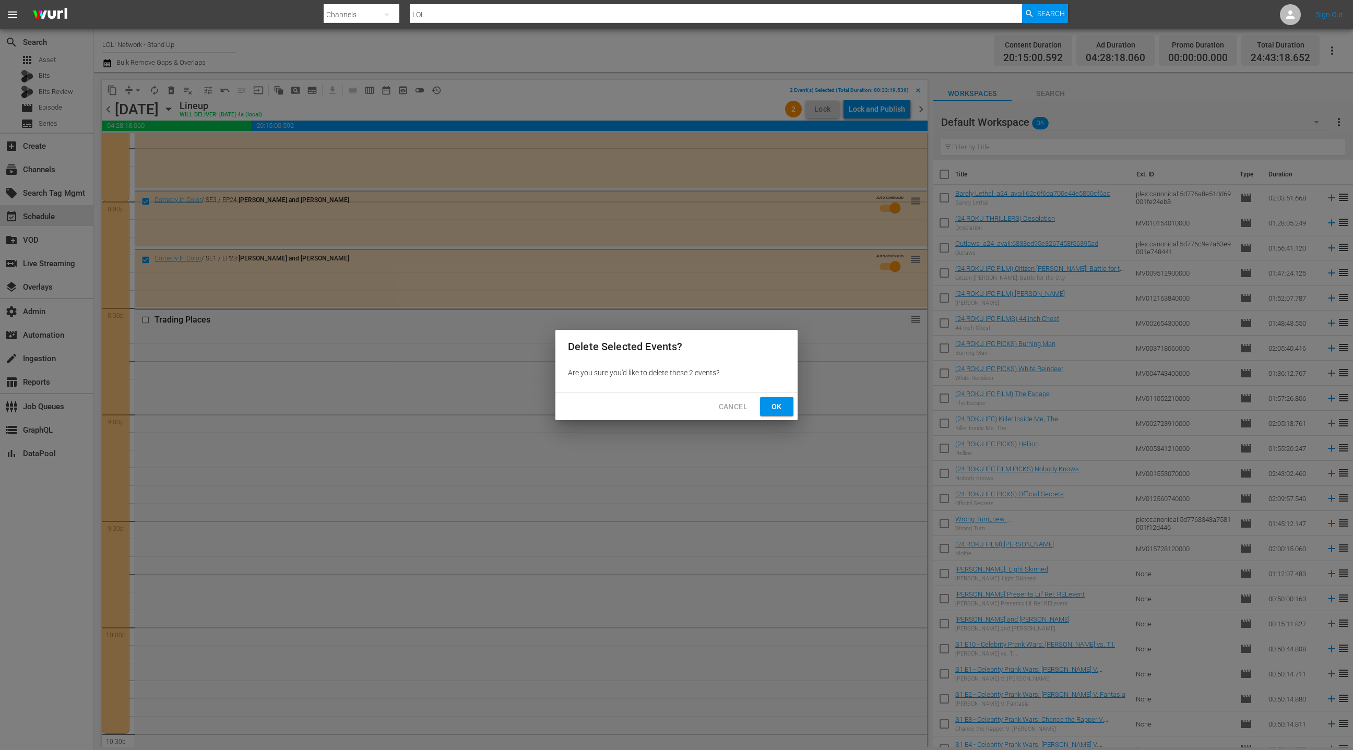
click at [781, 407] on span "Ok" at bounding box center [776, 406] width 17 height 13
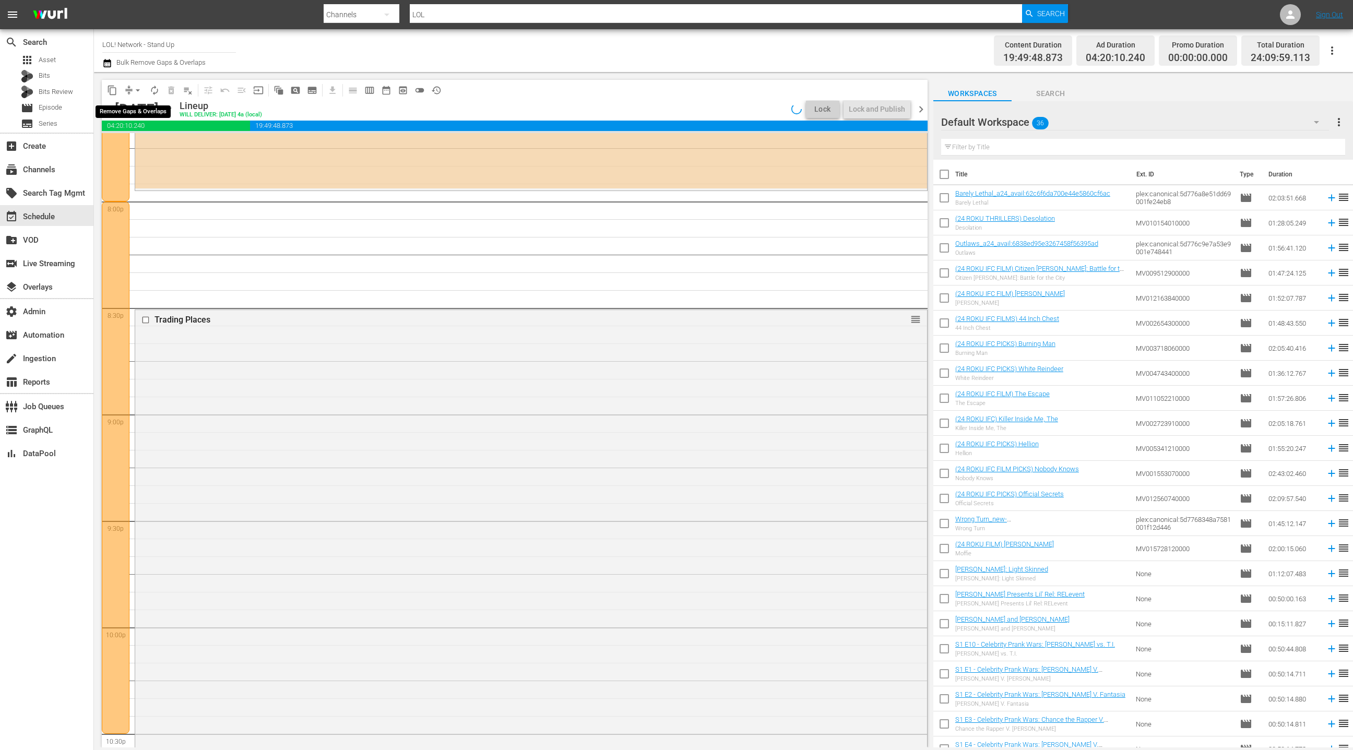
click at [139, 90] on span "arrow_drop_down" at bounding box center [138, 90] width 10 height 10
click at [156, 148] on li "Align to End of Previous Day" at bounding box center [139, 145] width 110 height 17
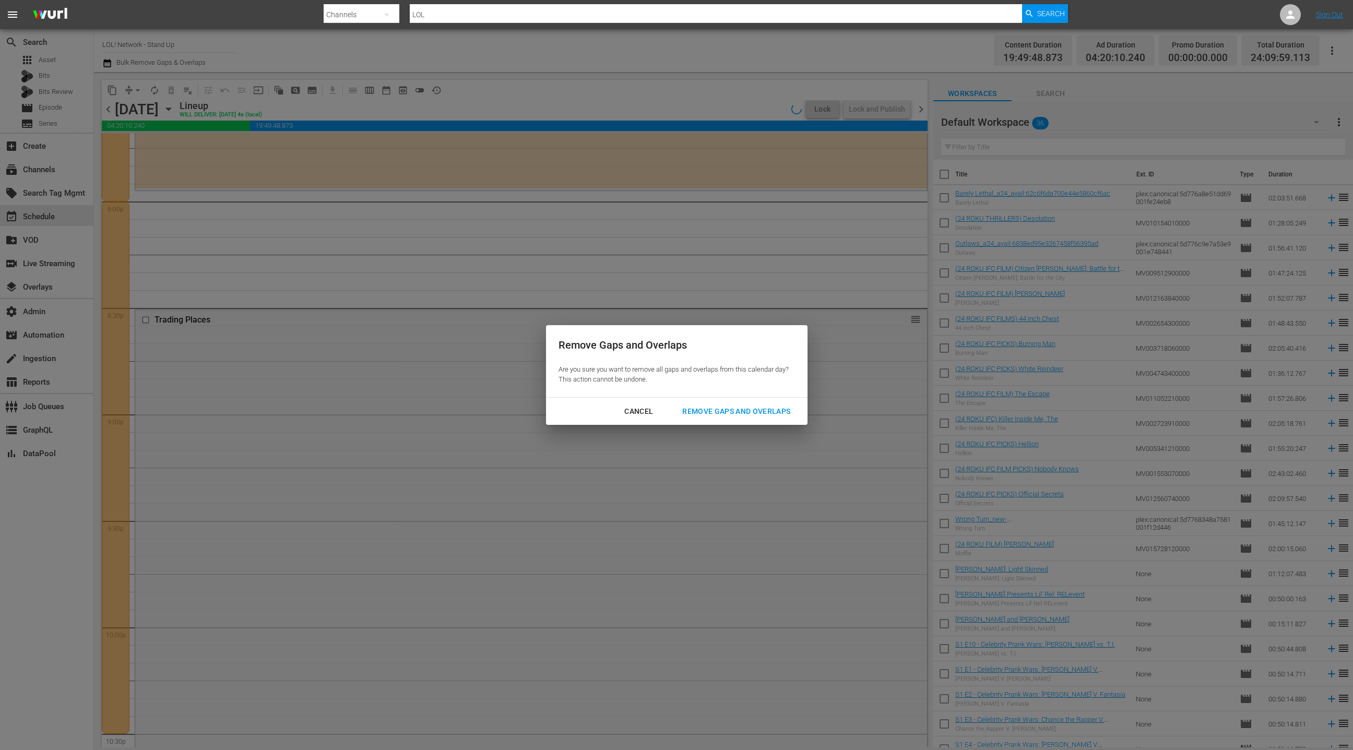
drag, startPoint x: 705, startPoint y: 410, endPoint x: 685, endPoint y: 383, distance: 33.9
click at [705, 409] on div "Remove Gaps and Overlaps" at bounding box center [736, 411] width 125 height 13
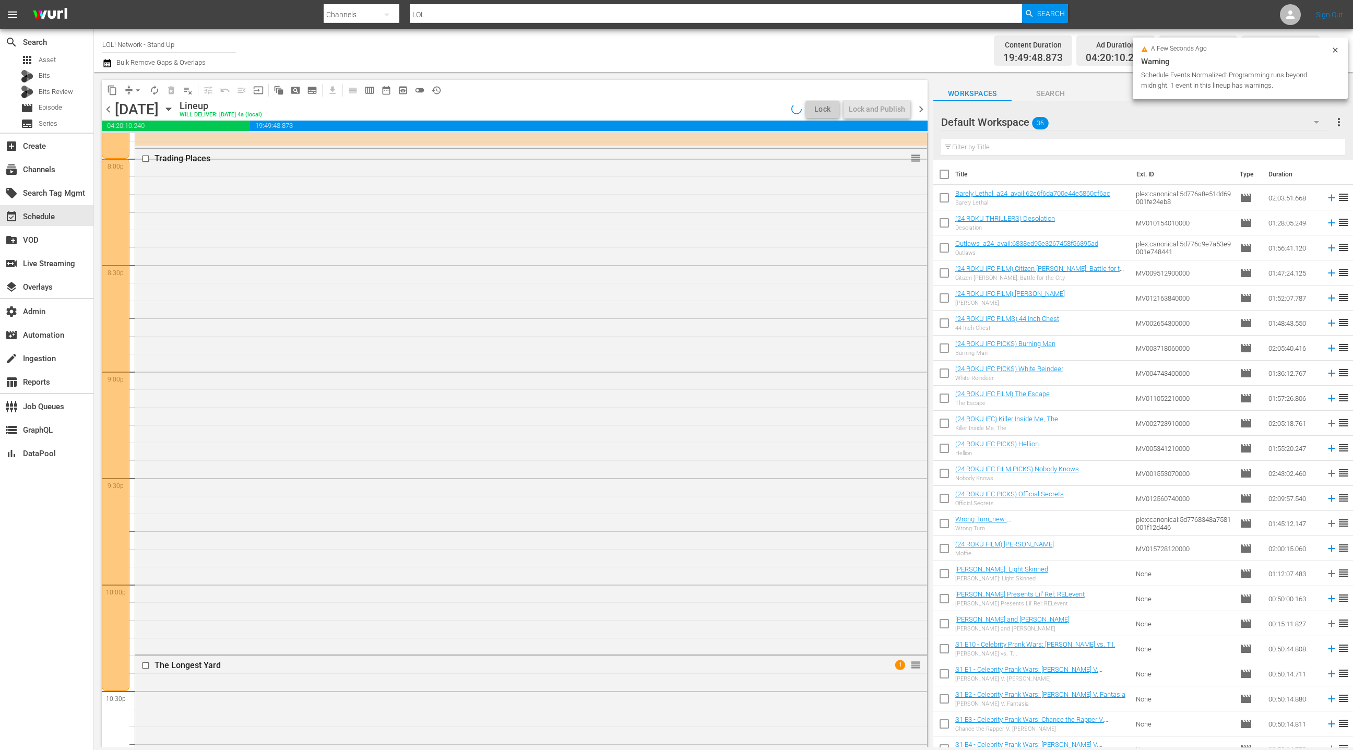
scroll to position [3963, 0]
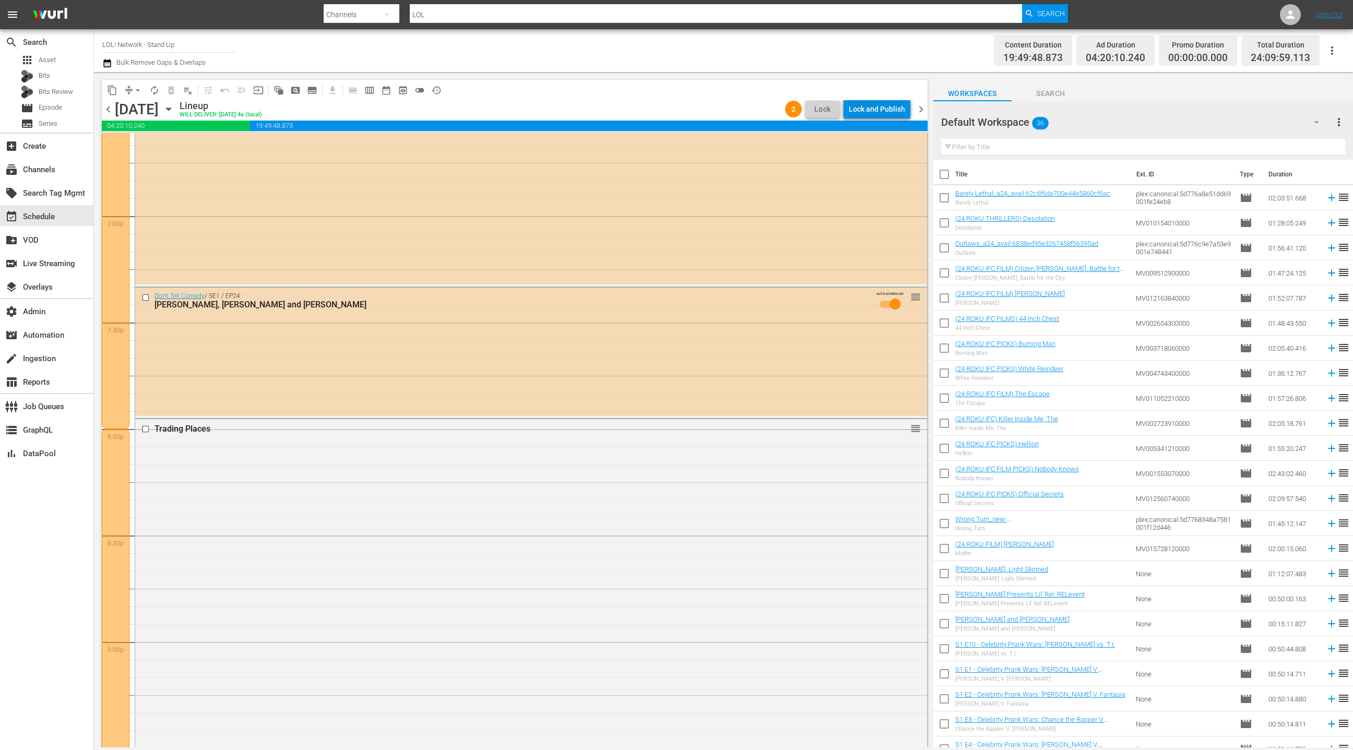
click at [889, 108] on div "Lock and Publish" at bounding box center [877, 109] width 56 height 19
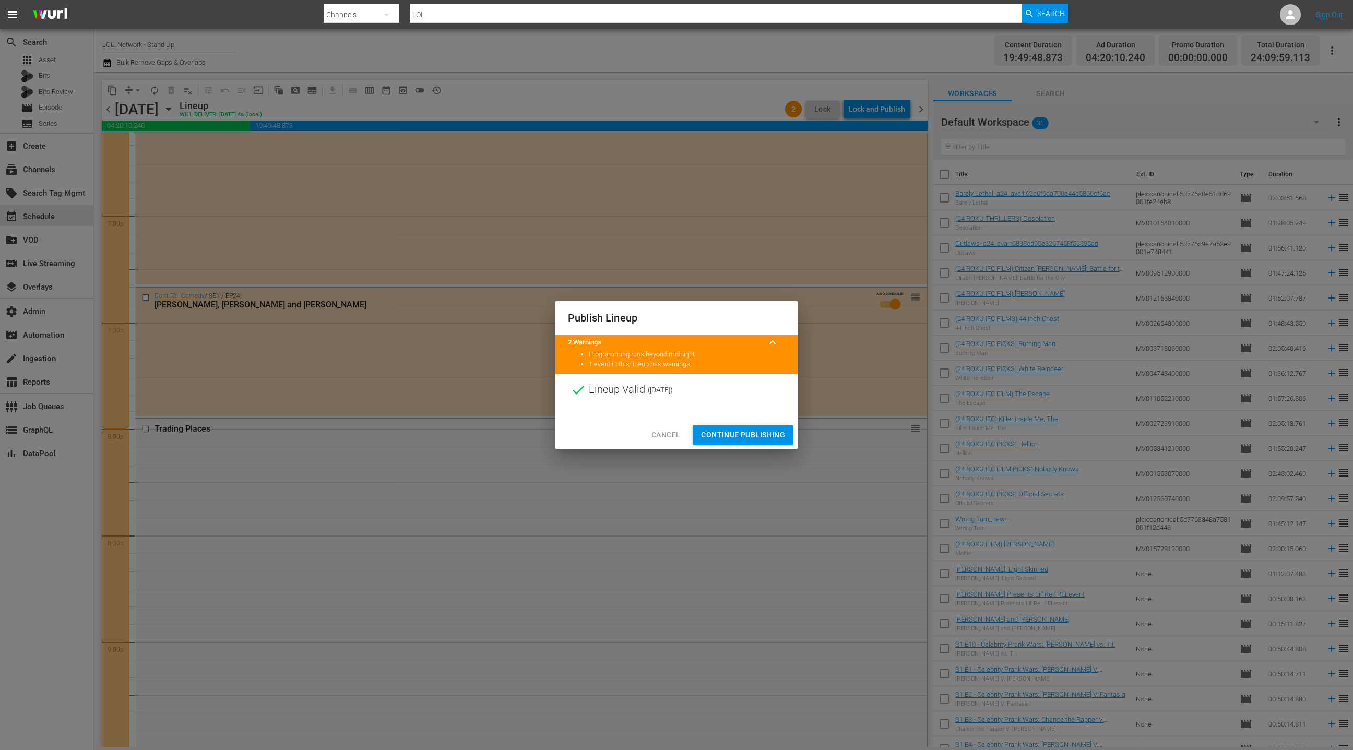
click at [728, 433] on span "Continue Publishing" at bounding box center [743, 434] width 84 height 13
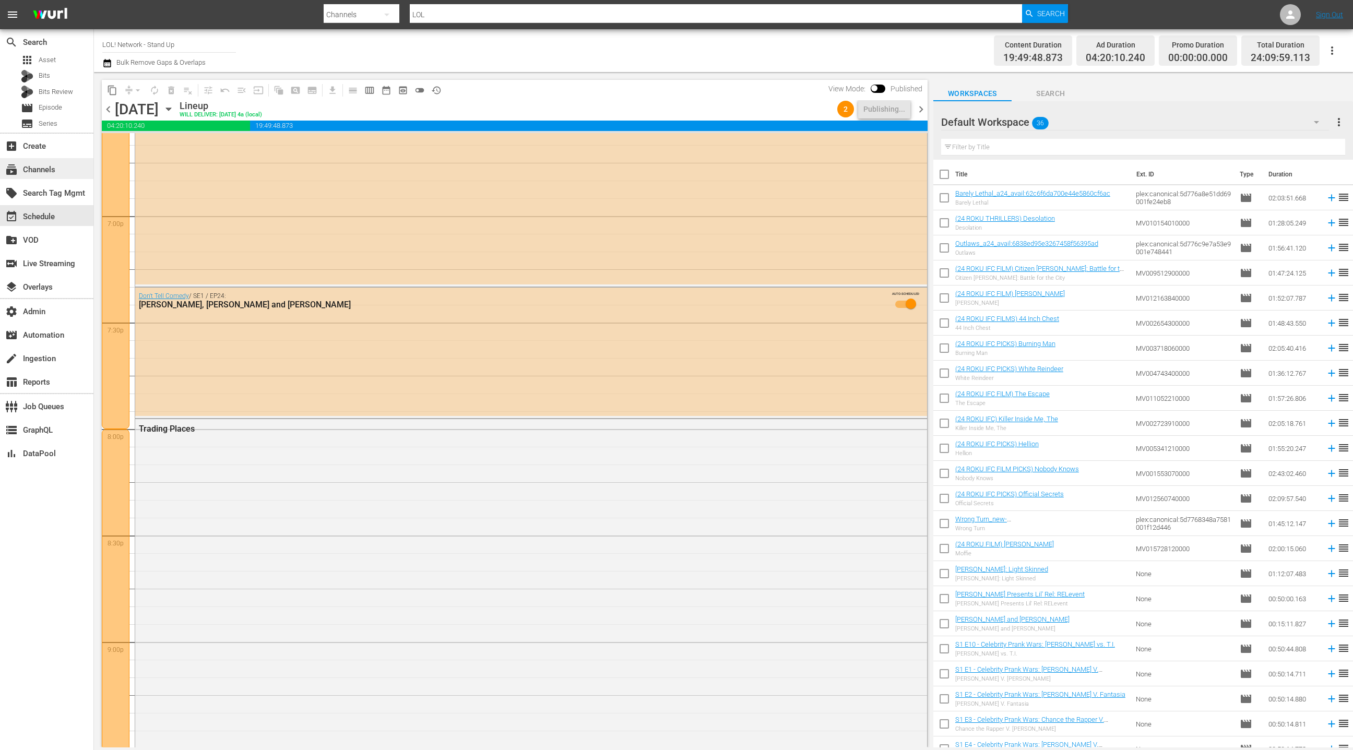
click at [34, 173] on div "subscriptions Channels" at bounding box center [29, 167] width 58 height 9
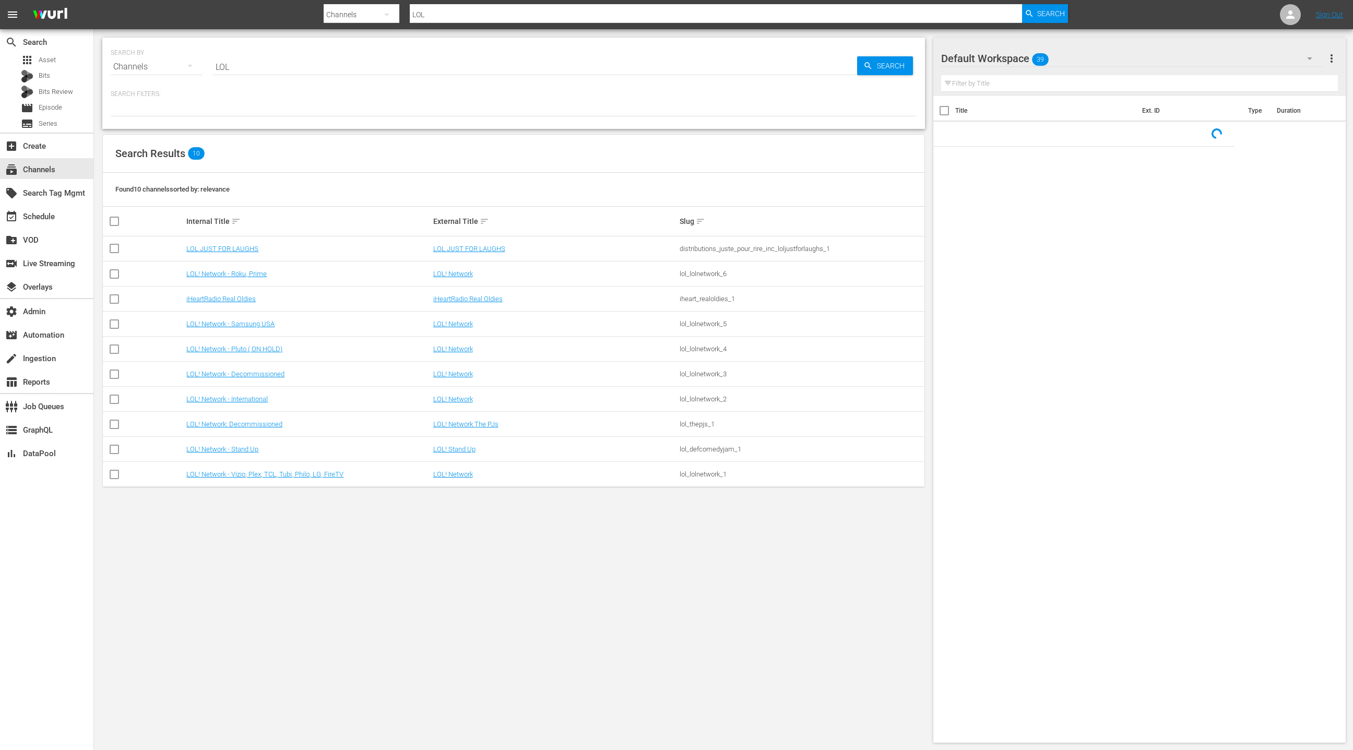
click at [228, 65] on input "LOL" at bounding box center [535, 66] width 644 height 25
click at [267, 478] on link "LOL! Network - Vizio, Plex, TCL, Tubi, Philo, LG, FireTV" at bounding box center [264, 474] width 157 height 8
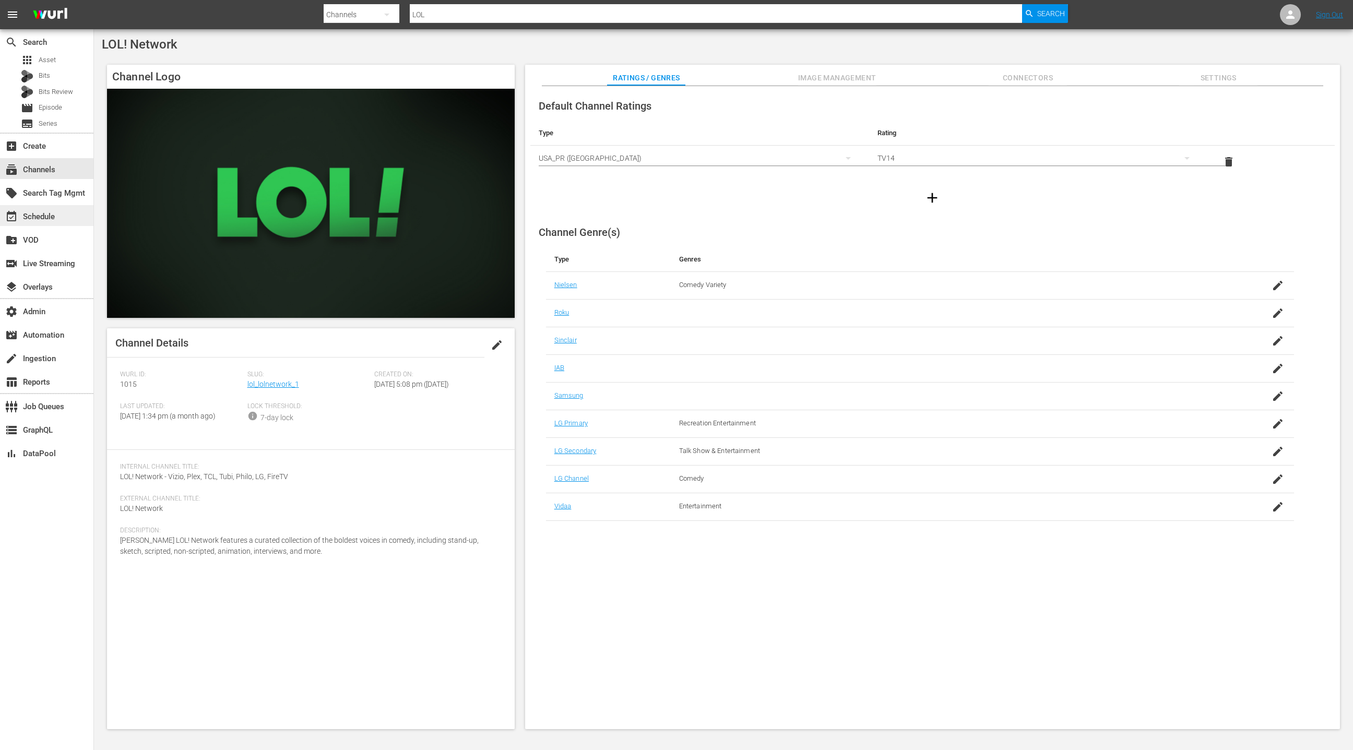
click at [59, 212] on div "event_available Schedule" at bounding box center [46, 215] width 93 height 21
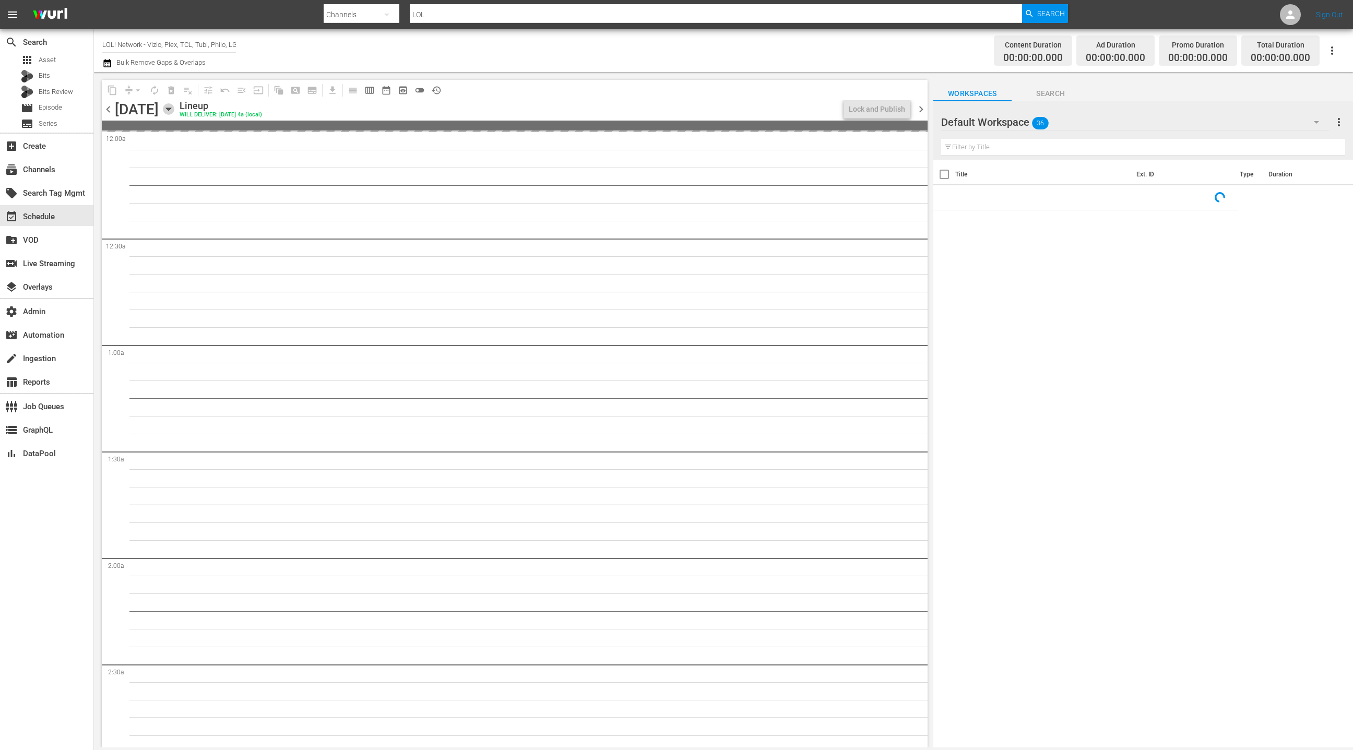
click at [174, 110] on icon "button" at bounding box center [168, 108] width 11 height 11
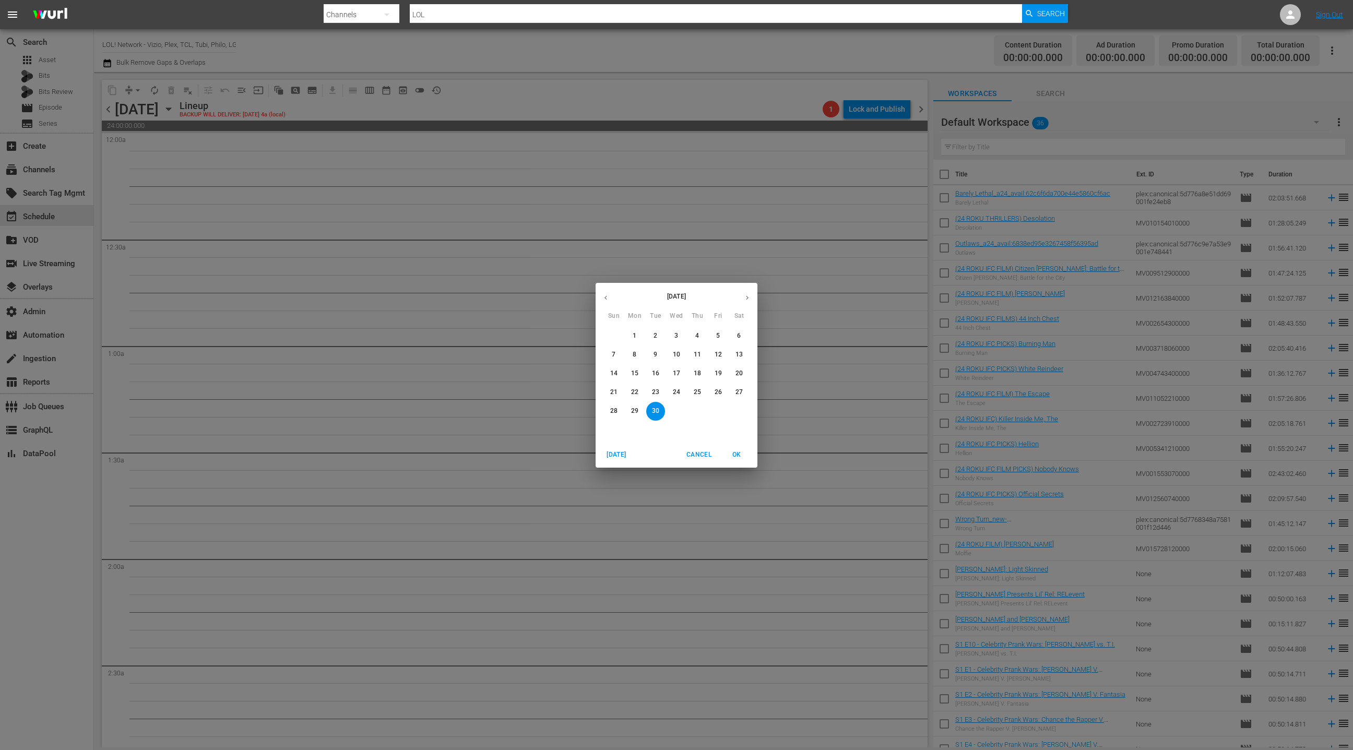
click at [604, 296] on icon "button" at bounding box center [606, 298] width 8 height 8
click at [675, 392] on p "20" at bounding box center [676, 392] width 7 height 9
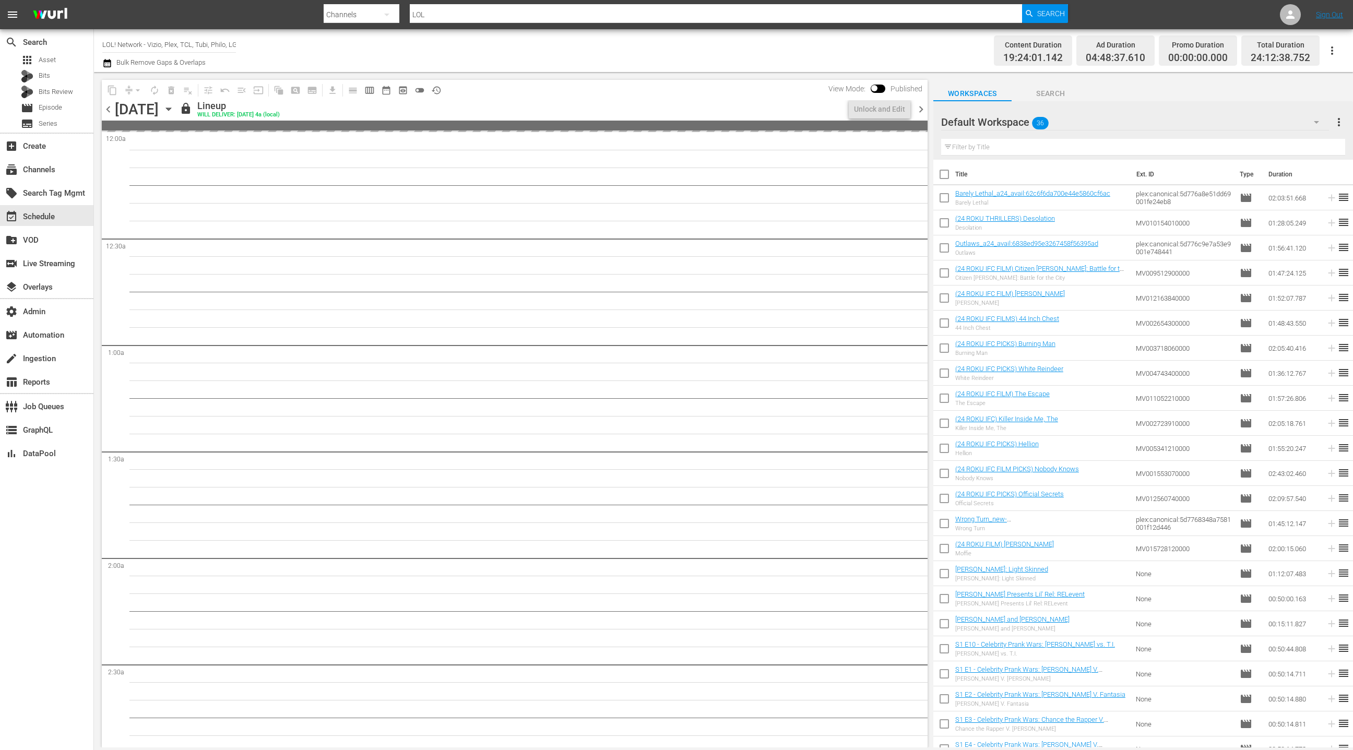
click at [110, 64] on icon "button" at bounding box center [107, 63] width 10 height 13
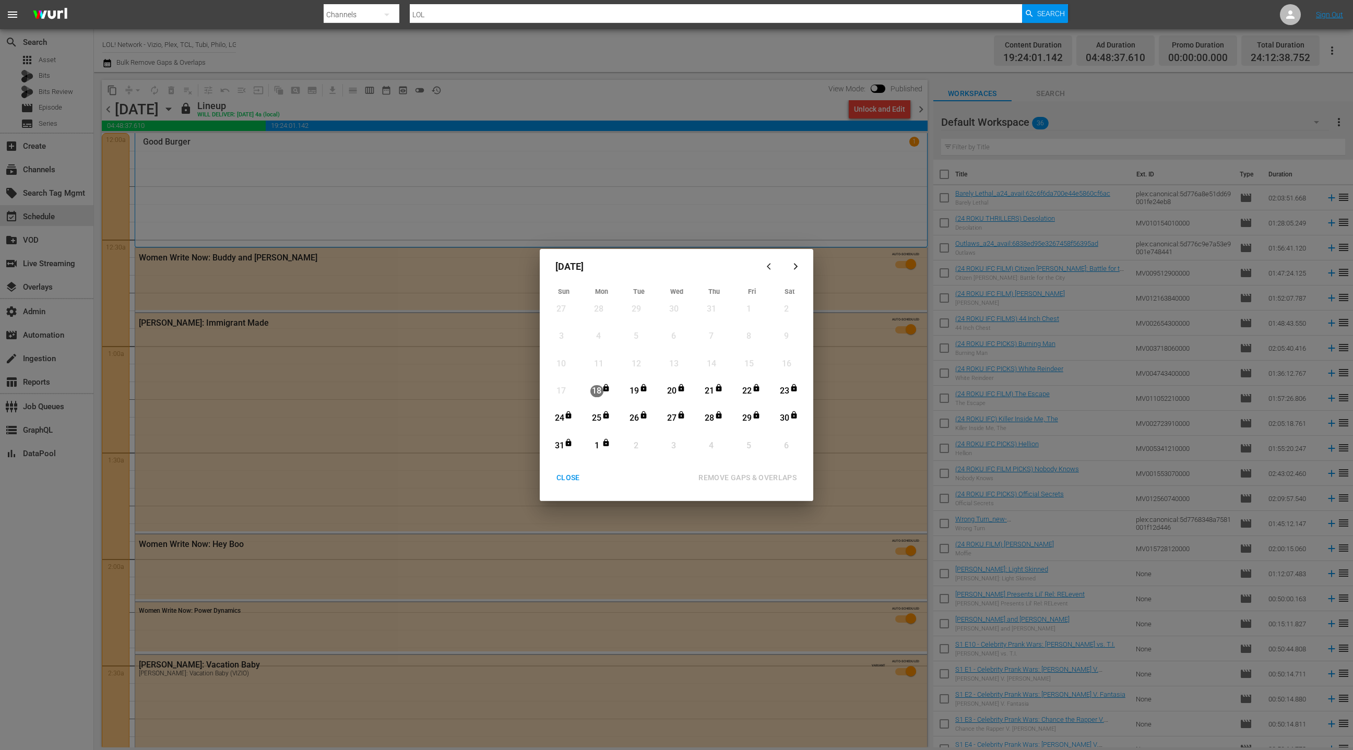
click at [673, 389] on div "20" at bounding box center [671, 391] width 13 height 12
click at [599, 445] on div "1" at bounding box center [596, 446] width 13 height 12
click at [766, 479] on div "REMOVE GAPS & OVERLAPS" at bounding box center [747, 477] width 115 height 13
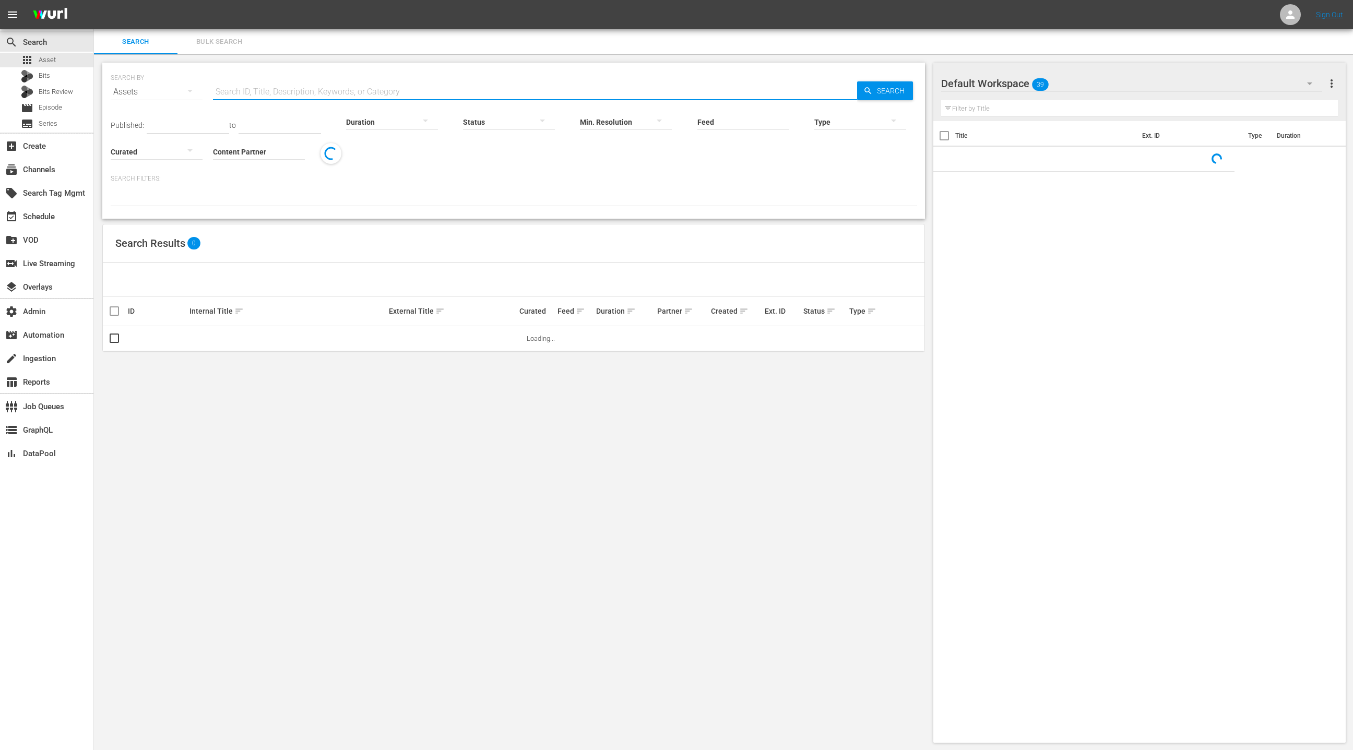
click at [247, 90] on input "text" at bounding box center [535, 91] width 644 height 25
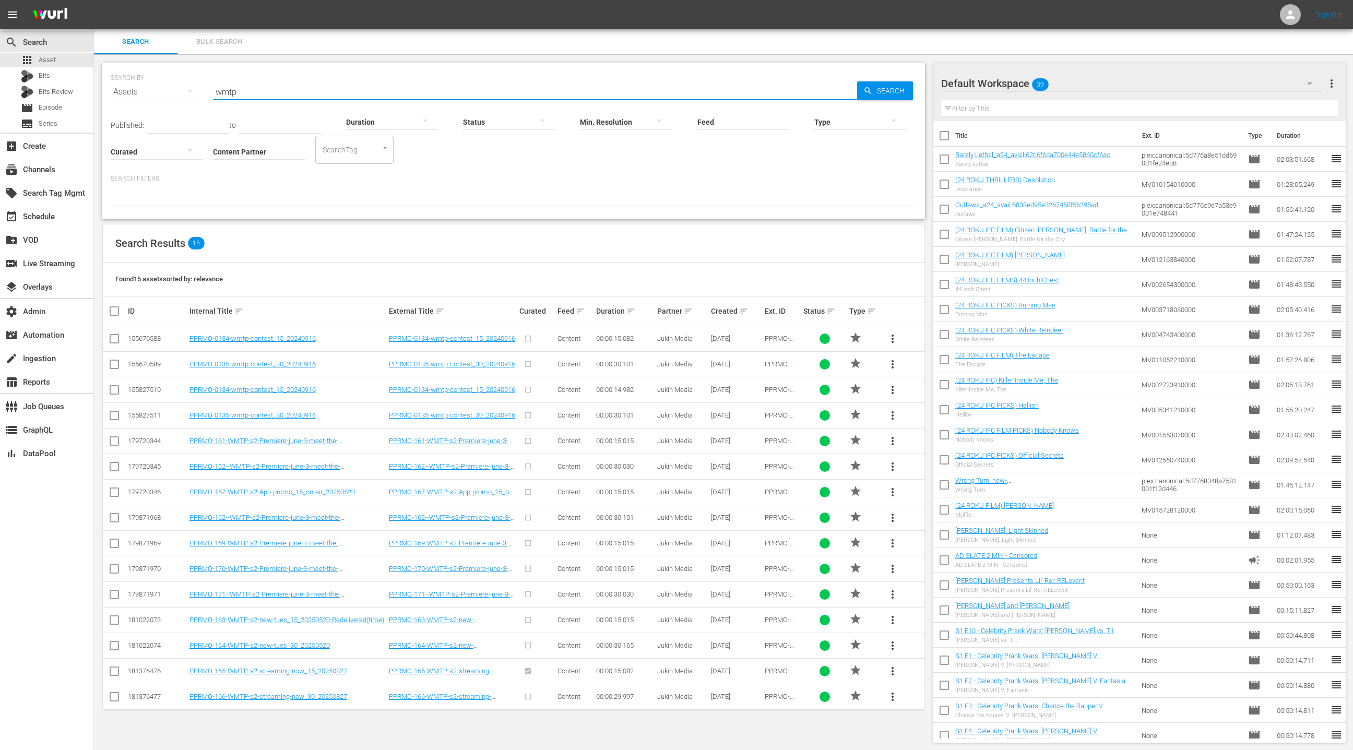
type input "WMTP"
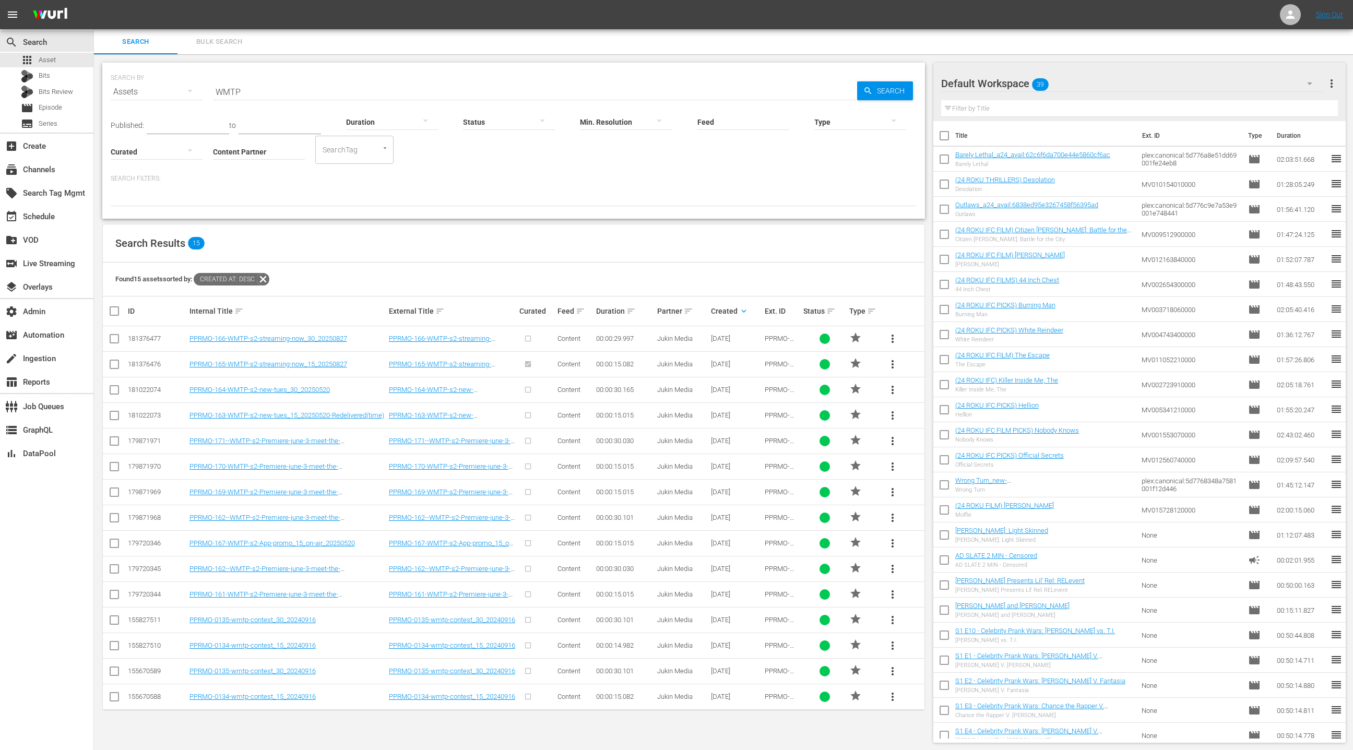
click at [891, 364] on span "more_vert" at bounding box center [892, 364] width 13 height 13
click at [940, 452] on div "Replace within all episodes" at bounding box center [963, 443] width 100 height 25
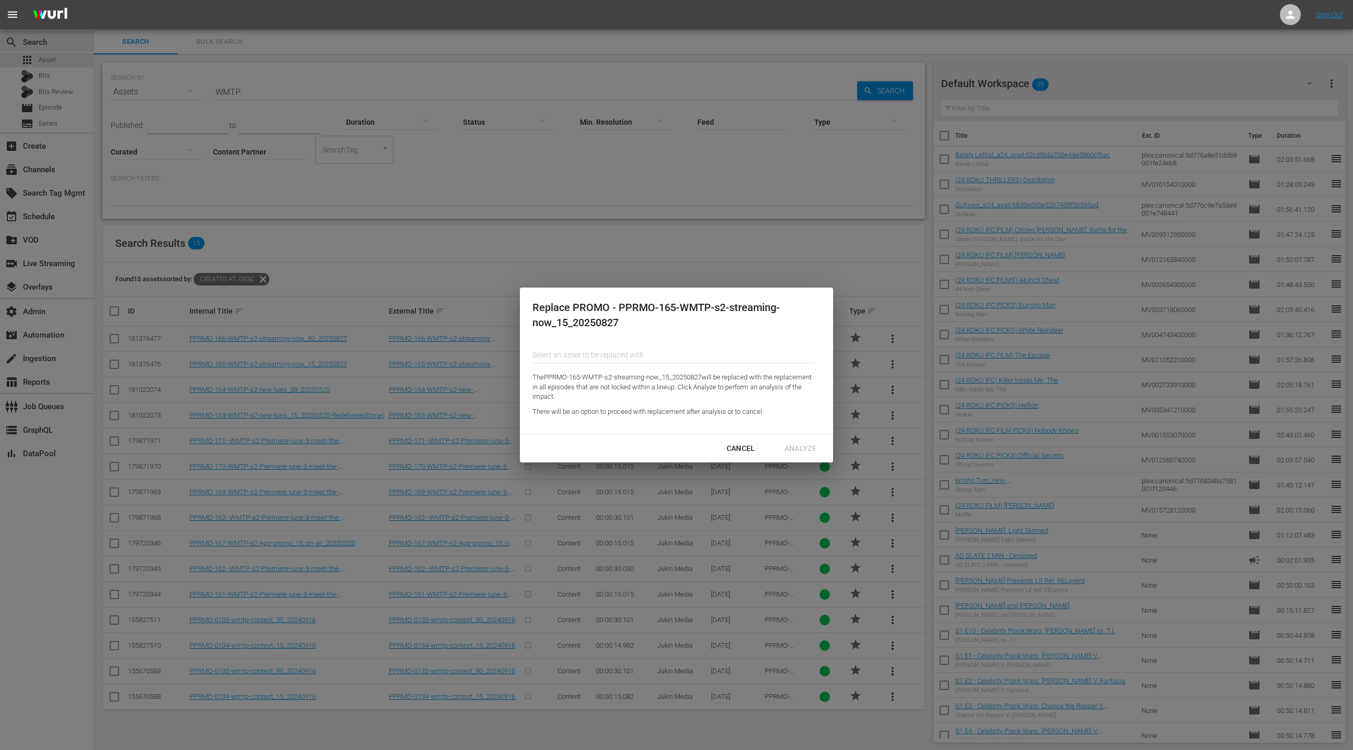
click at [595, 355] on input "Content Partner" at bounding box center [673, 354] width 282 height 25
paste input "FPRMO-155-fresh-fails-friday-stream-free-15-v2_20250327"
click at [607, 392] on div "FPRMO-155-fresh-fails-friday-stream-free-15-v2_20250327 (174128668)" at bounding box center [617, 384] width 153 height 25
type input "FPRMO-155-fresh-fails-friday-stream-free-15-v2_20250327 (174128668)"
click at [808, 449] on div "Analyze" at bounding box center [800, 448] width 49 height 13
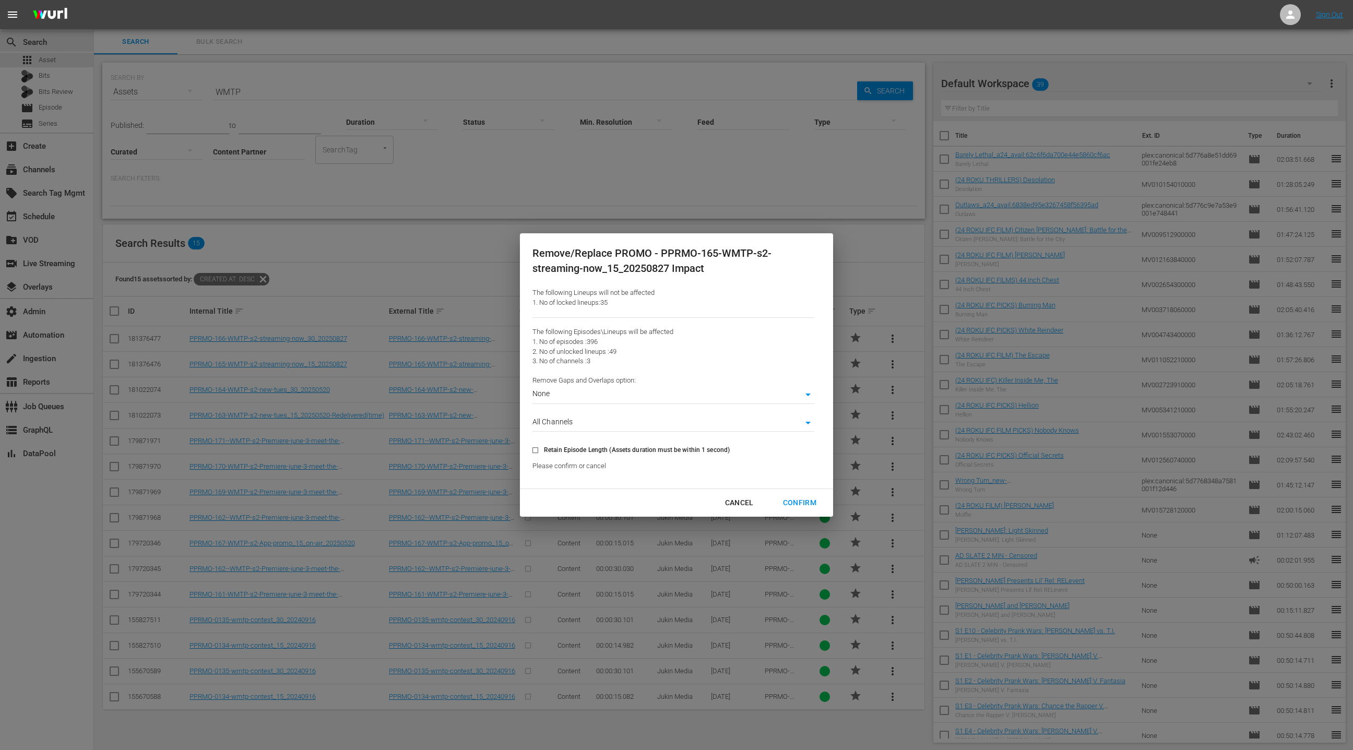
click at [794, 504] on div "Confirm" at bounding box center [799, 502] width 50 height 13
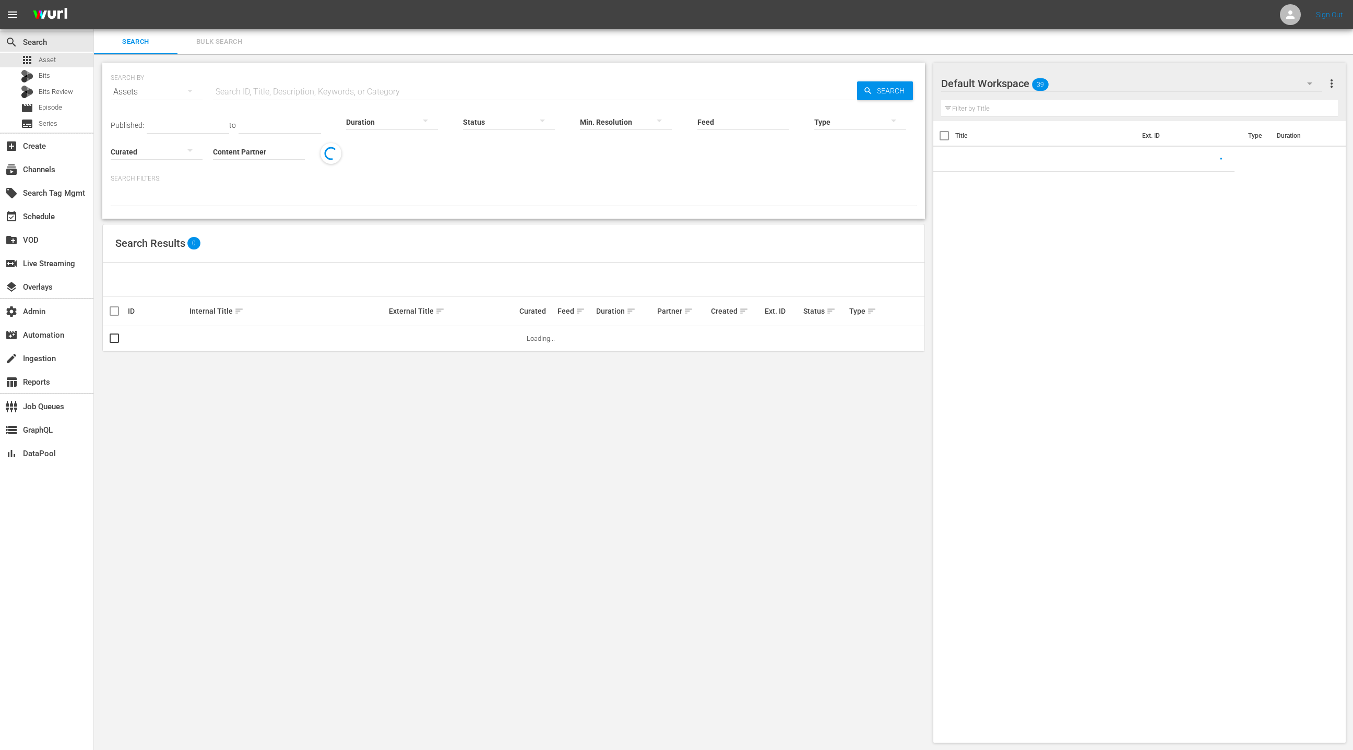
click at [264, 92] on input "text" at bounding box center [535, 91] width 644 height 25
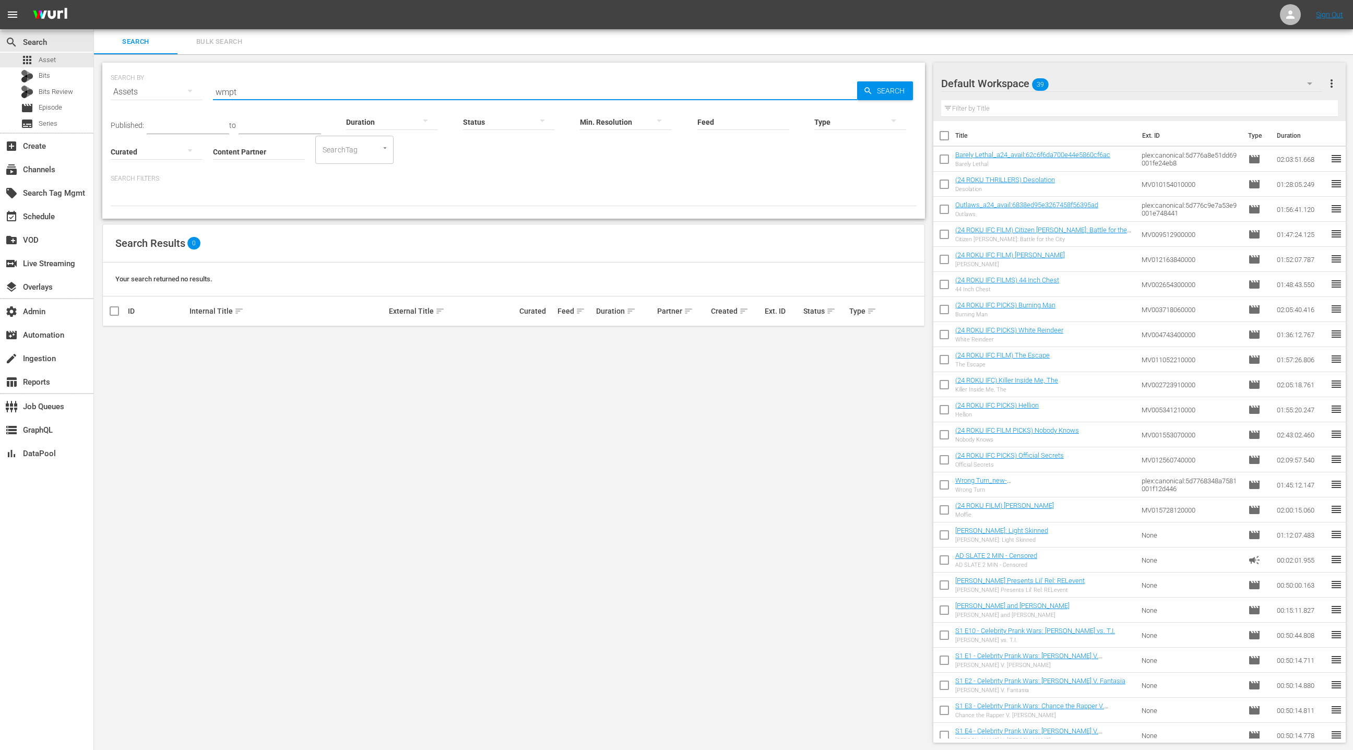
click at [230, 90] on input "wmpt" at bounding box center [535, 91] width 644 height 25
type input "WMPT"
click at [252, 91] on input "WMPT" at bounding box center [535, 91] width 644 height 25
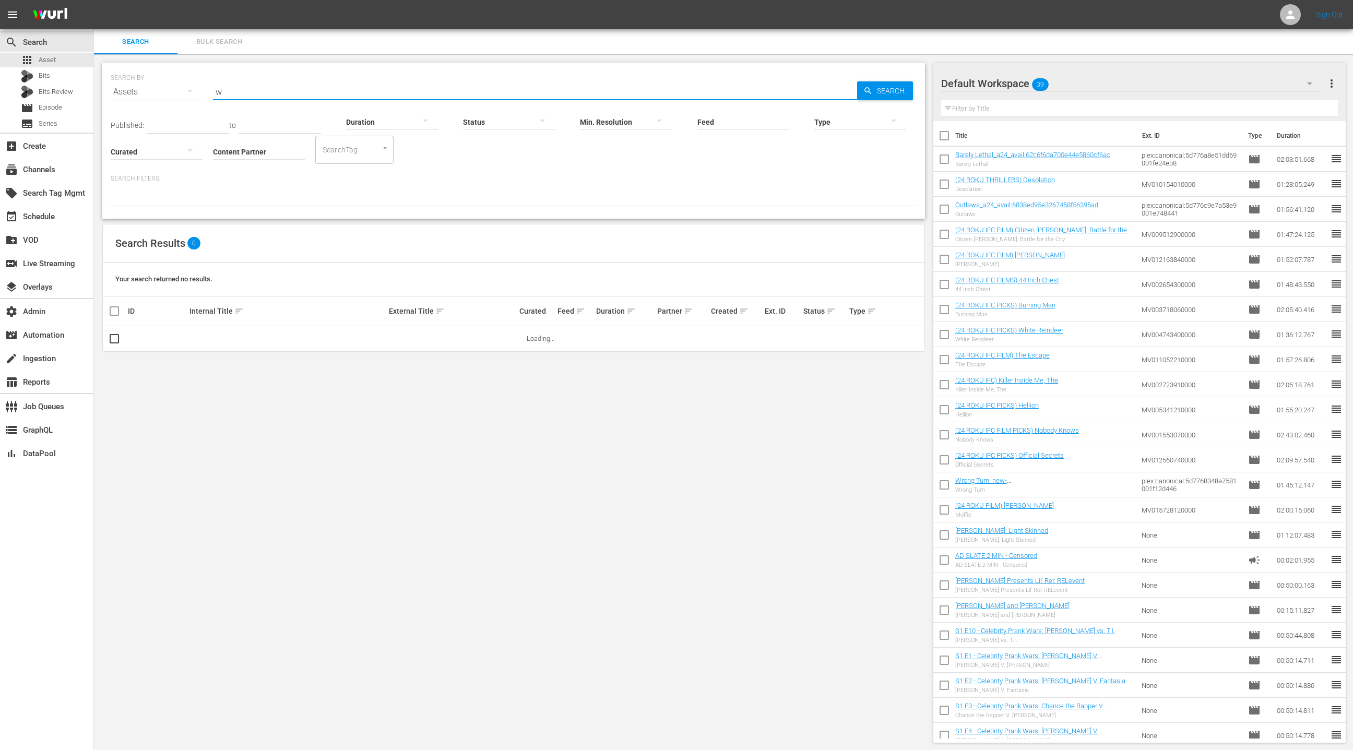
type input "WMTP"
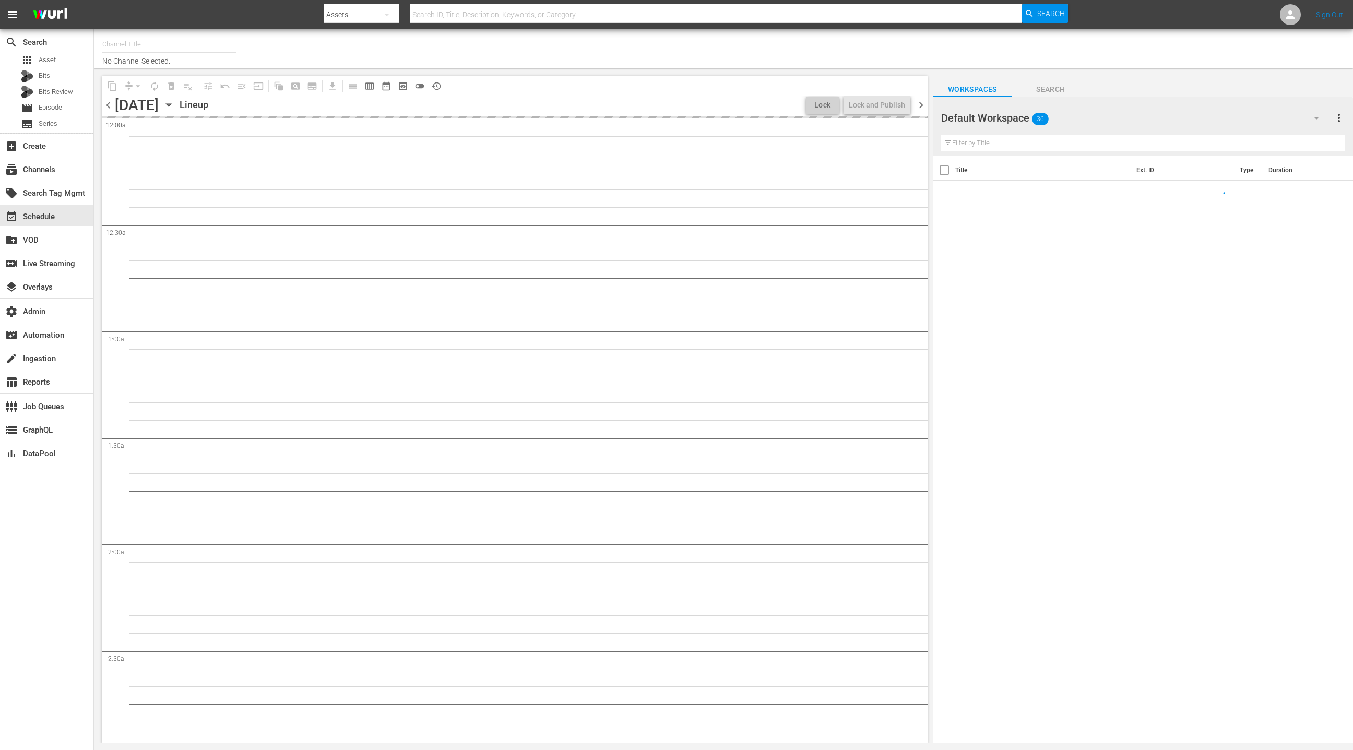
type input "LOL! Network - Vizio, Plex, TCL, [PERSON_NAME], Philo, LG, FireTV (1015)"
